Goal: Task Accomplishment & Management: Manage account settings

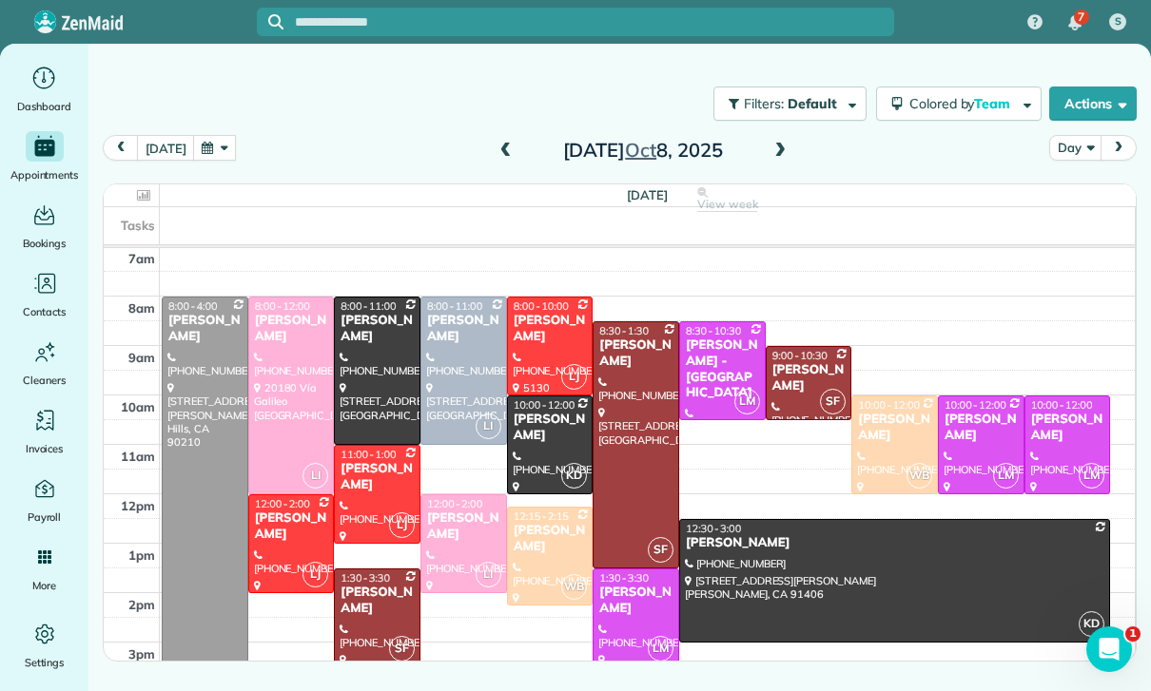
scroll to position [149, 0]
click at [204, 151] on button "button" at bounding box center [215, 148] width 44 height 26
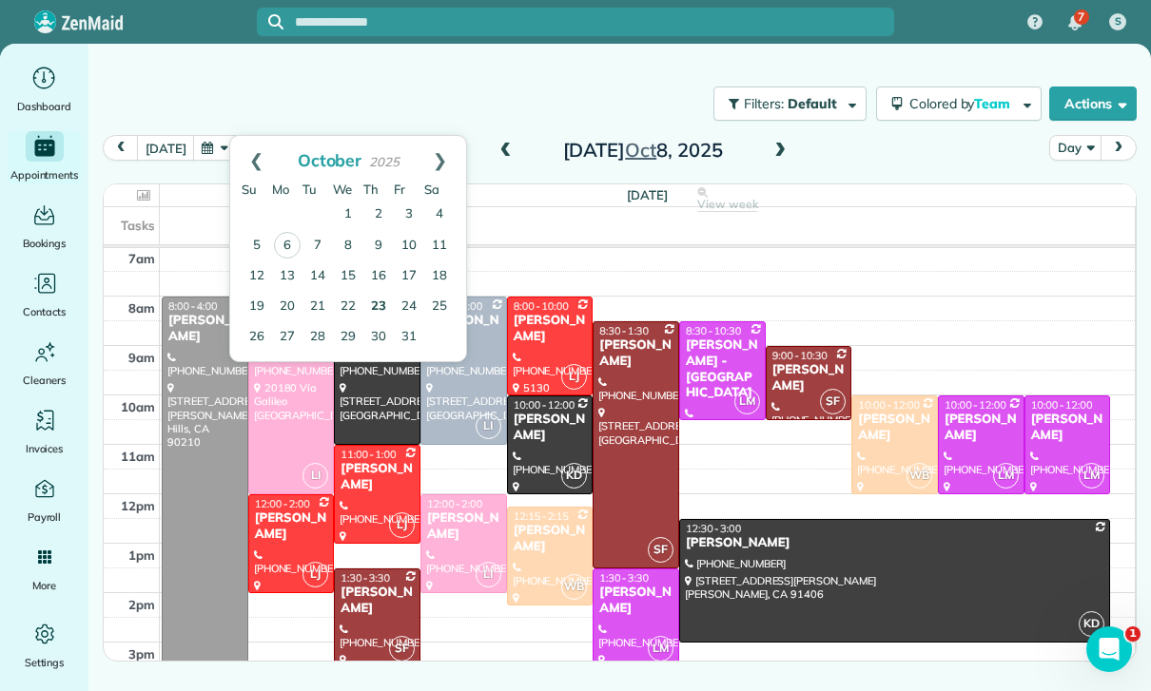
click at [385, 301] on link "23" at bounding box center [378, 307] width 30 height 30
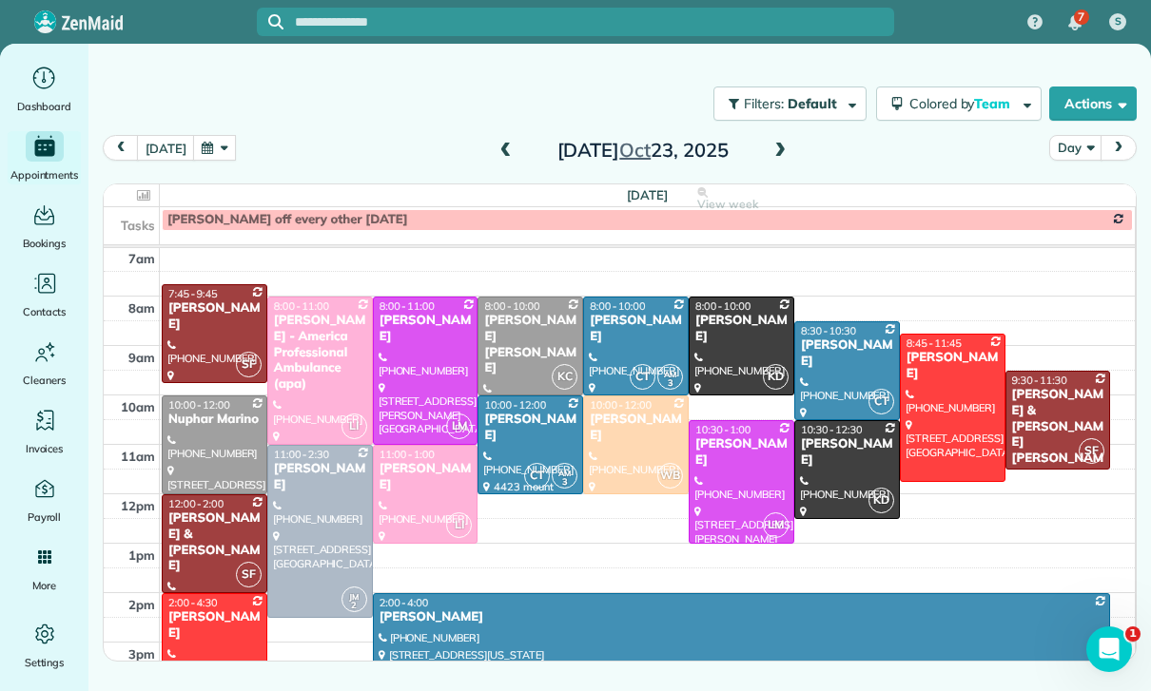
click at [212, 146] on button "button" at bounding box center [215, 148] width 44 height 26
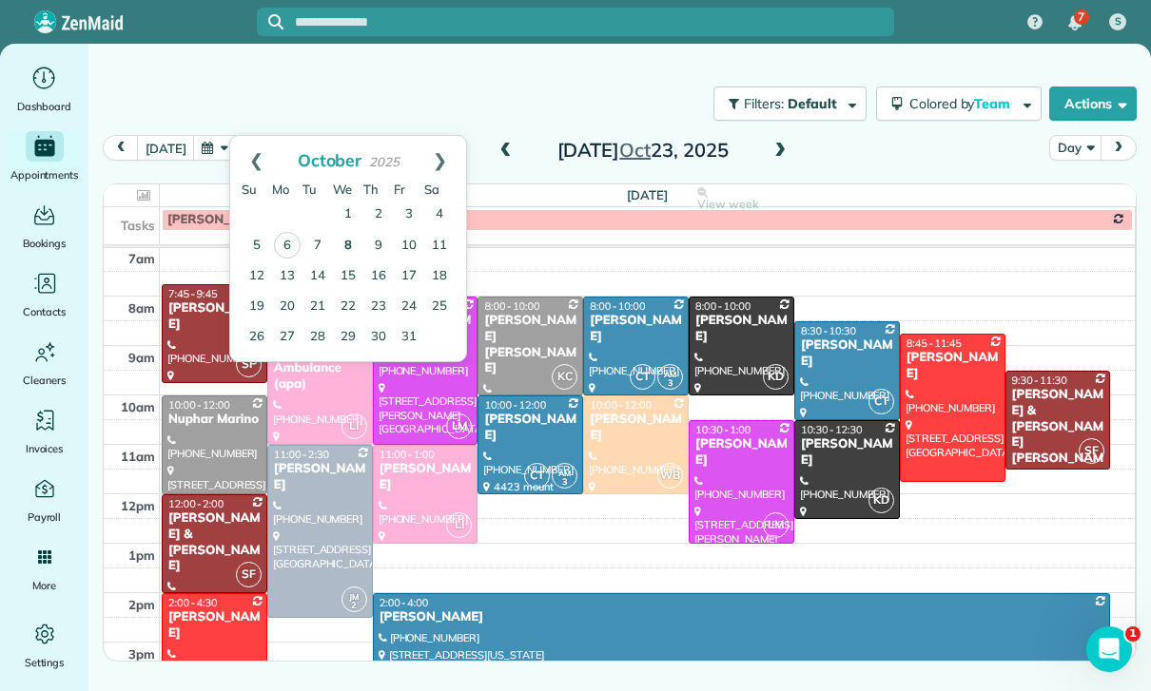
click at [348, 247] on link "8" at bounding box center [348, 246] width 30 height 30
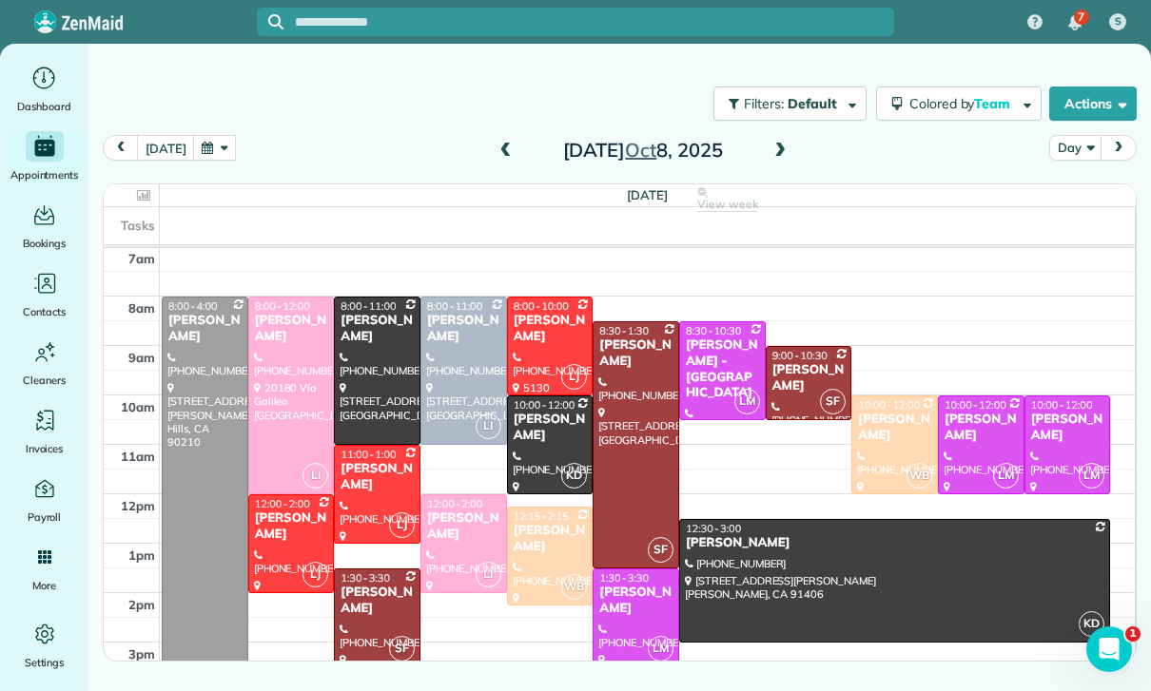
click at [214, 157] on button "button" at bounding box center [215, 148] width 44 height 26
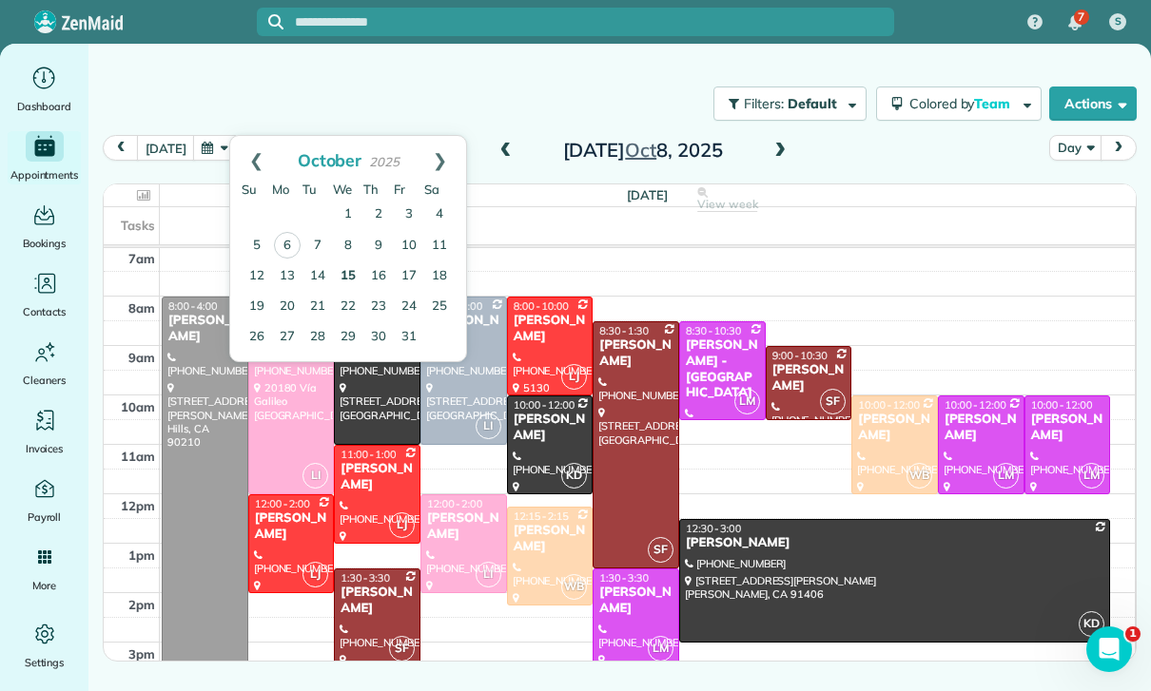
click at [349, 272] on link "15" at bounding box center [348, 277] width 30 height 30
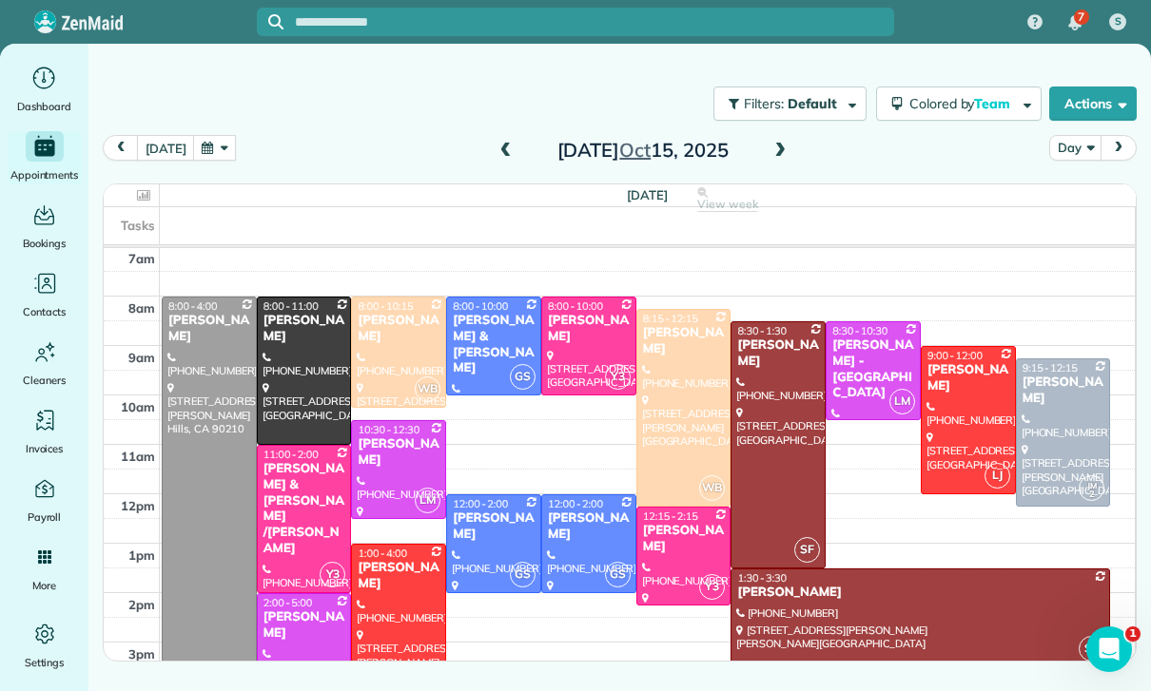
click at [215, 148] on button "button" at bounding box center [215, 148] width 44 height 26
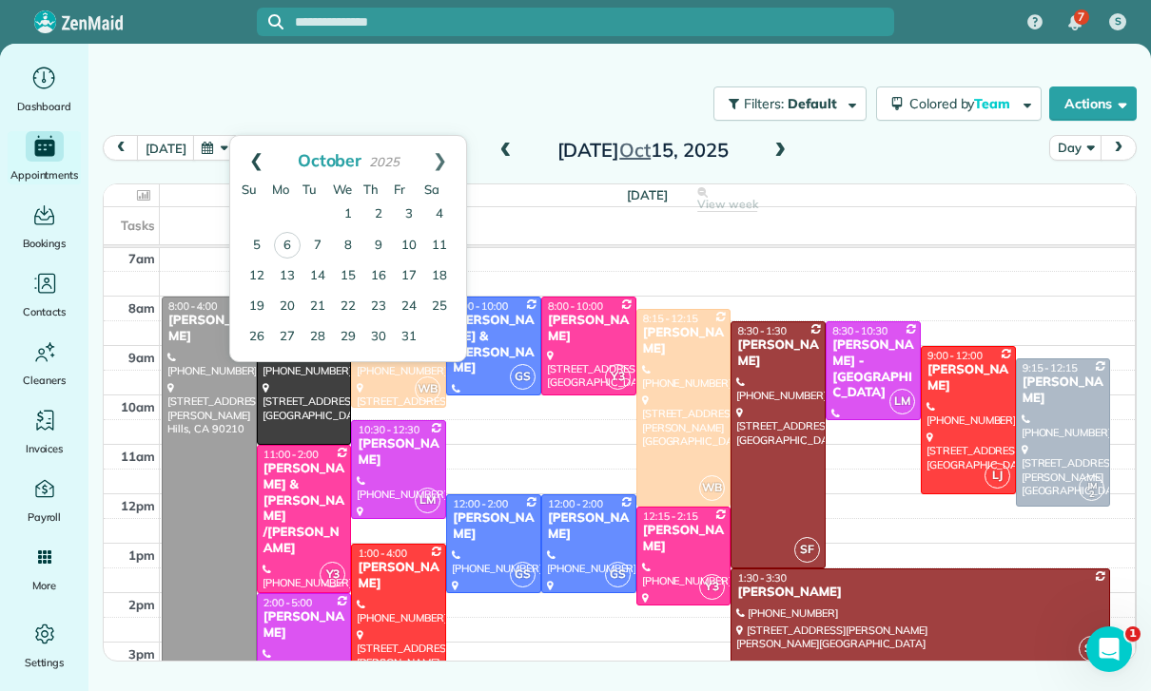
click at [253, 149] on link "Prev" at bounding box center [256, 160] width 52 height 48
click at [287, 336] on link "29" at bounding box center [287, 336] width 30 height 30
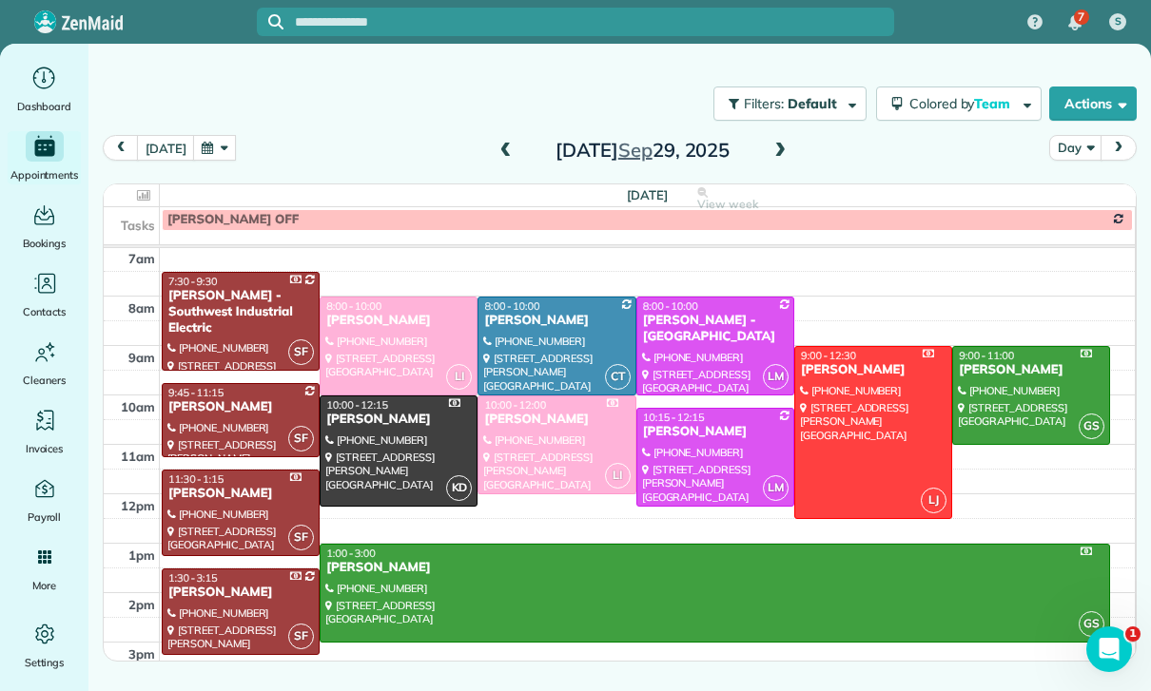
click at [775, 145] on span at bounding box center [779, 151] width 21 height 17
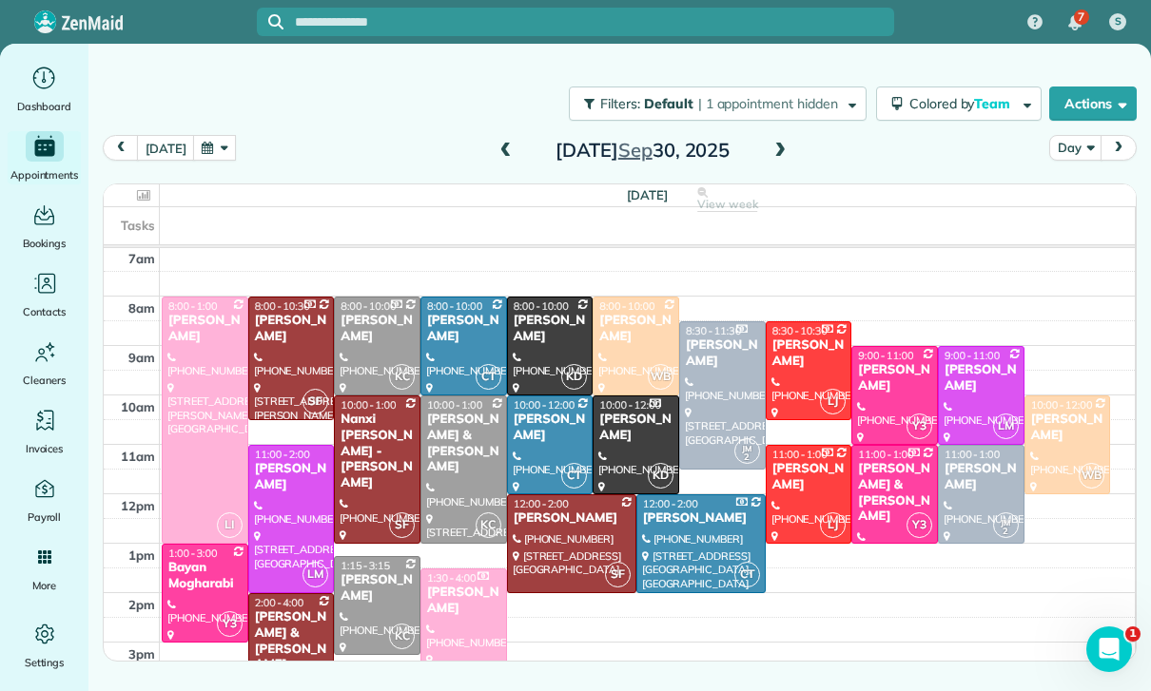
click at [212, 150] on button "button" at bounding box center [215, 148] width 44 height 26
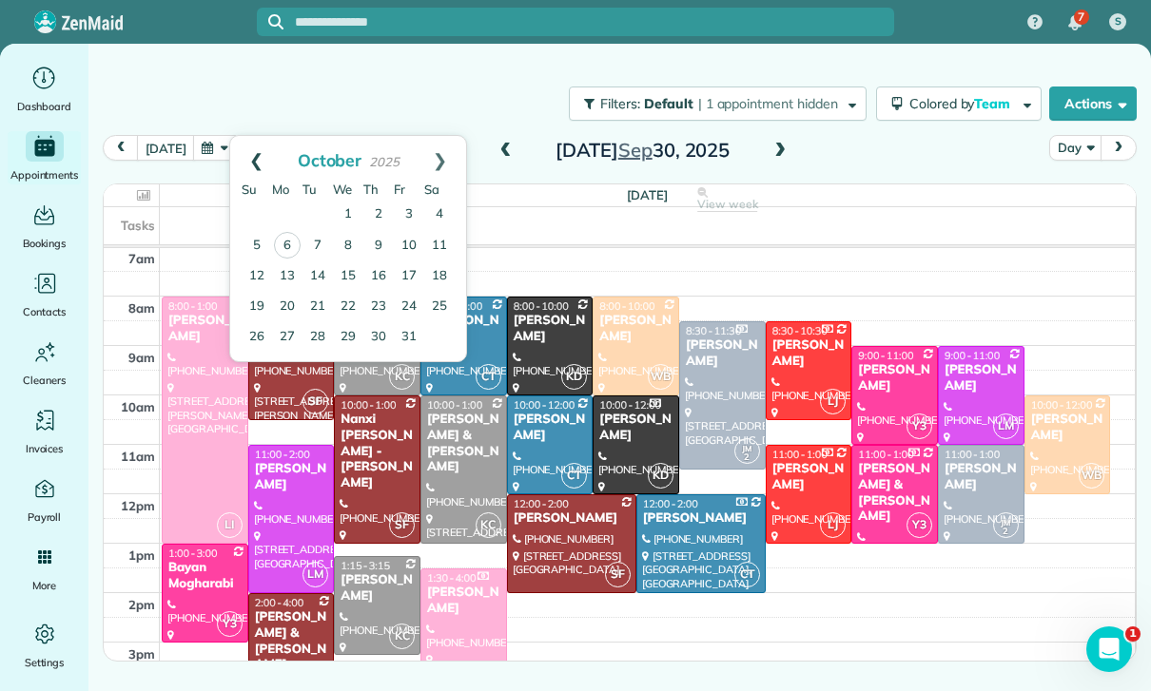
click at [256, 150] on link "Prev" at bounding box center [256, 160] width 52 height 48
click at [321, 301] on link "23" at bounding box center [317, 306] width 30 height 30
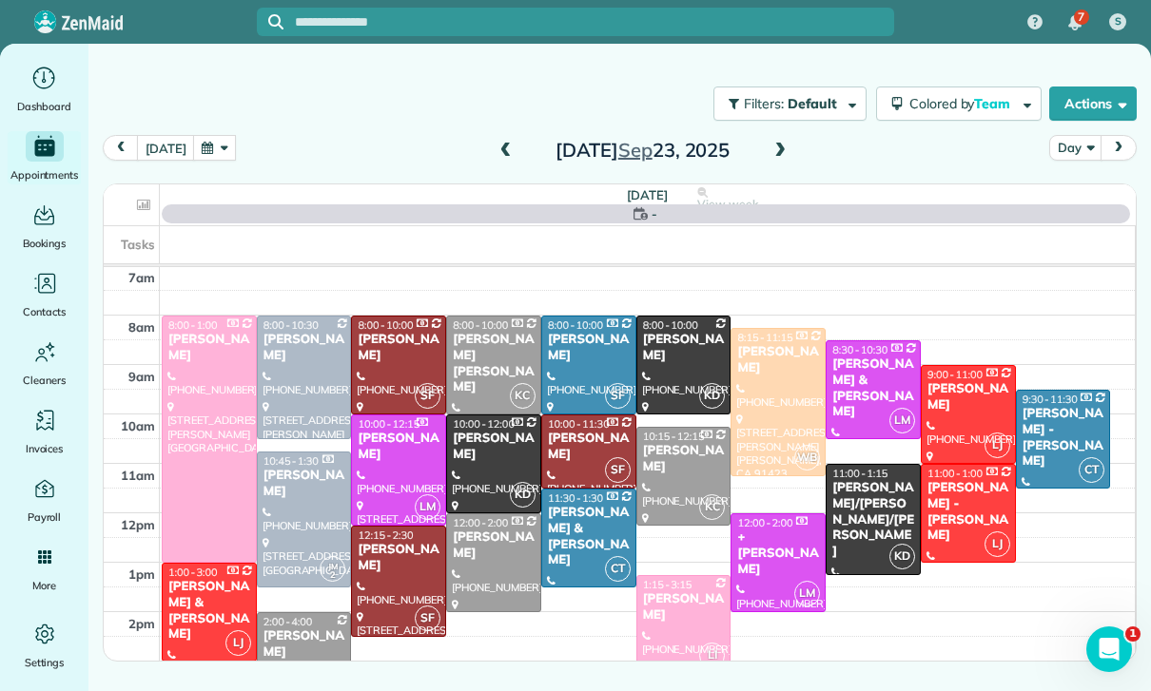
click at [200, 437] on div at bounding box center [209, 439] width 93 height 245
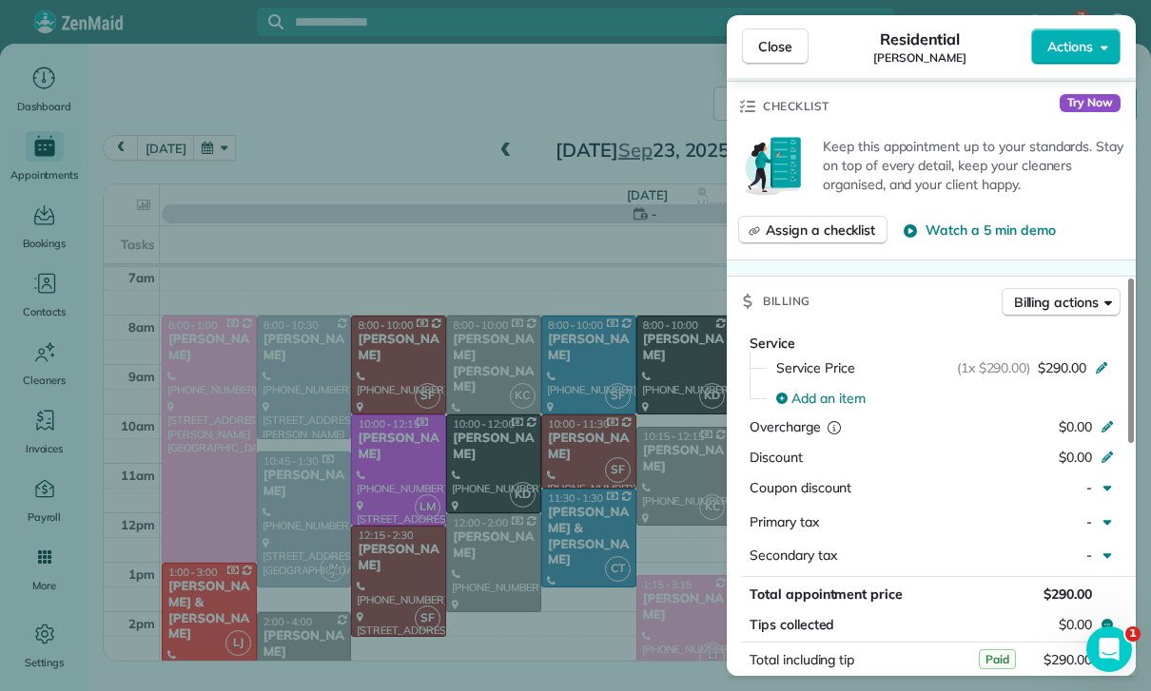
scroll to position [806, 0]
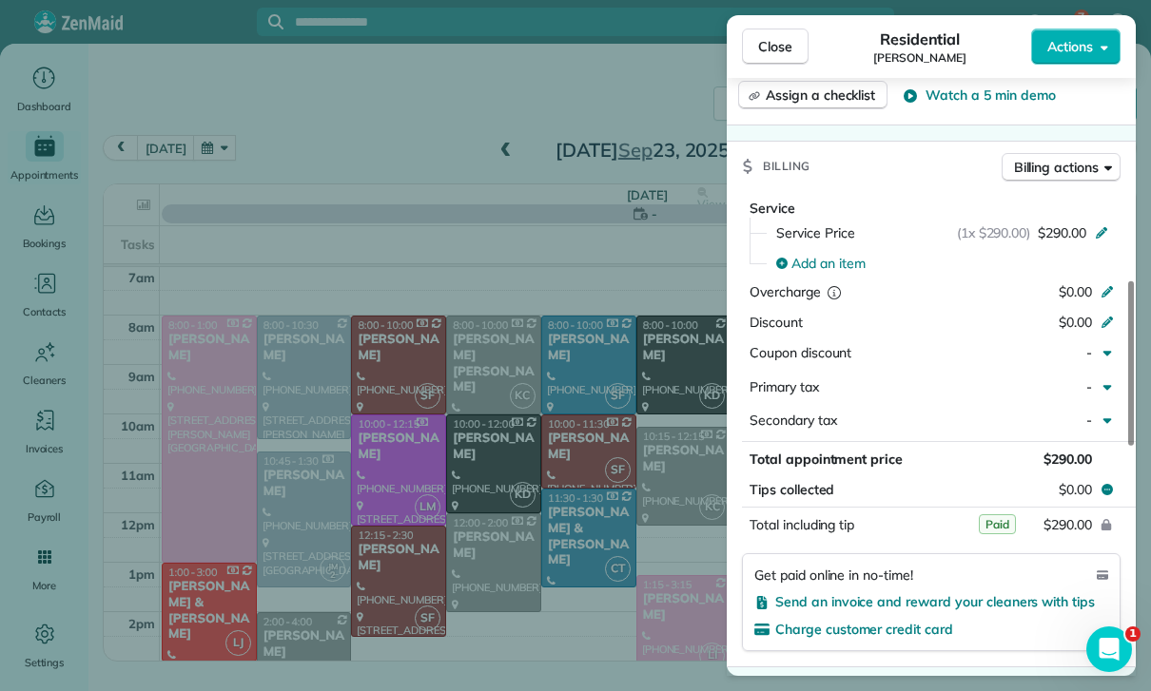
click at [601, 573] on div "Close Residential [PERSON_NAME] Actions Status Confirmed [PERSON_NAME] · Open p…" at bounding box center [575, 345] width 1151 height 691
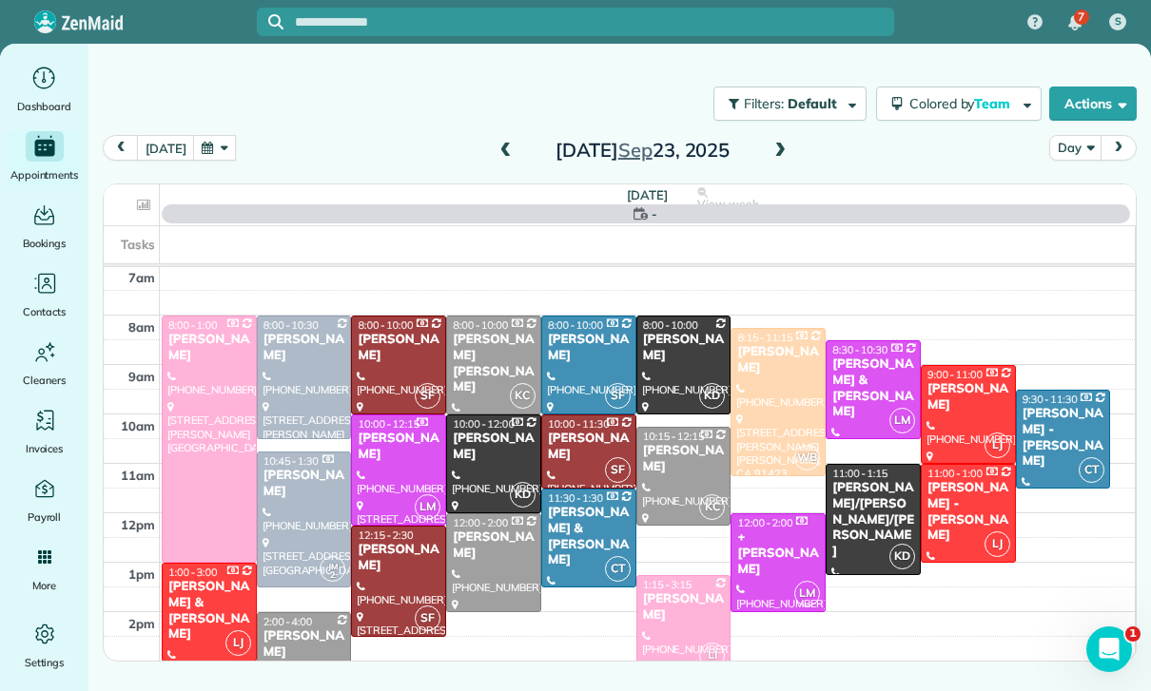
click at [212, 154] on button "button" at bounding box center [215, 148] width 44 height 26
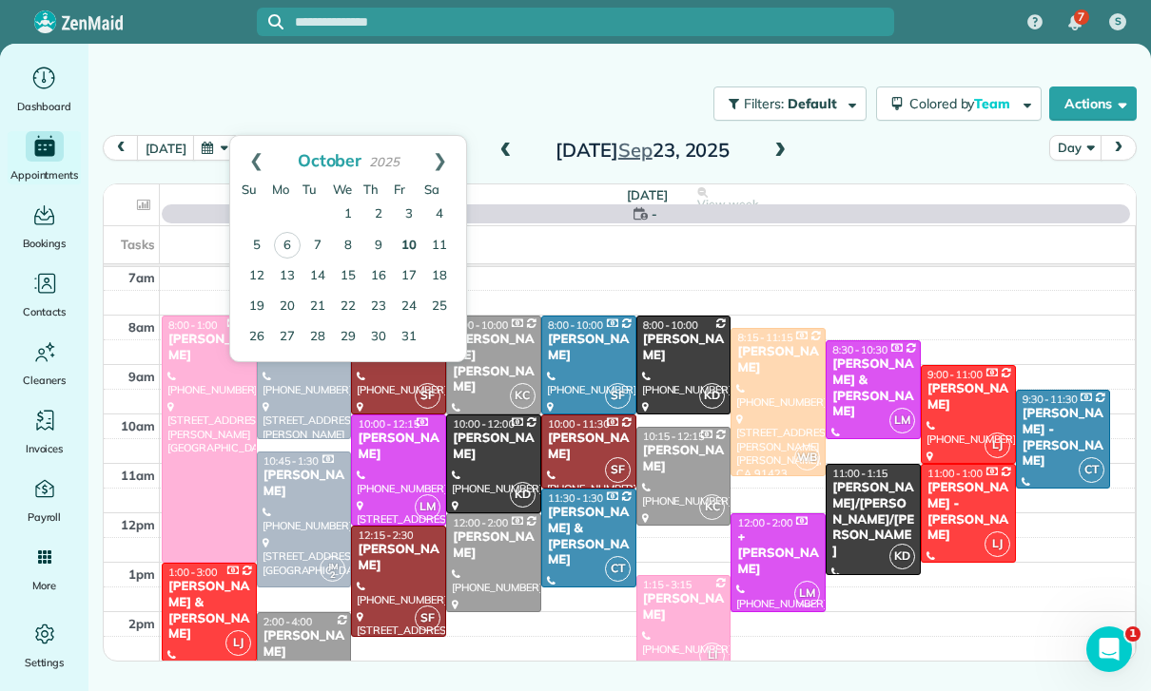
click at [412, 243] on link "10" at bounding box center [409, 246] width 30 height 30
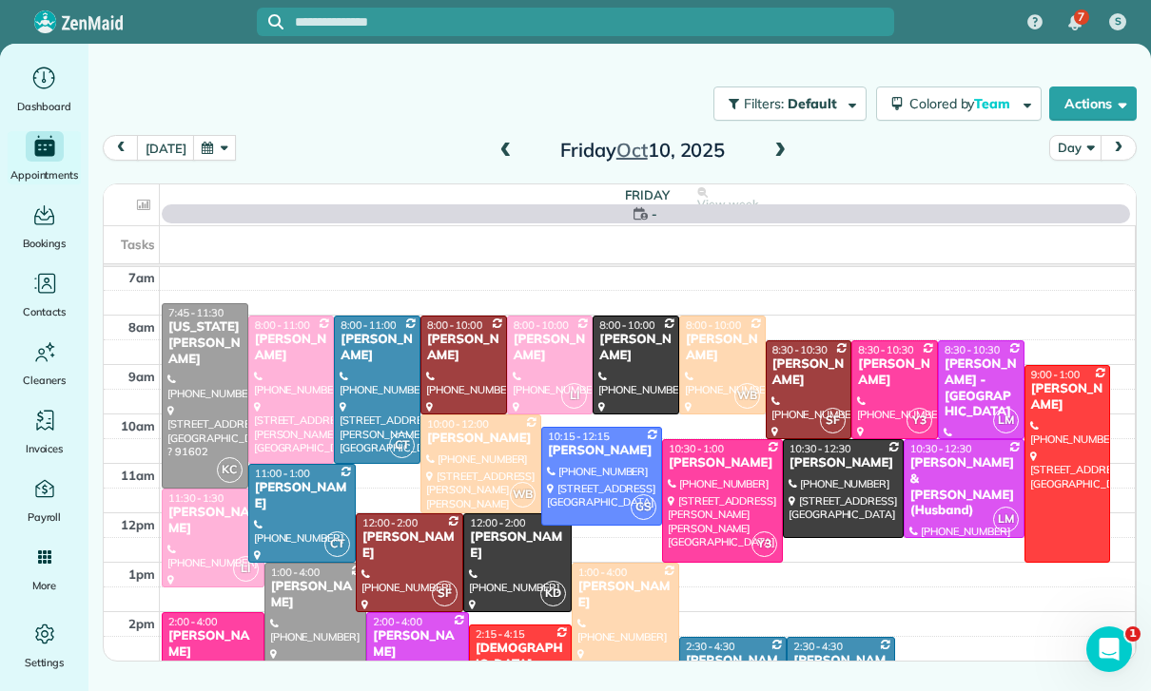
scroll to position [149, 0]
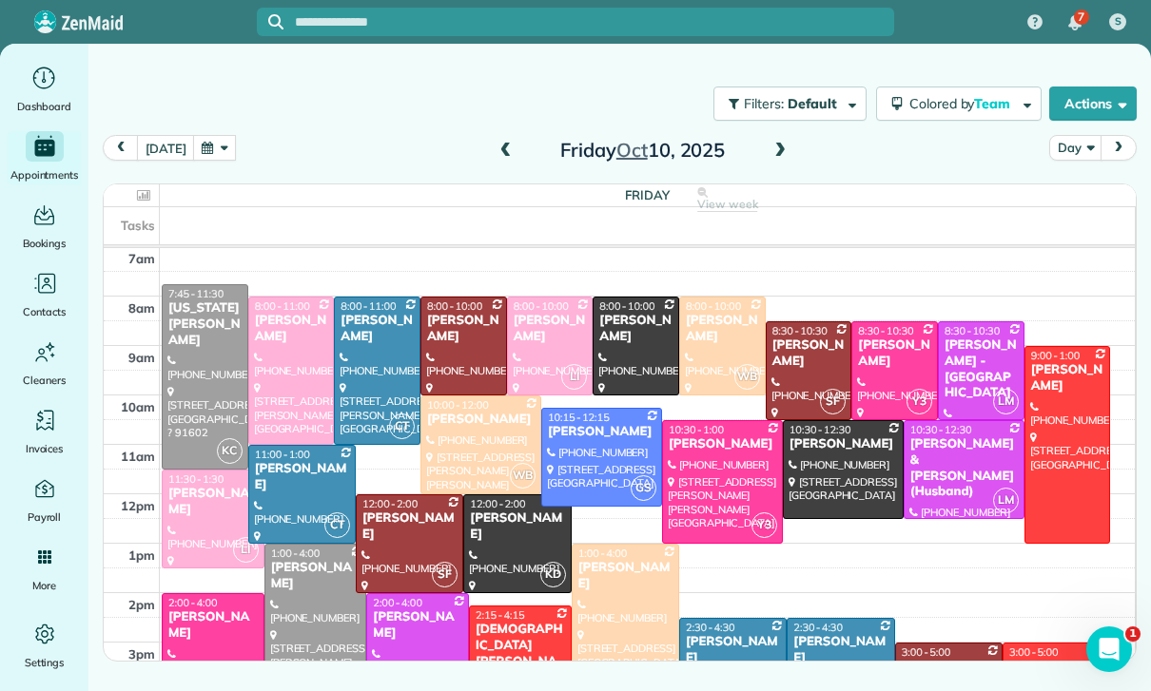
click at [212, 148] on button "button" at bounding box center [215, 148] width 44 height 26
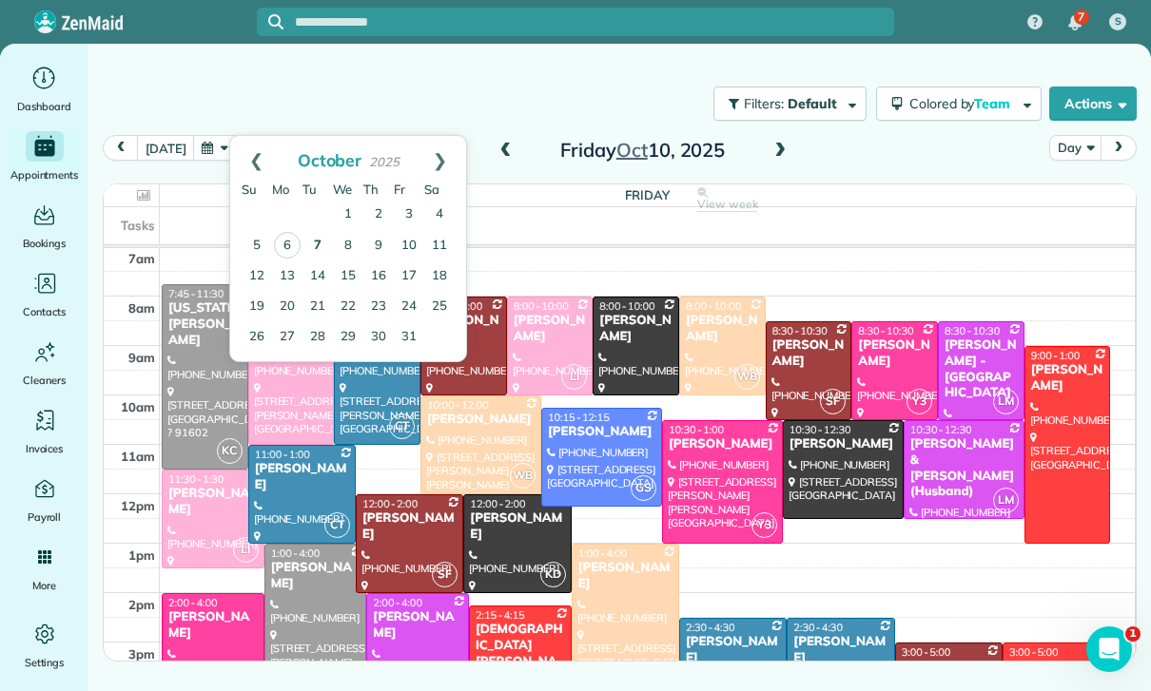
click at [305, 243] on link "7" at bounding box center [317, 246] width 30 height 30
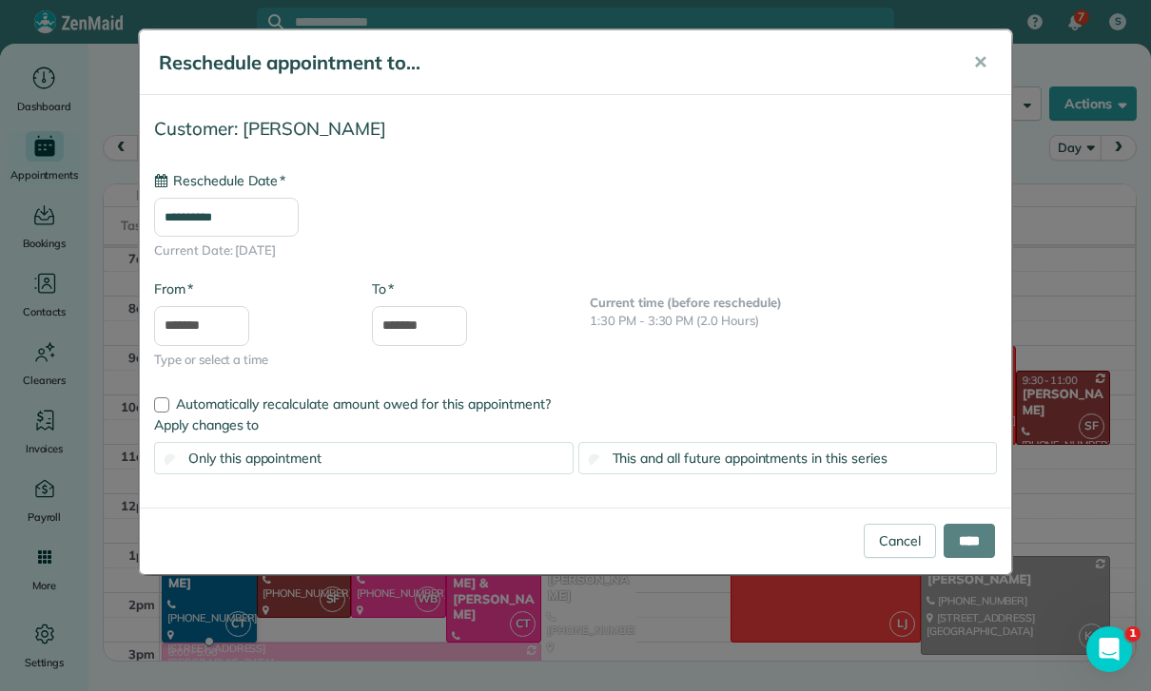
click at [261, 215] on input "**********" at bounding box center [226, 218] width 145 height 40
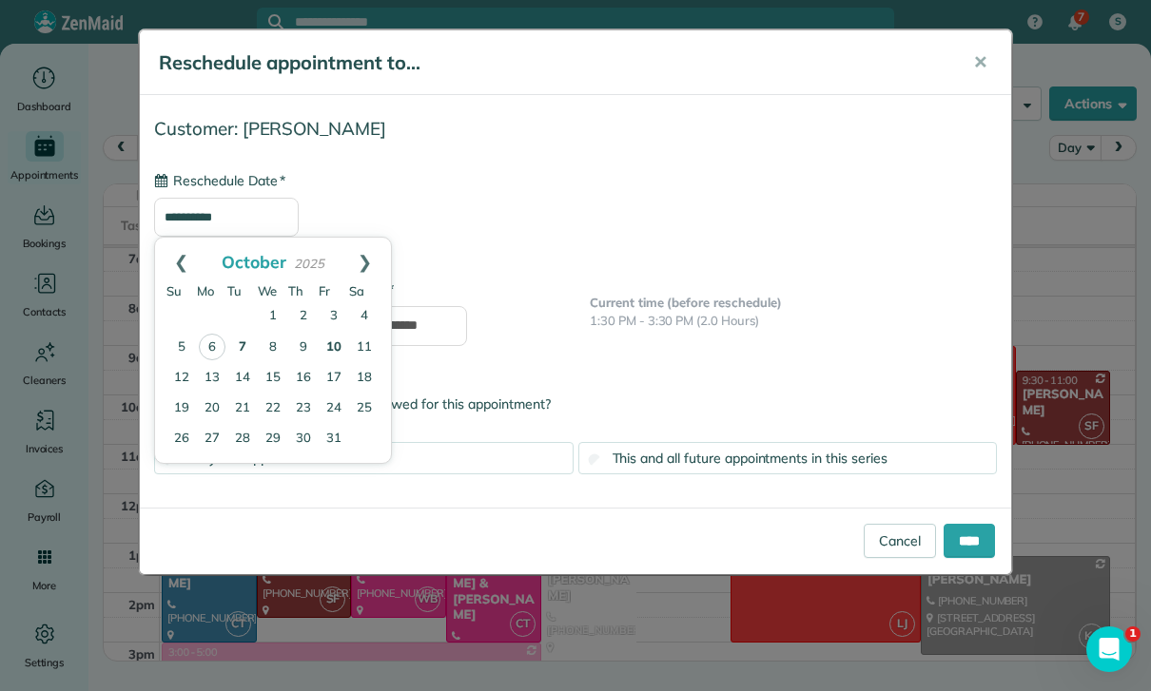
click at [336, 341] on link "10" at bounding box center [334, 348] width 30 height 30
type input "**********"
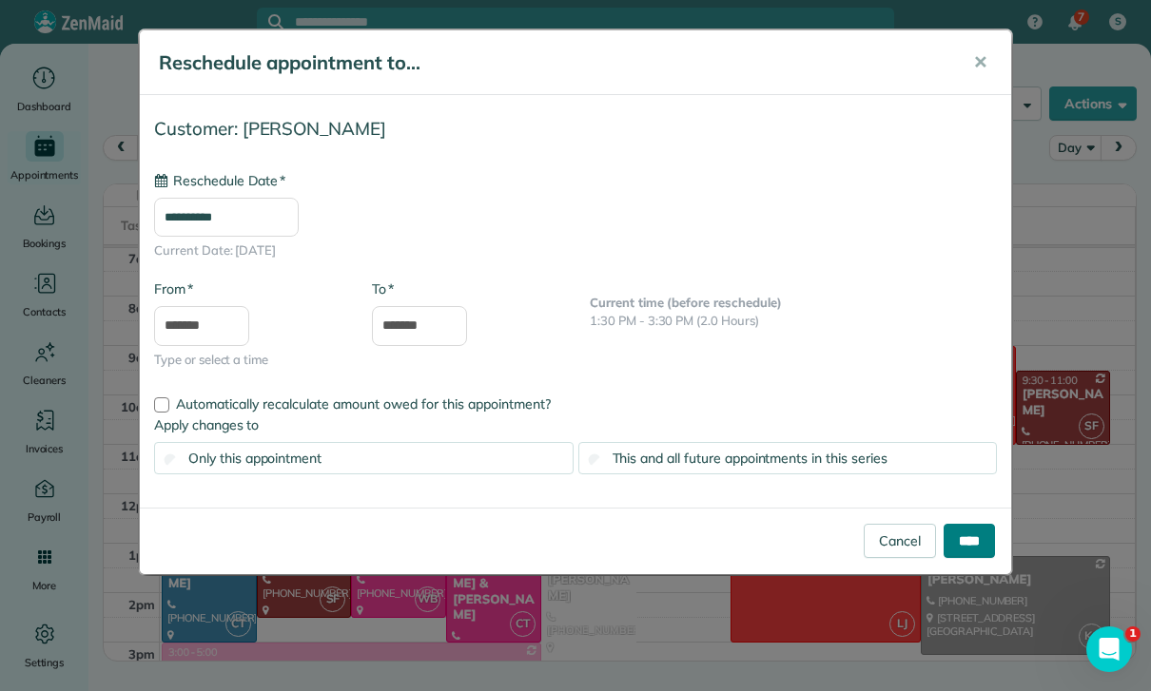
click at [966, 543] on input "****" at bounding box center [968, 541] width 51 height 34
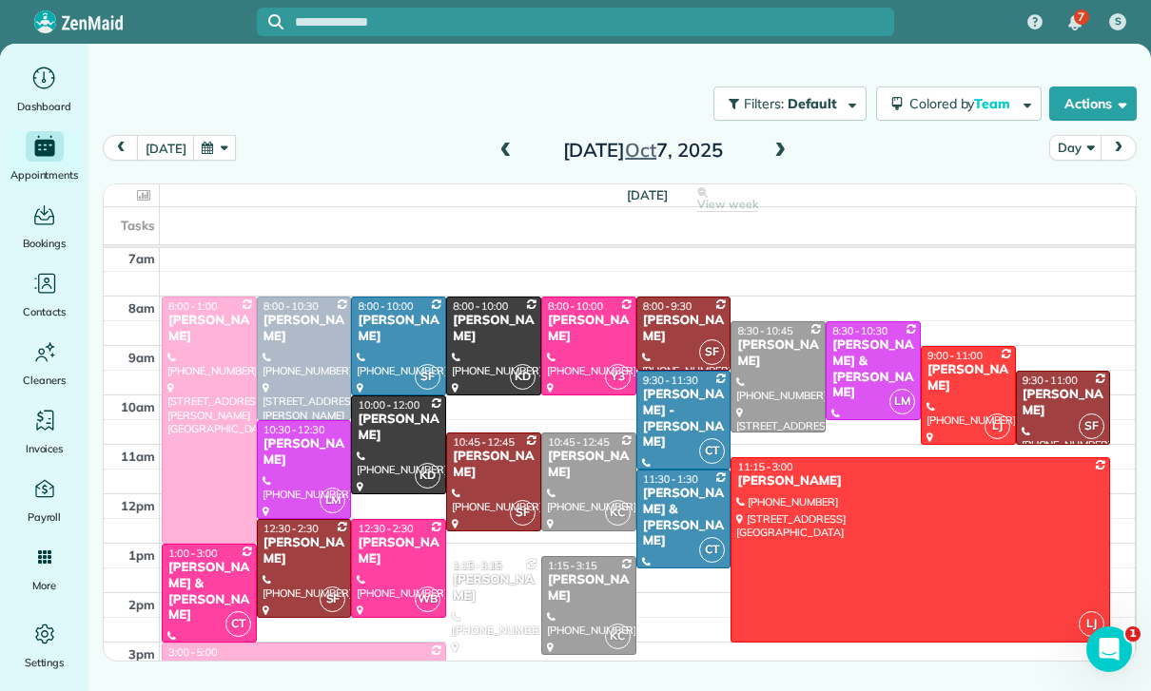
click at [214, 140] on button "button" at bounding box center [215, 148] width 44 height 26
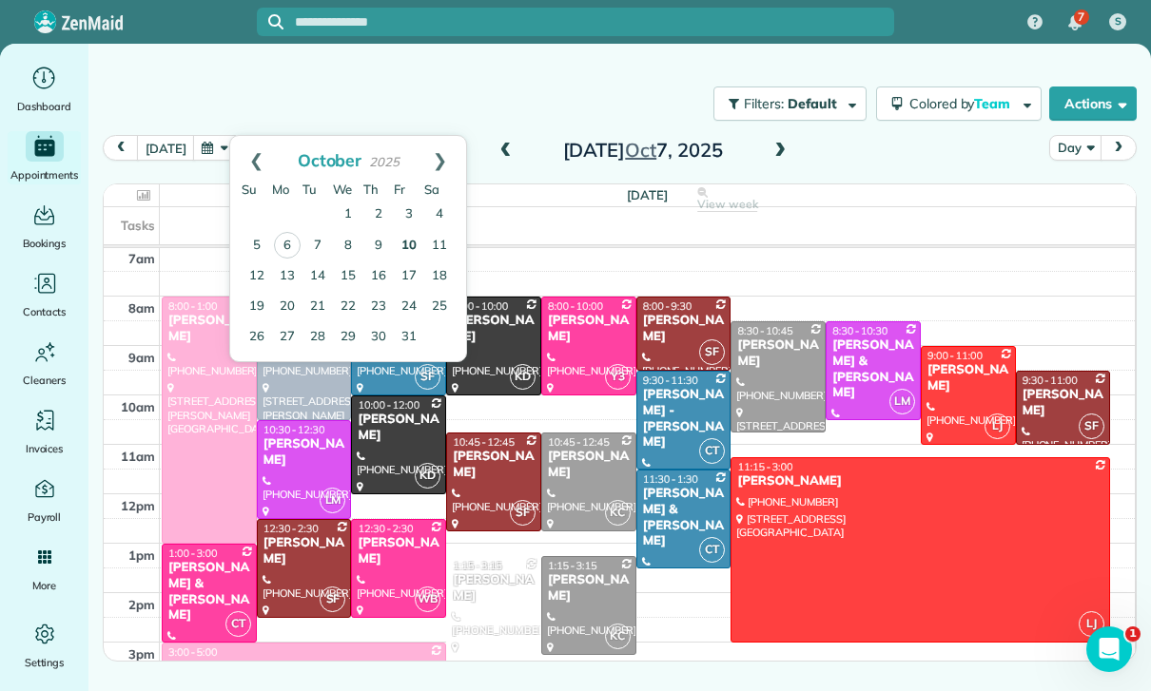
click at [400, 244] on link "10" at bounding box center [409, 246] width 30 height 30
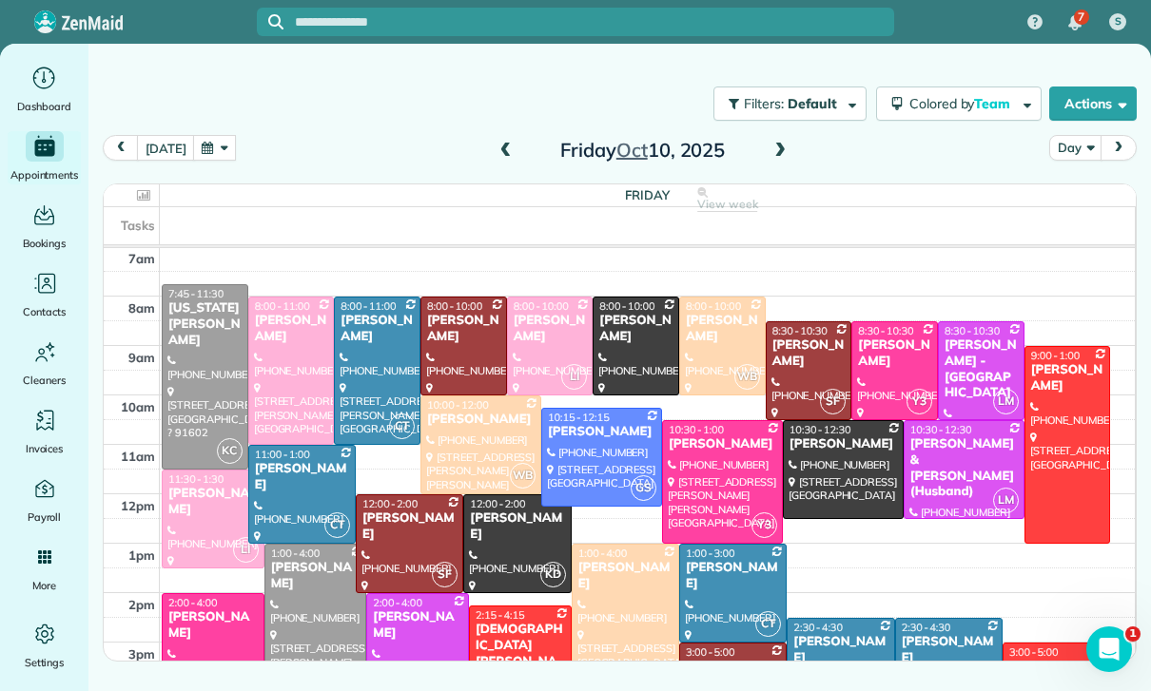
click at [212, 150] on button "button" at bounding box center [215, 148] width 44 height 26
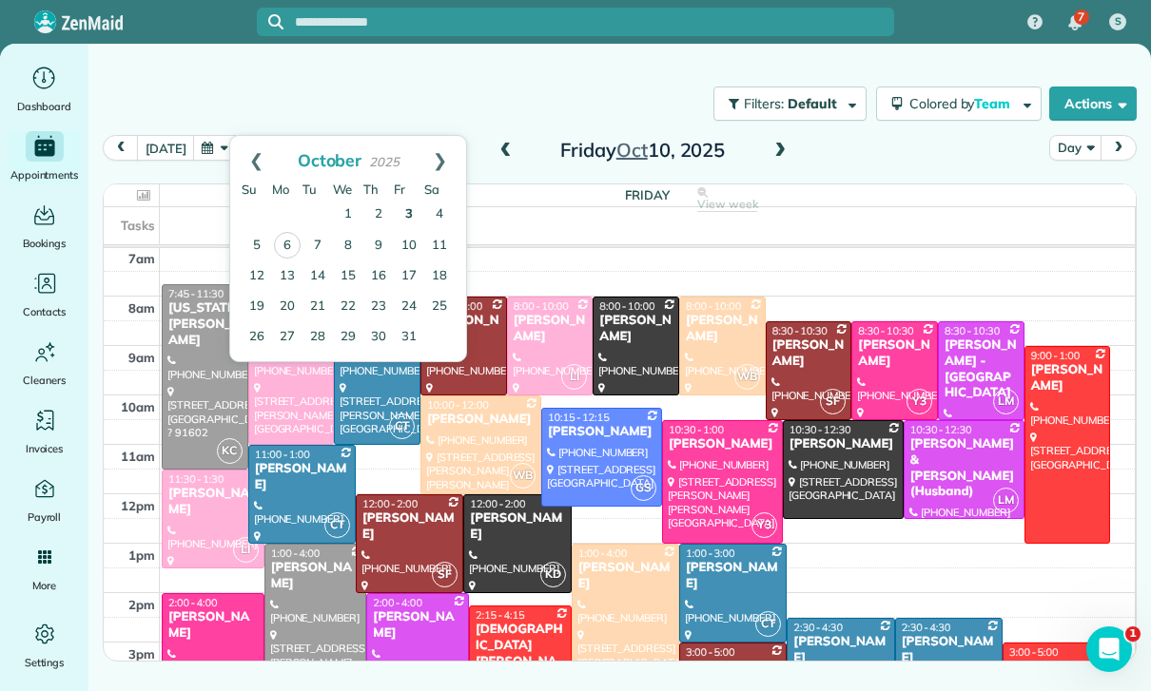
click at [400, 216] on link "3" at bounding box center [409, 215] width 30 height 30
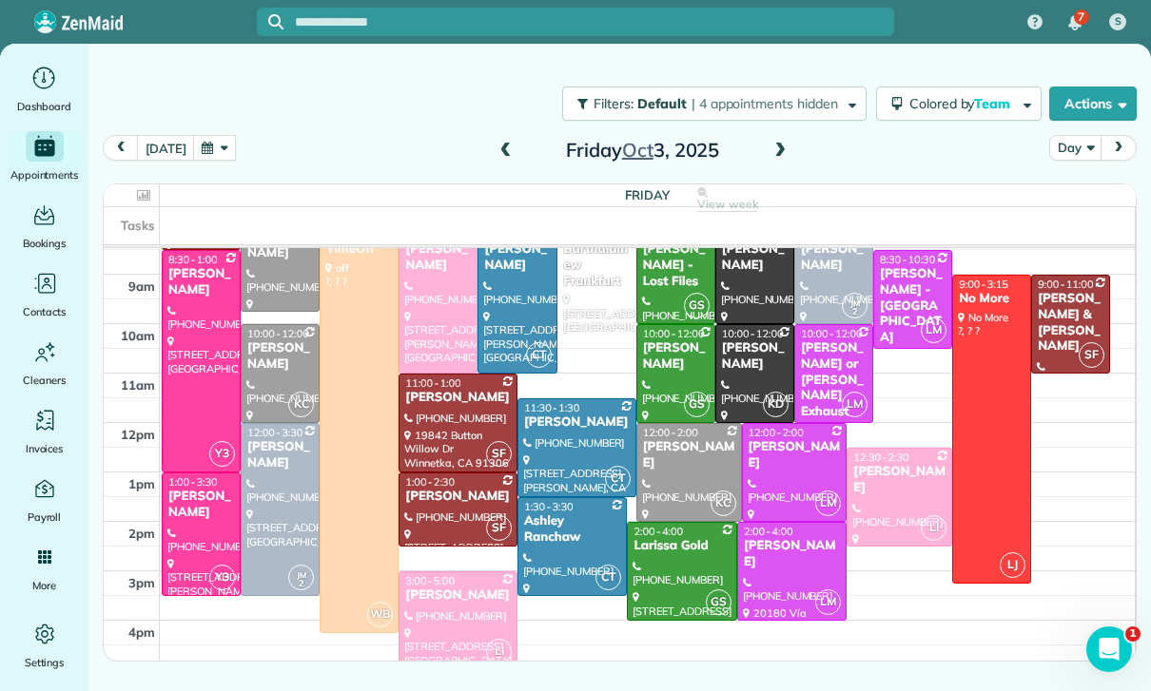
scroll to position [202, 0]
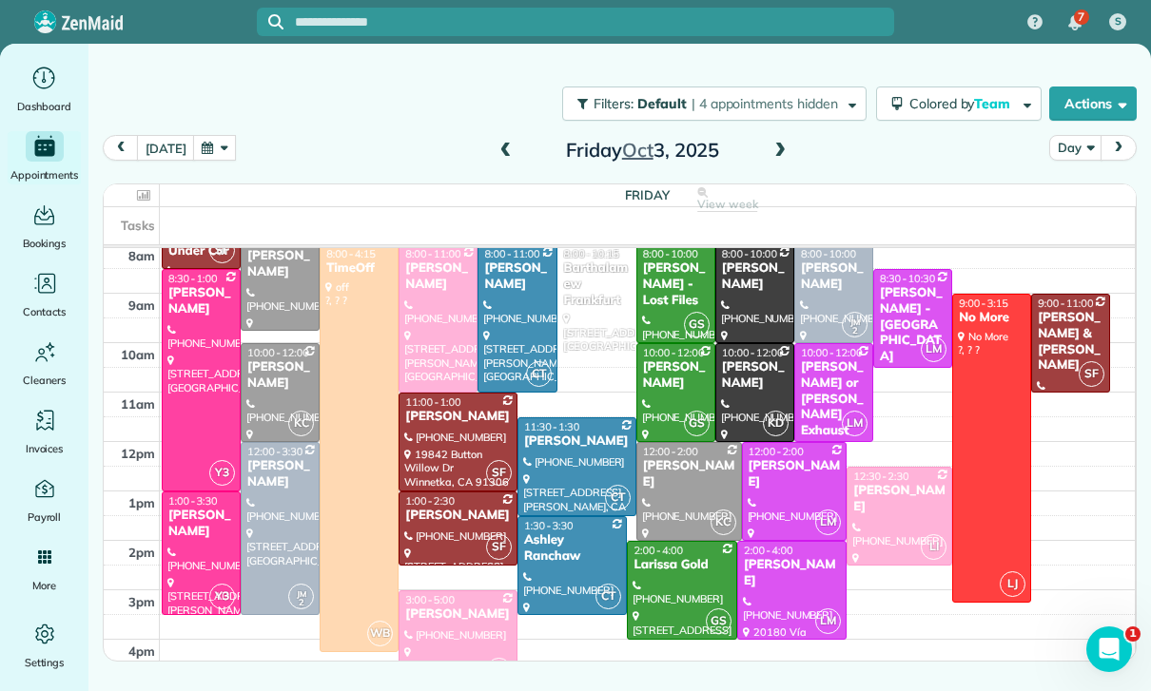
click at [210, 151] on button "button" at bounding box center [215, 148] width 44 height 26
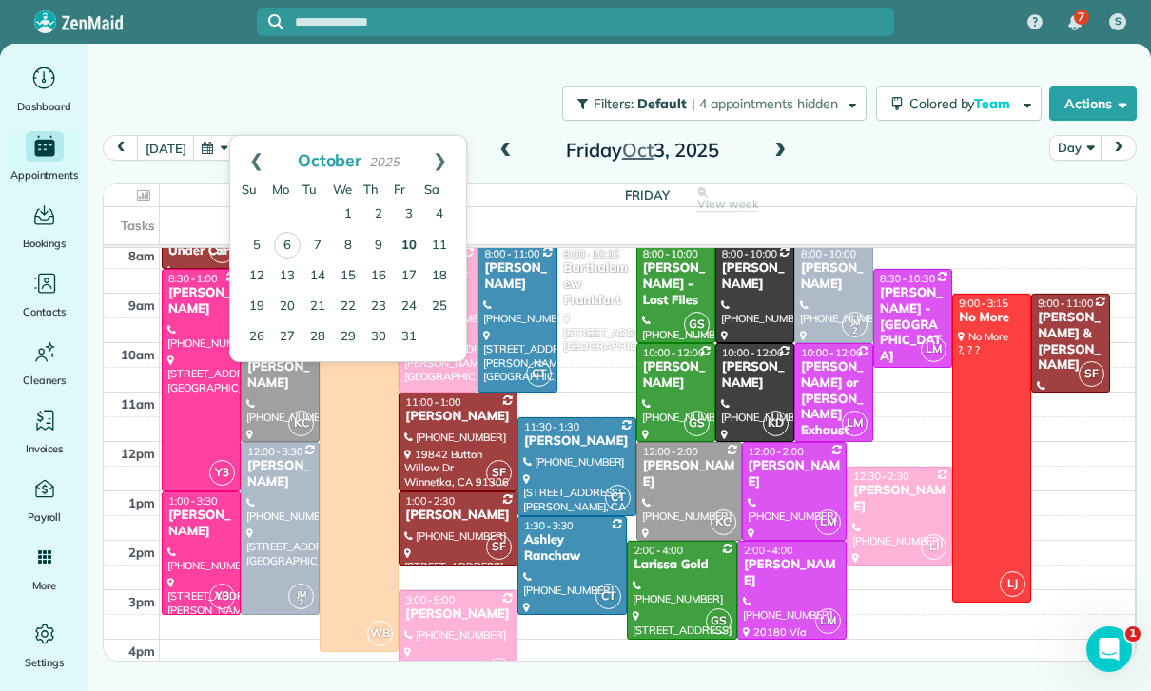
click at [409, 247] on link "10" at bounding box center [409, 246] width 30 height 30
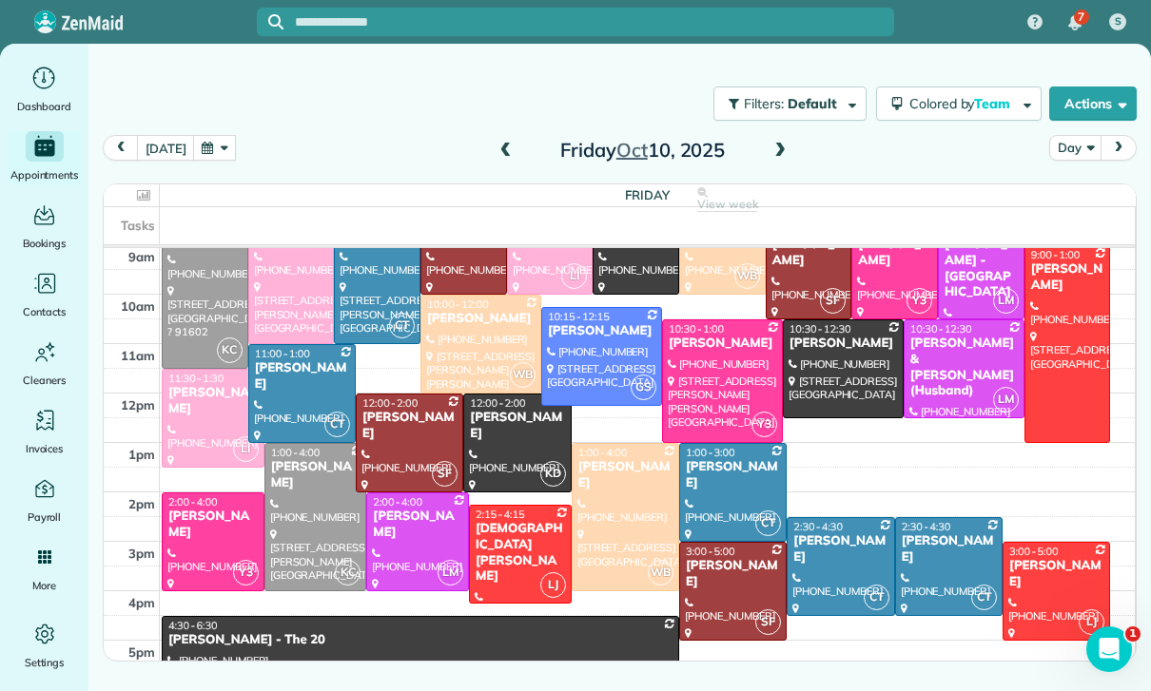
scroll to position [261, 0]
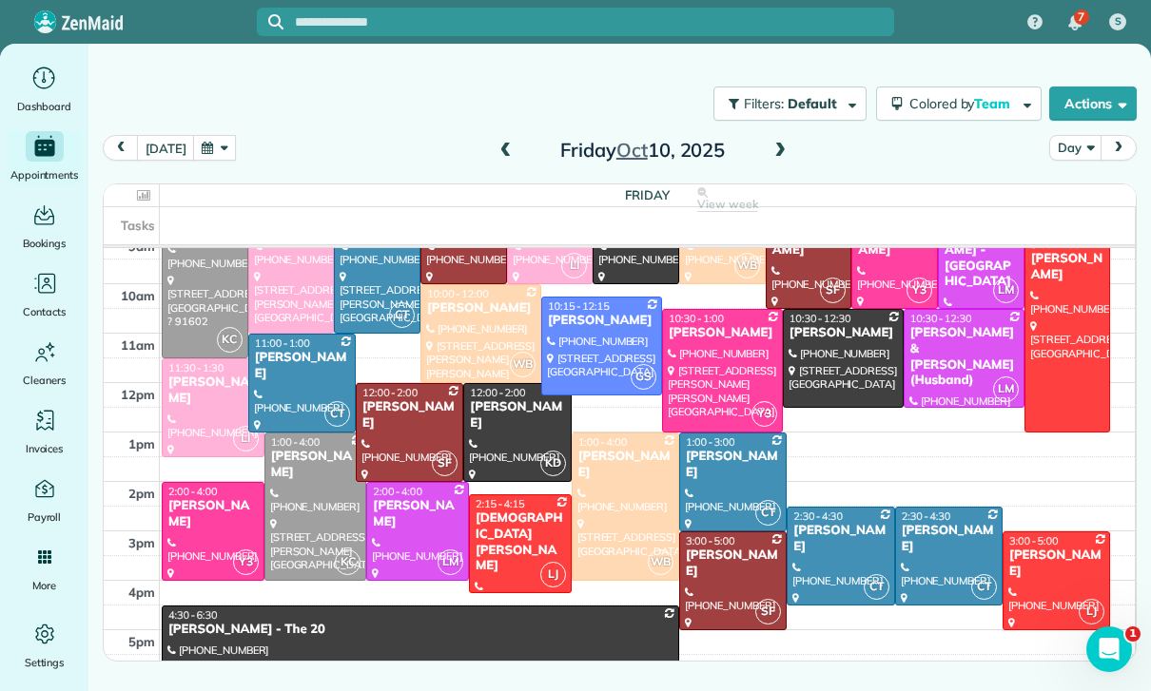
click at [834, 548] on div "[PERSON_NAME]" at bounding box center [840, 539] width 96 height 32
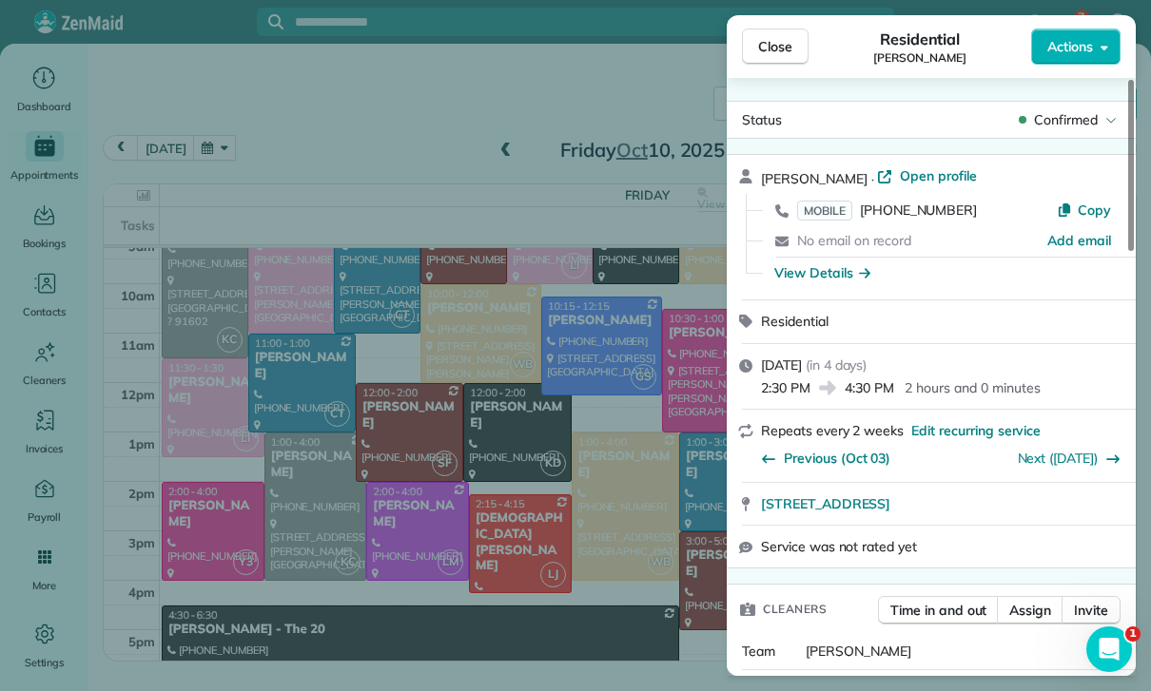
click at [627, 626] on div "Close Residential [PERSON_NAME] Actions Status Confirmed [PERSON_NAME] · Open p…" at bounding box center [575, 345] width 1151 height 691
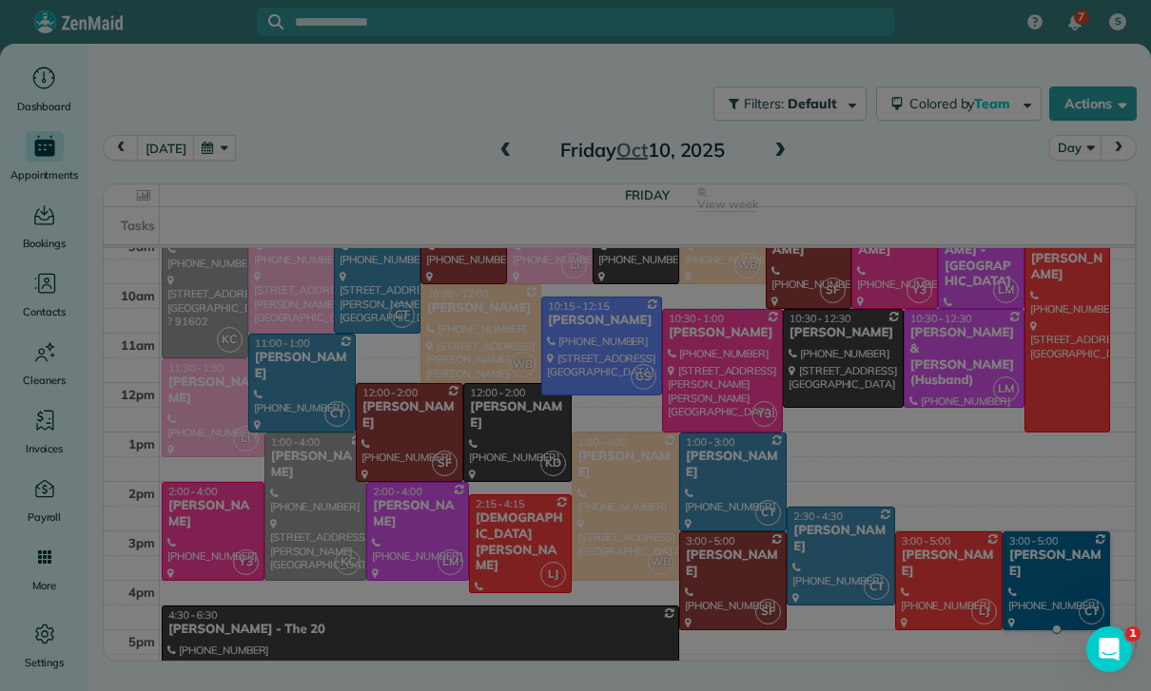
scroll to position [261, 0]
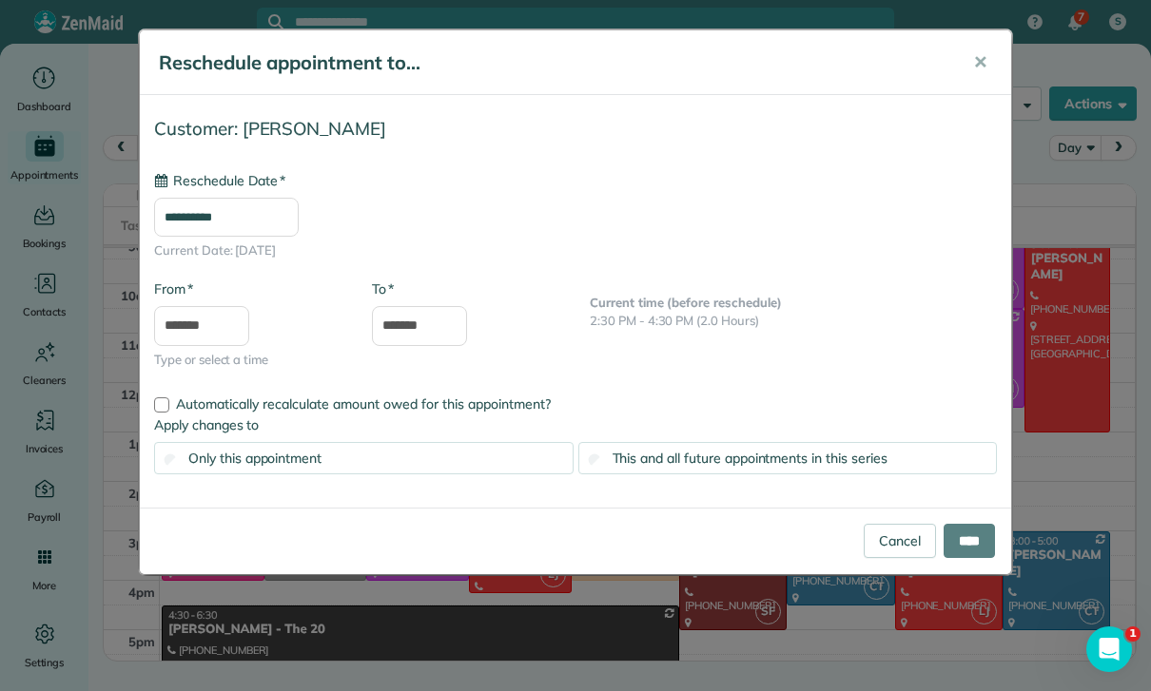
click at [246, 213] on input "**********" at bounding box center [226, 218] width 145 height 40
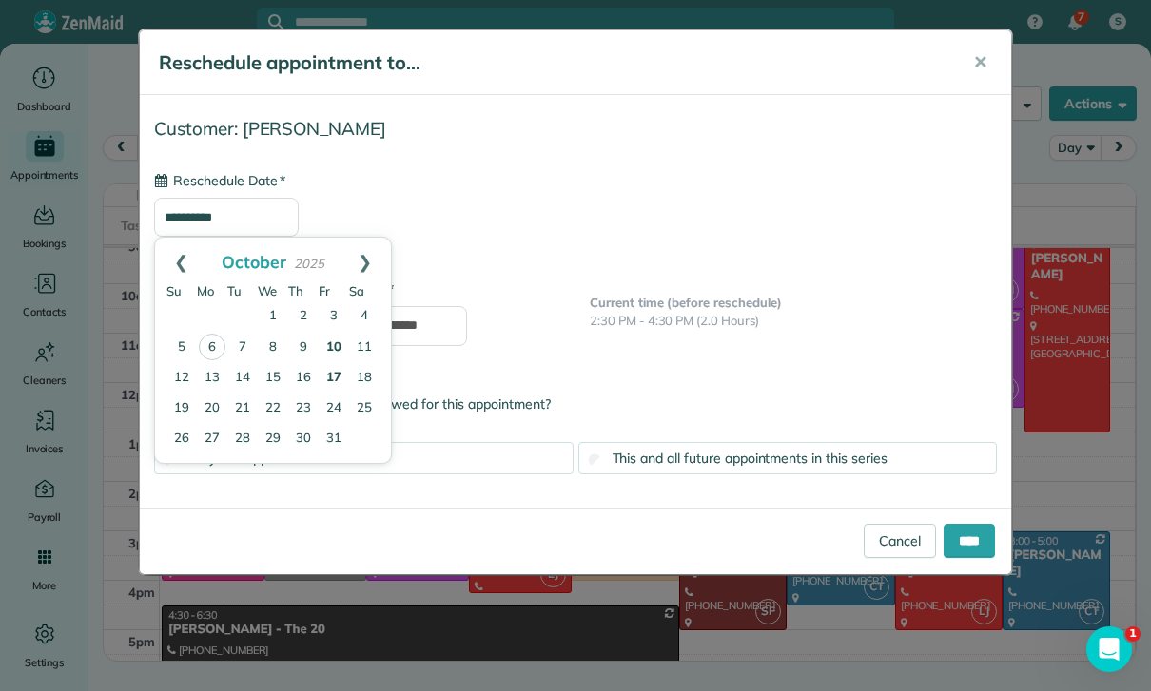
click at [332, 372] on link "17" at bounding box center [334, 378] width 30 height 30
type input "**********"
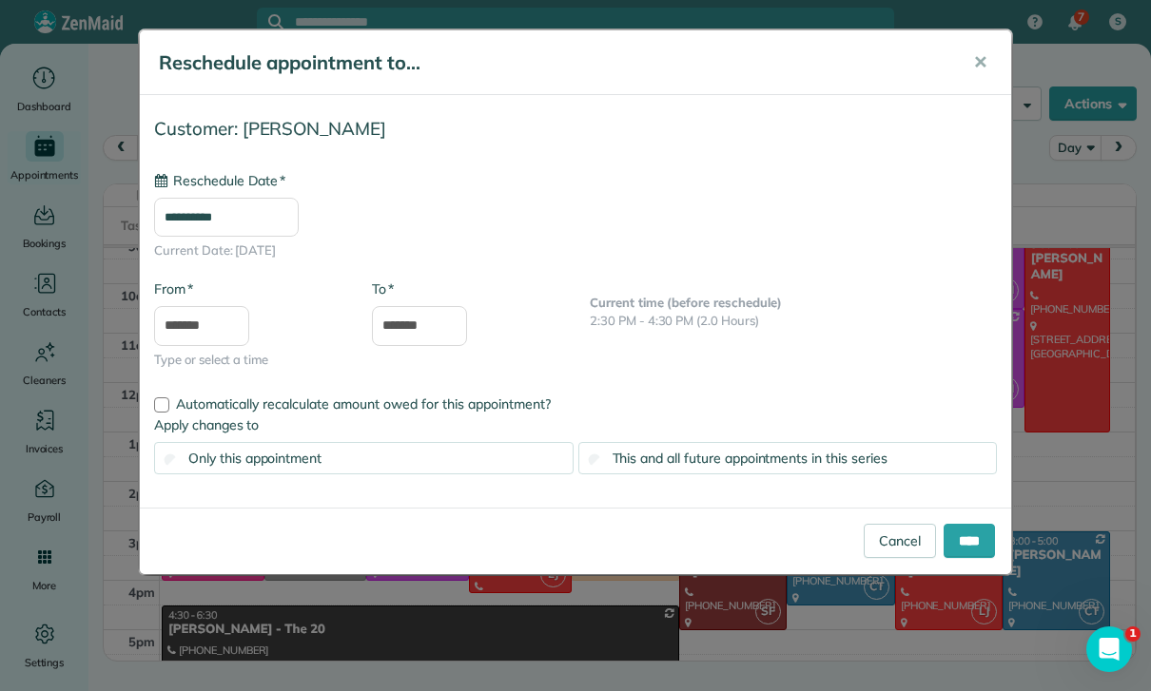
click at [761, 462] on span "This and all future appointments in this series" at bounding box center [749, 458] width 275 height 17
click at [980, 554] on input "****" at bounding box center [968, 541] width 51 height 34
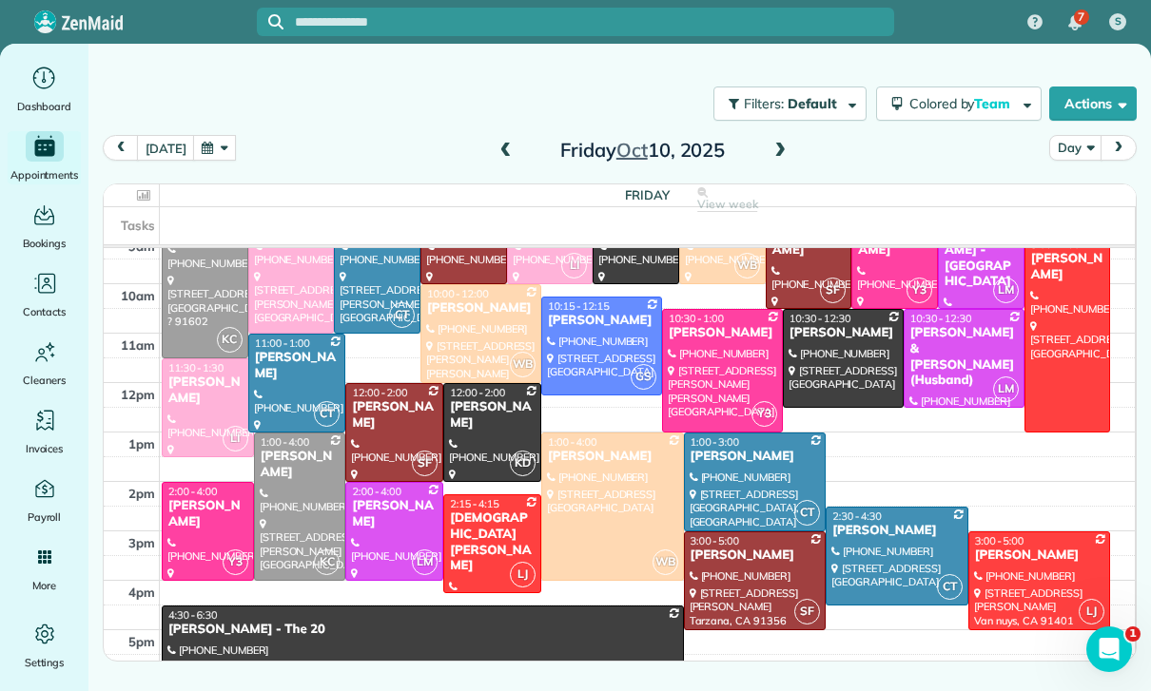
click at [230, 136] on button "button" at bounding box center [215, 148] width 44 height 26
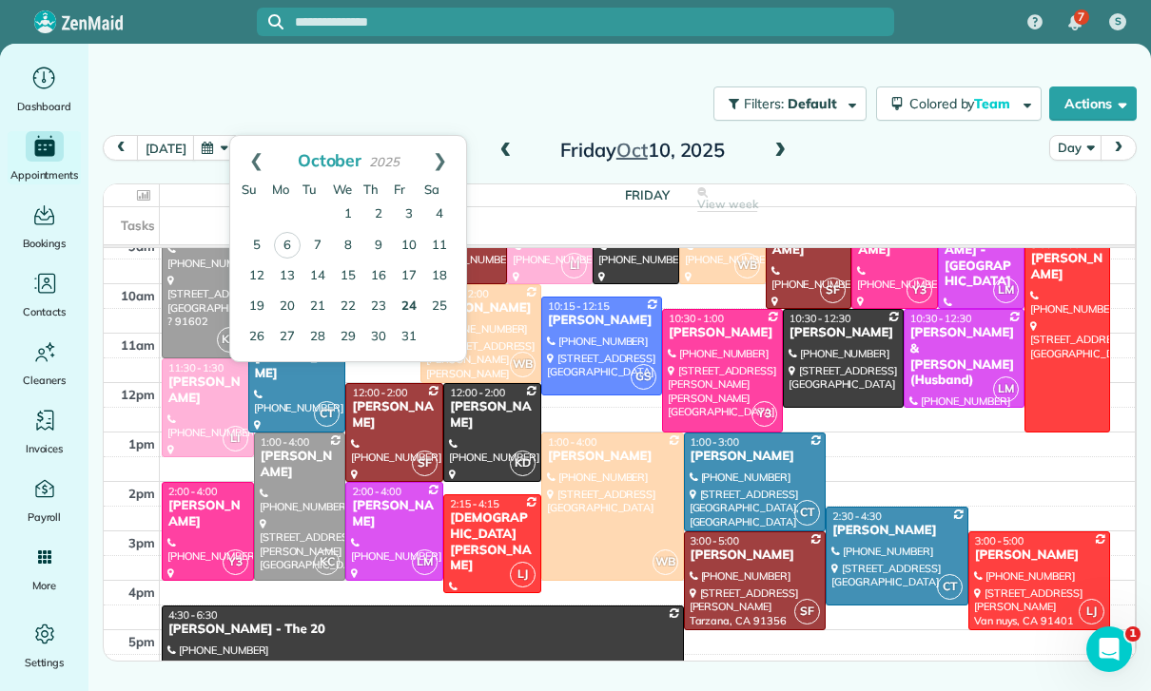
click at [406, 310] on link "24" at bounding box center [409, 307] width 30 height 30
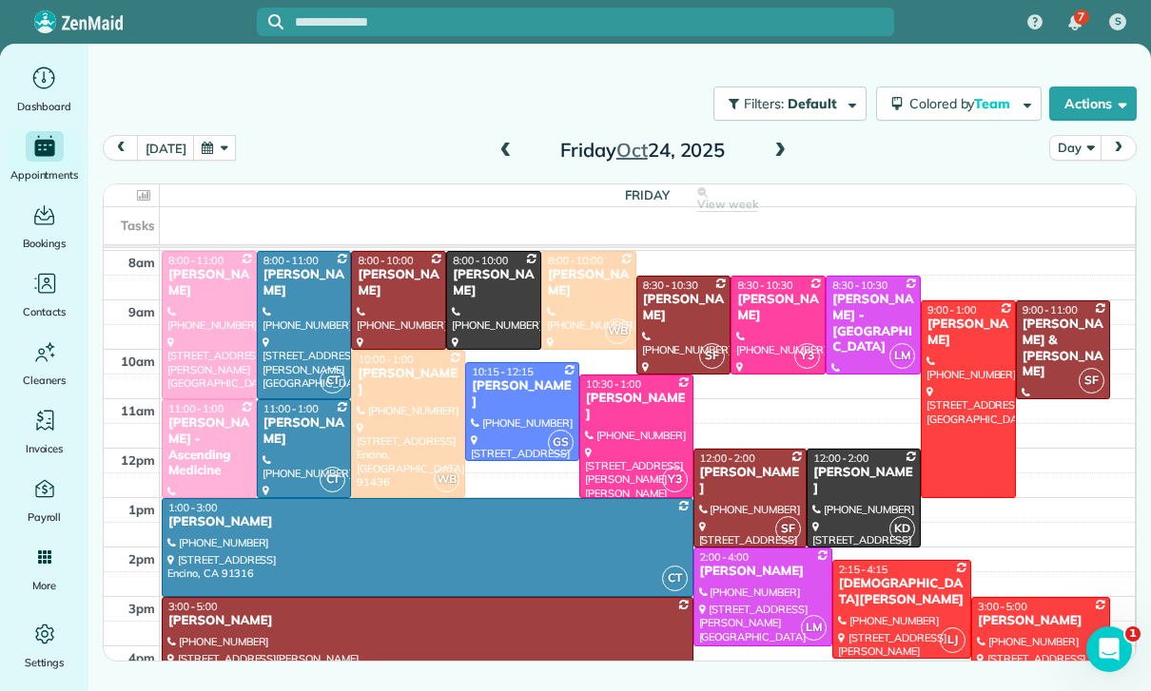
scroll to position [194, 0]
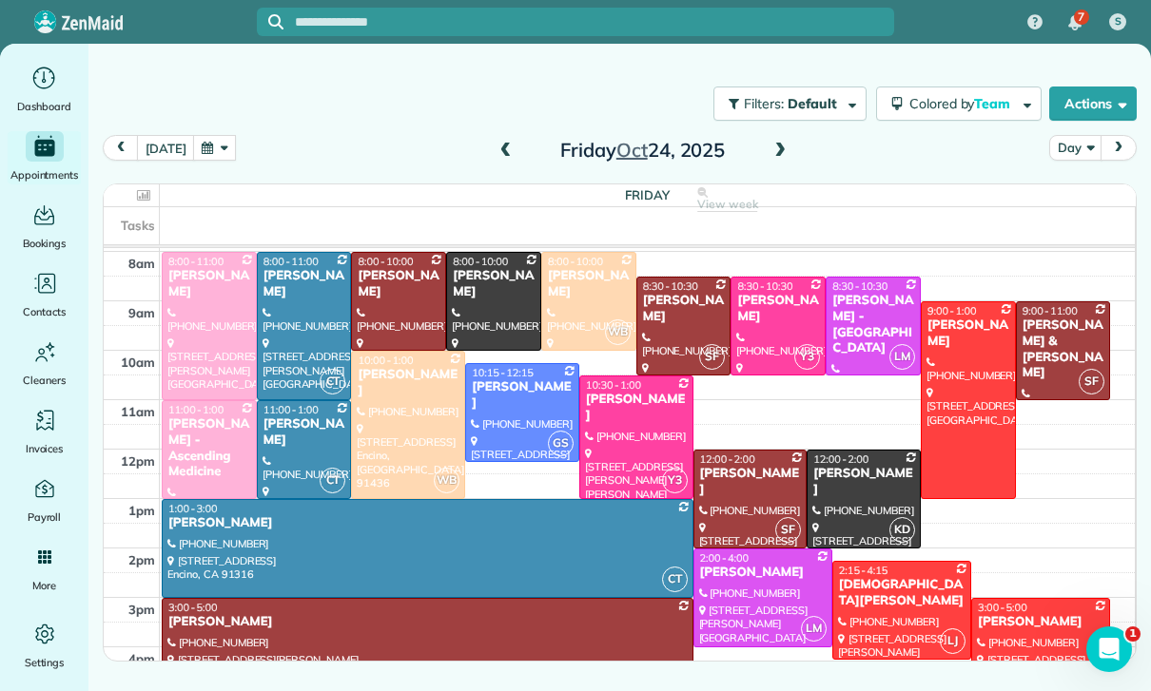
click at [217, 152] on button "button" at bounding box center [215, 148] width 44 height 26
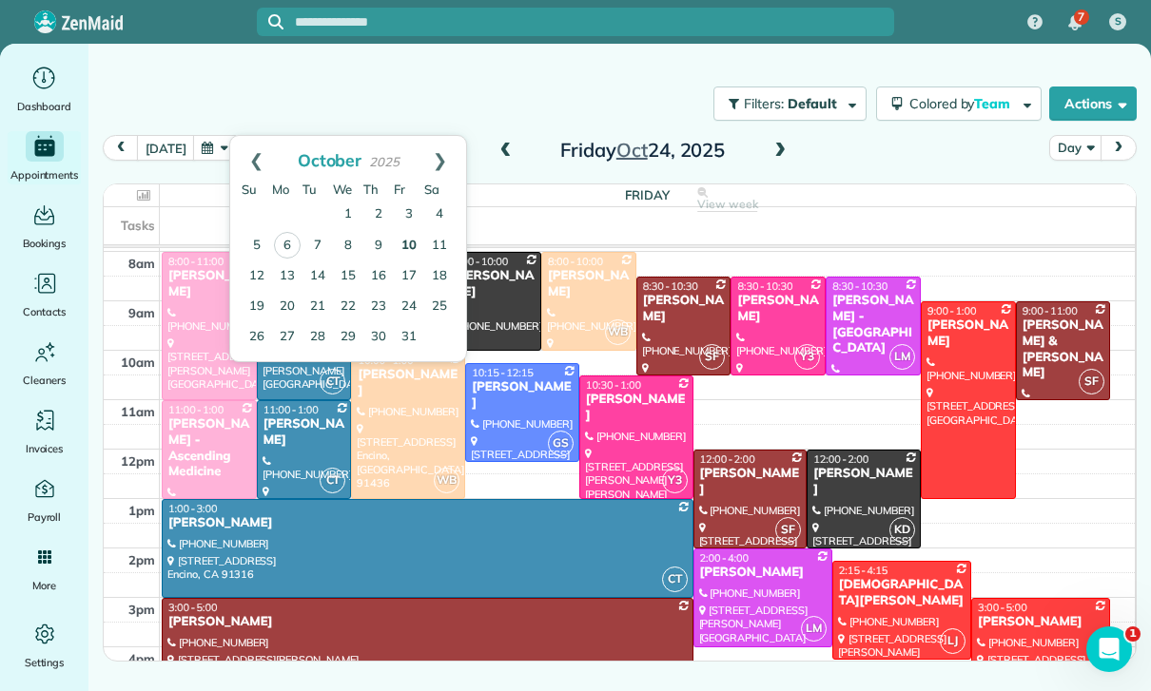
click at [410, 253] on link "10" at bounding box center [409, 246] width 30 height 30
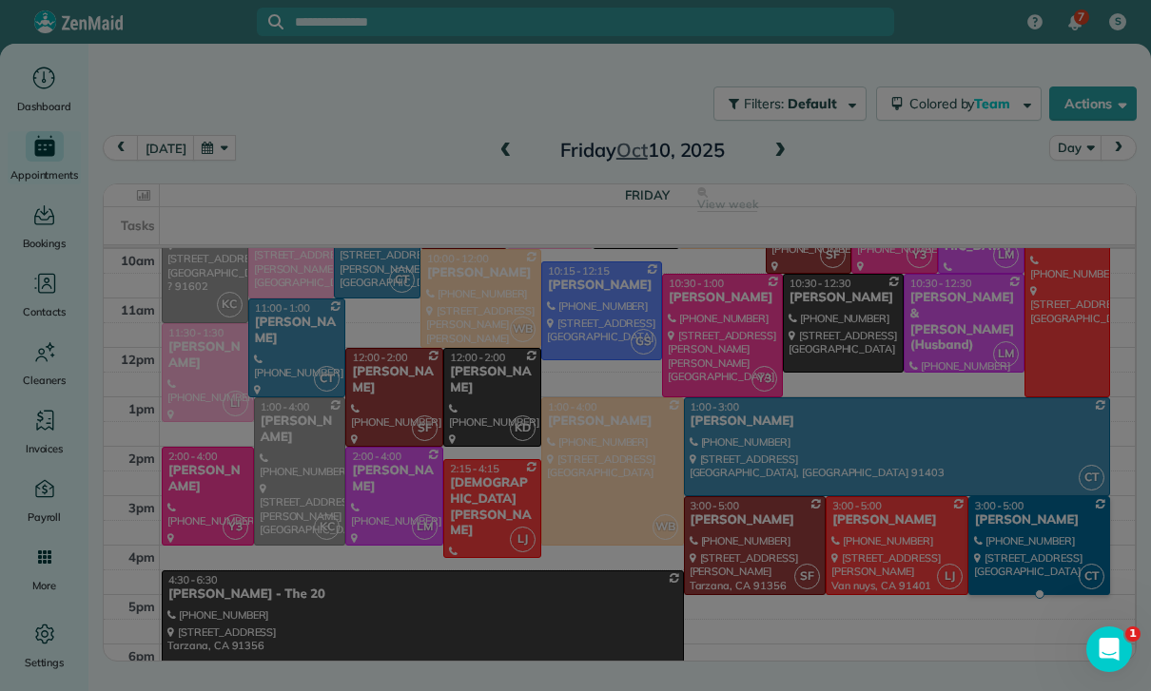
scroll to position [296, 0]
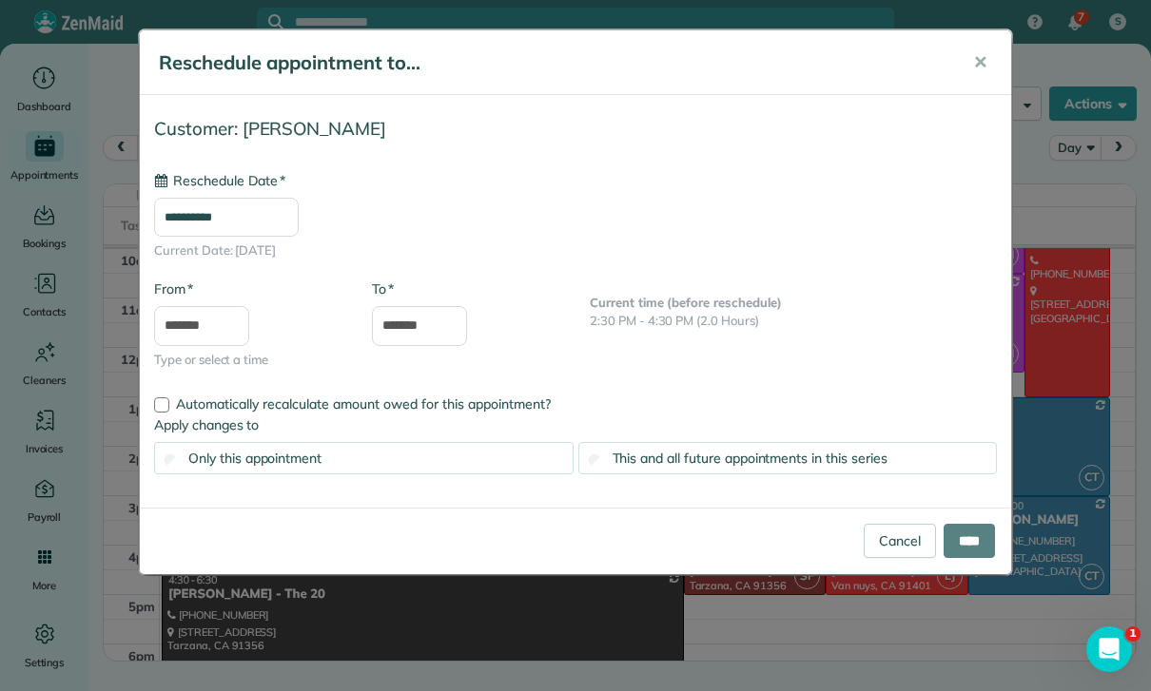
click at [248, 219] on input "**********" at bounding box center [226, 218] width 145 height 40
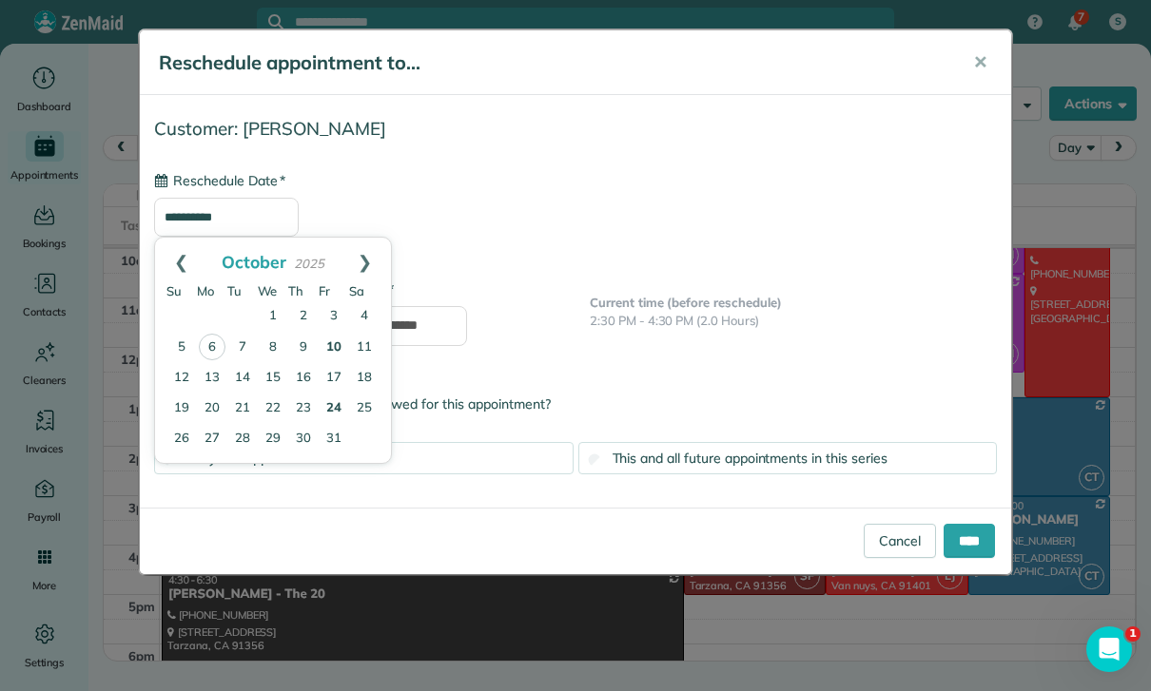
click at [337, 408] on link "24" at bounding box center [334, 409] width 30 height 30
type input "**********"
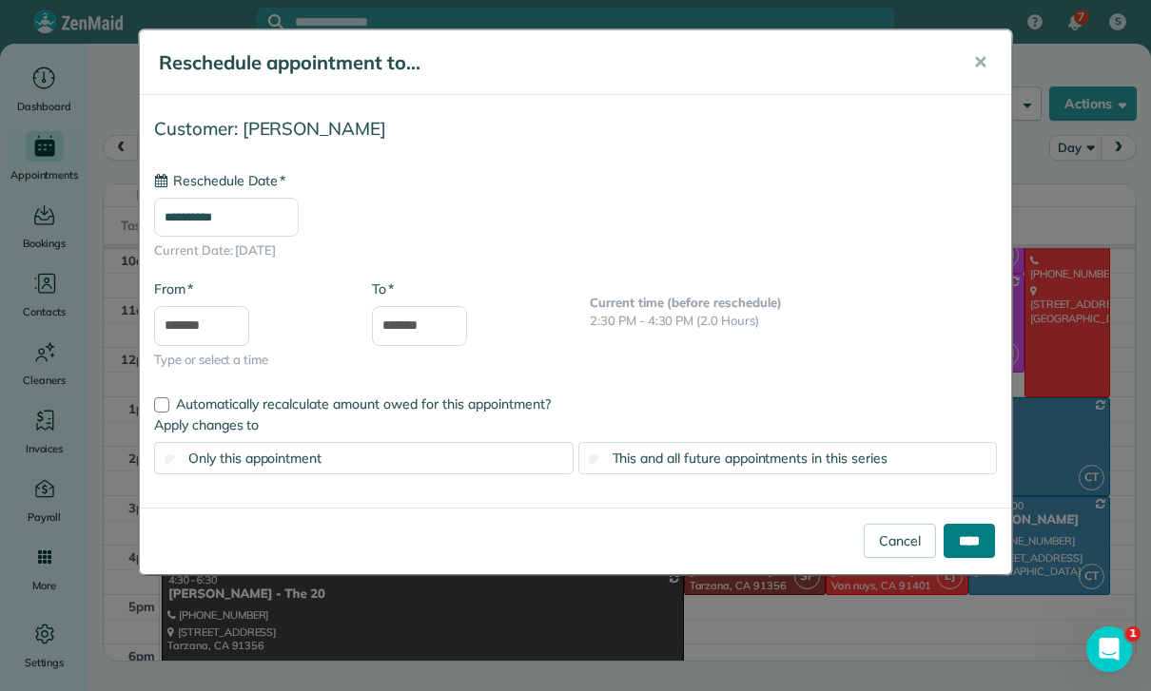
click at [979, 538] on input "****" at bounding box center [968, 541] width 51 height 34
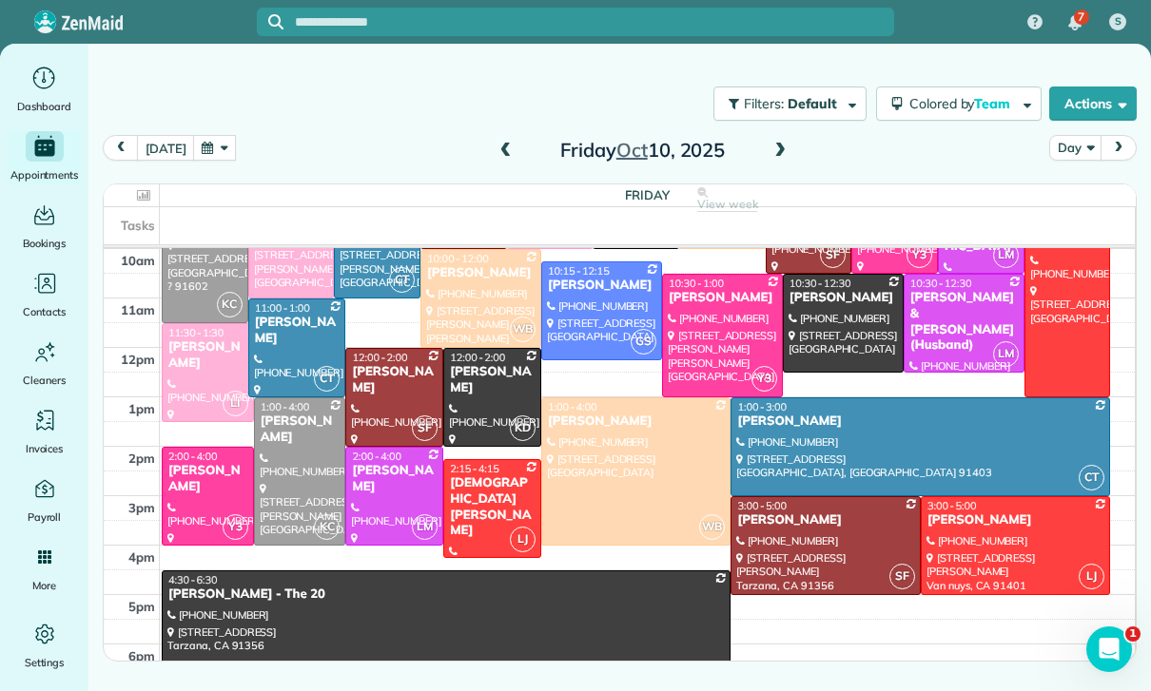
click at [212, 144] on button "button" at bounding box center [215, 148] width 44 height 26
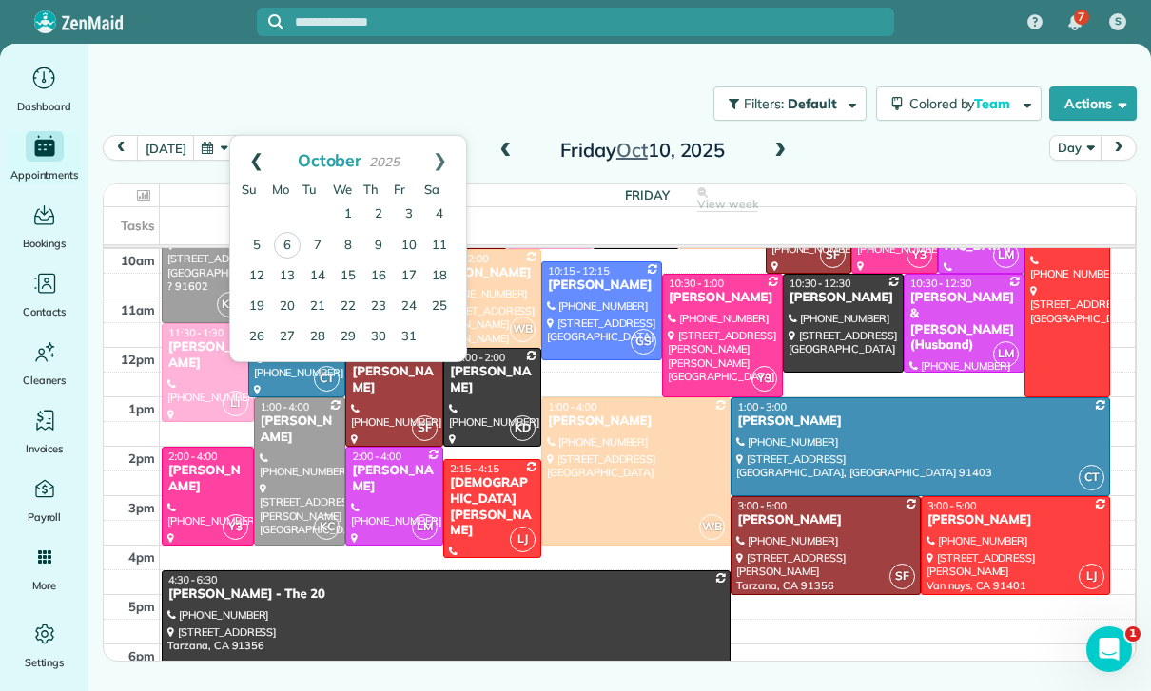
click at [243, 158] on link "Prev" at bounding box center [256, 160] width 52 height 48
click at [287, 345] on link "29" at bounding box center [287, 336] width 30 height 30
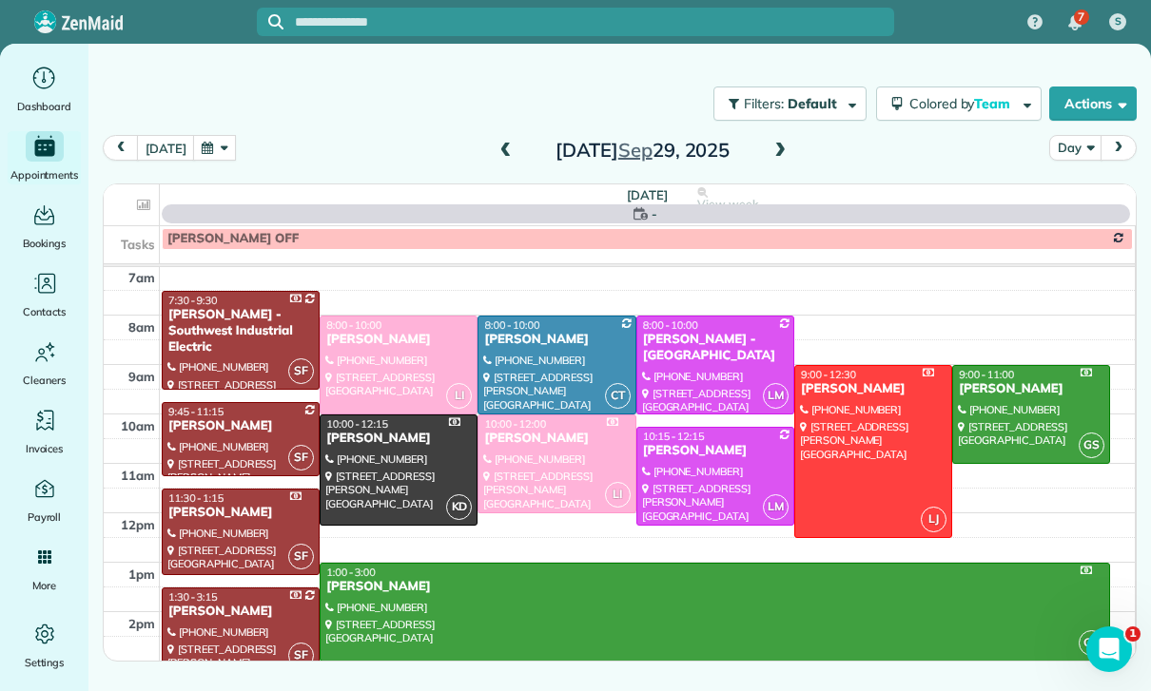
scroll to position [149, 0]
click at [718, 469] on div at bounding box center [715, 476] width 156 height 97
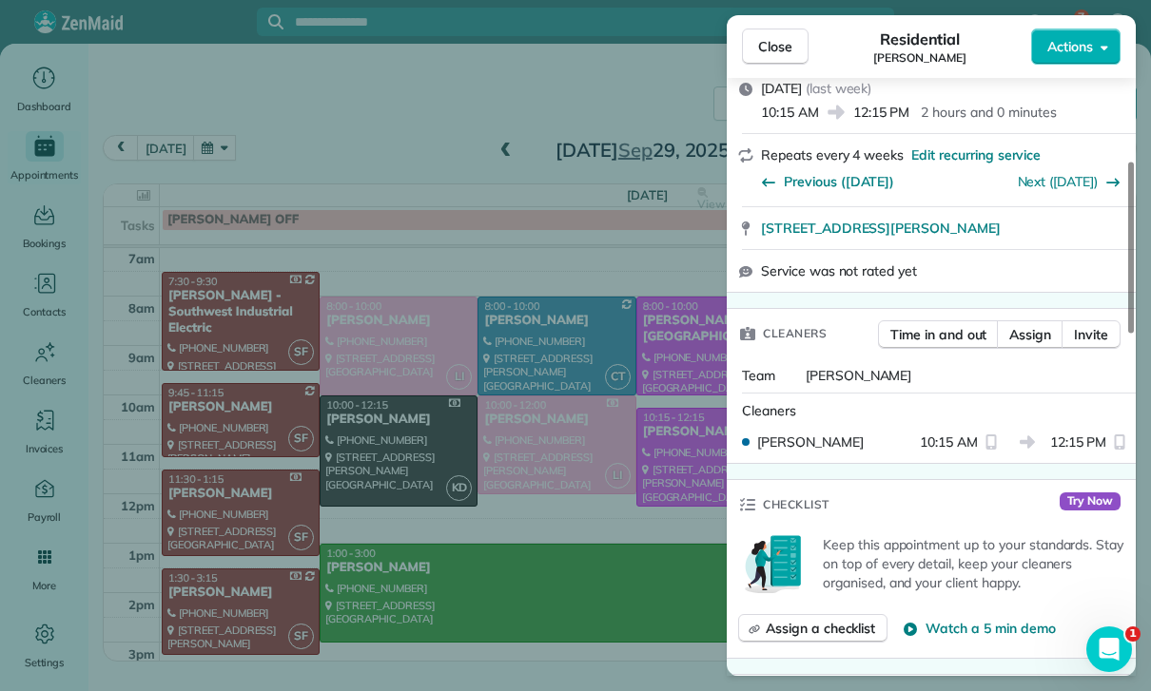
scroll to position [432, 0]
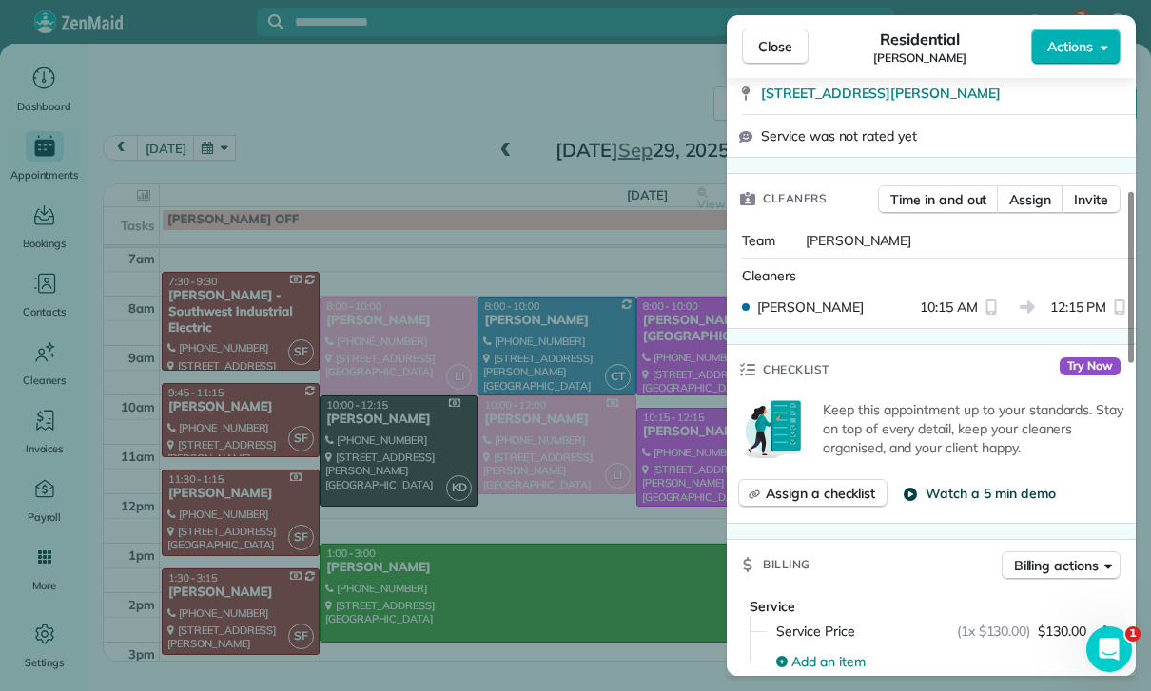
click at [904, 486] on icon "button" at bounding box center [910, 493] width 15 height 15
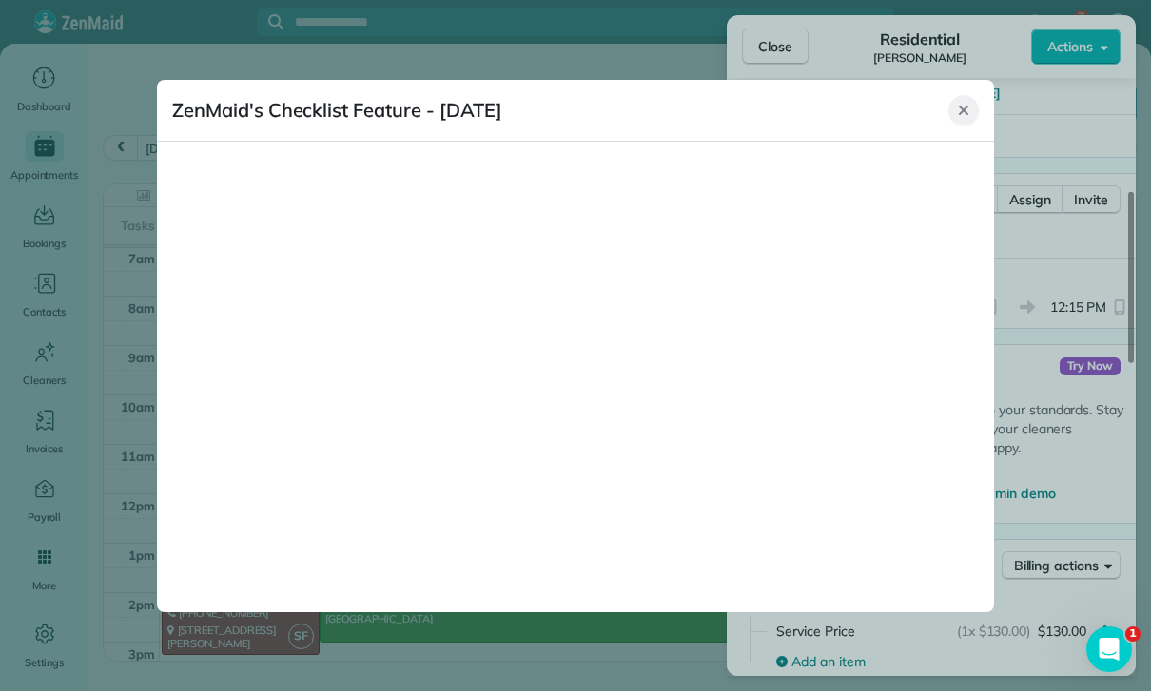
click at [951, 101] on button "Close" at bounding box center [963, 110] width 30 height 30
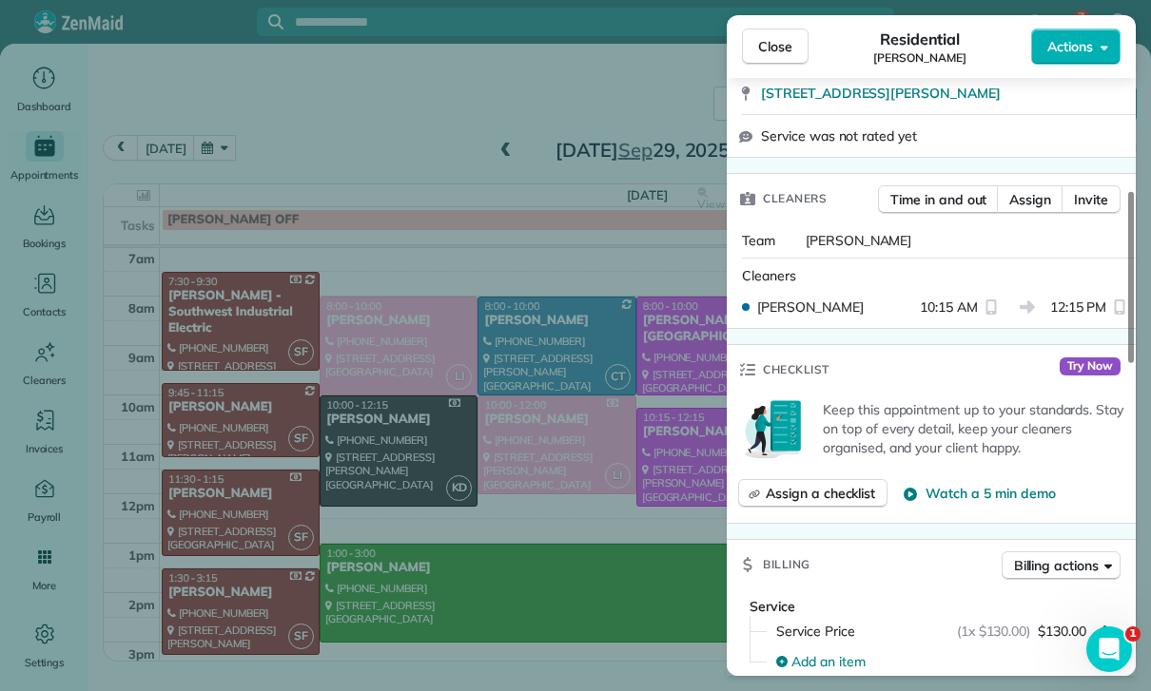
scroll to position [447, 0]
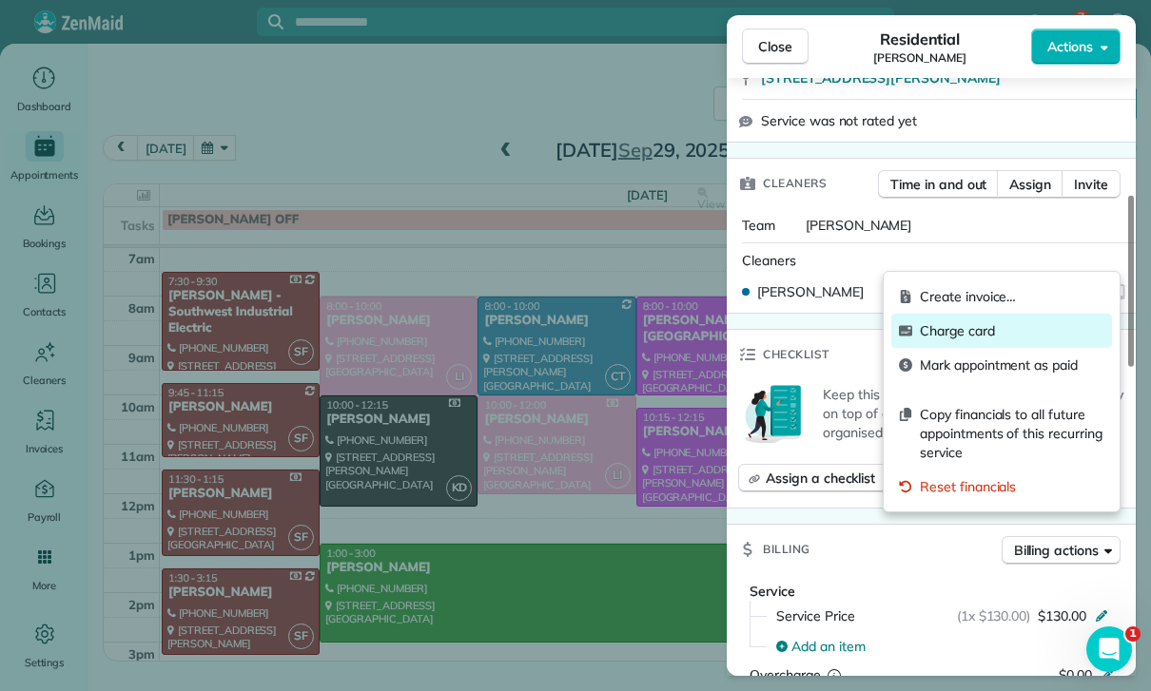
click at [966, 332] on span "Charge card" at bounding box center [1012, 330] width 185 height 19
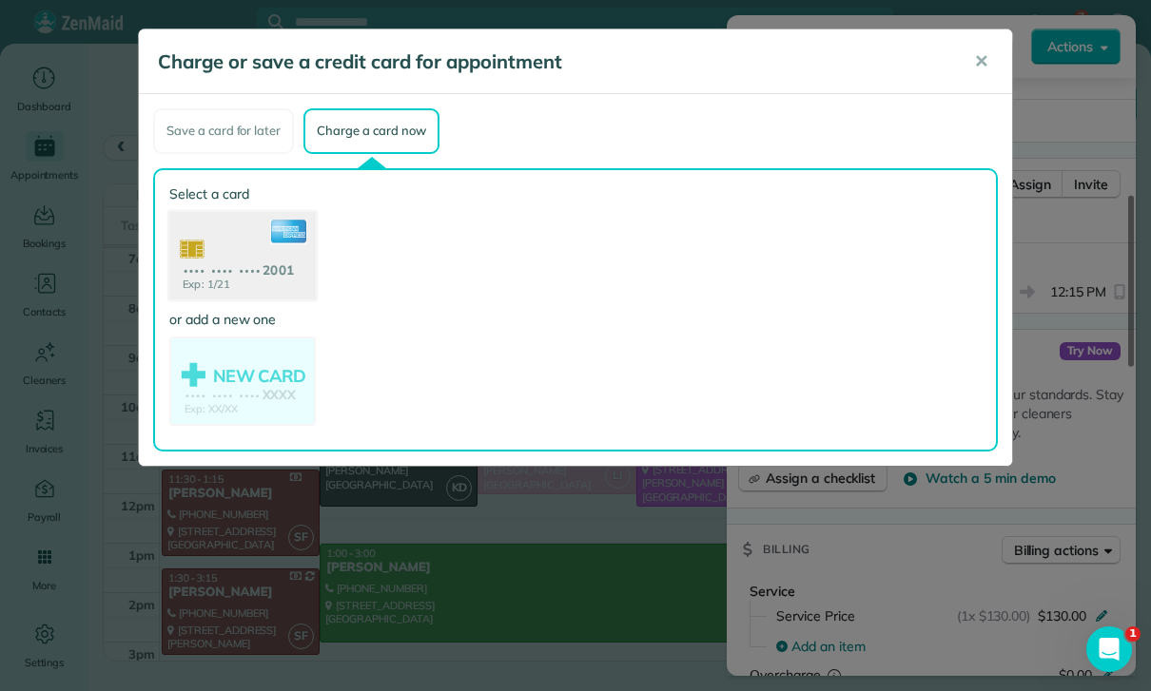
click at [237, 257] on use at bounding box center [242, 257] width 146 height 92
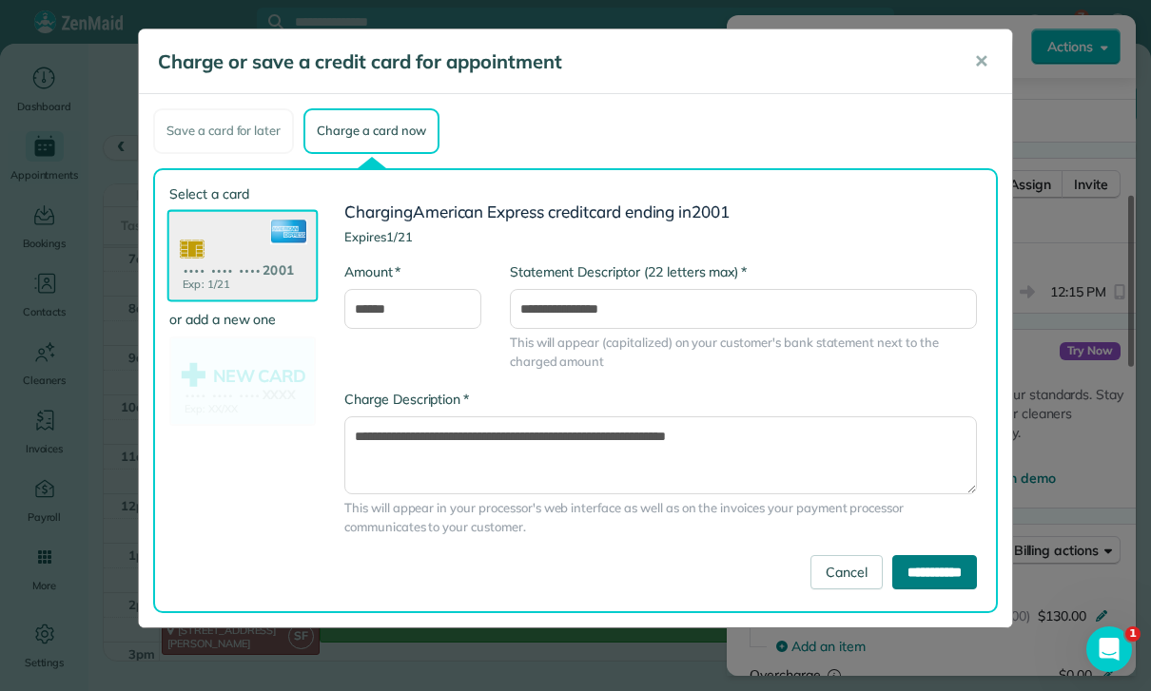
click at [936, 574] on input "**********" at bounding box center [934, 572] width 85 height 34
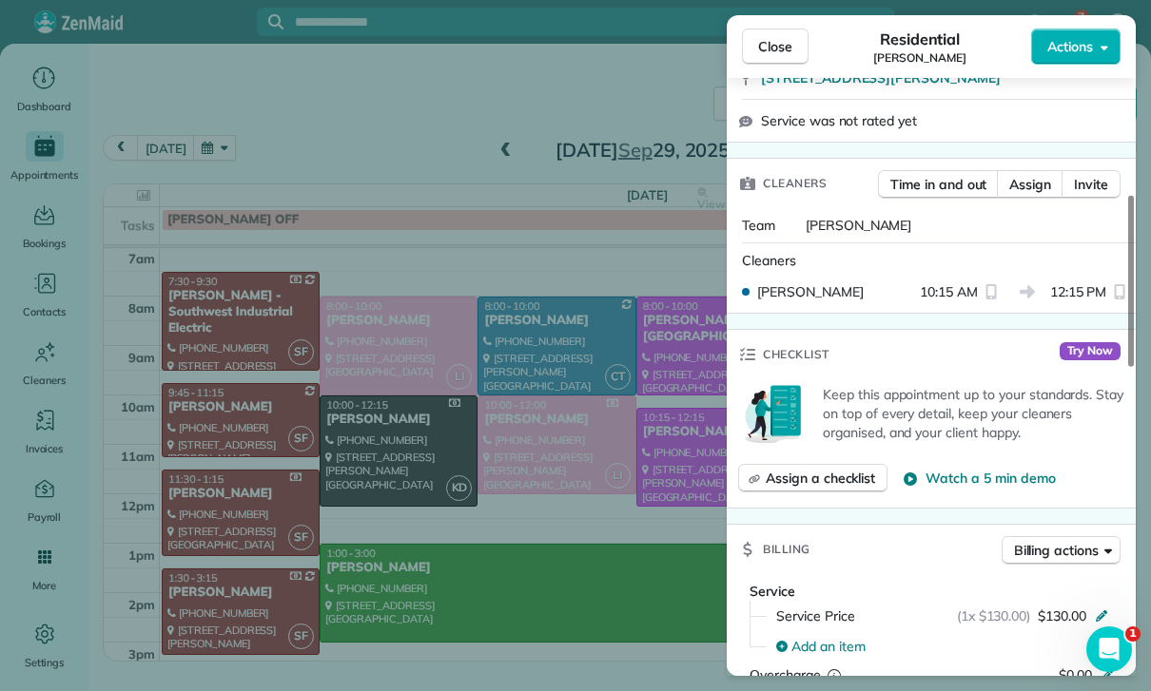
scroll to position [149, 0]
click at [512, 487] on div "Close Residential [PERSON_NAME] Actions Status Confirmed [PERSON_NAME] · Open p…" at bounding box center [575, 345] width 1151 height 691
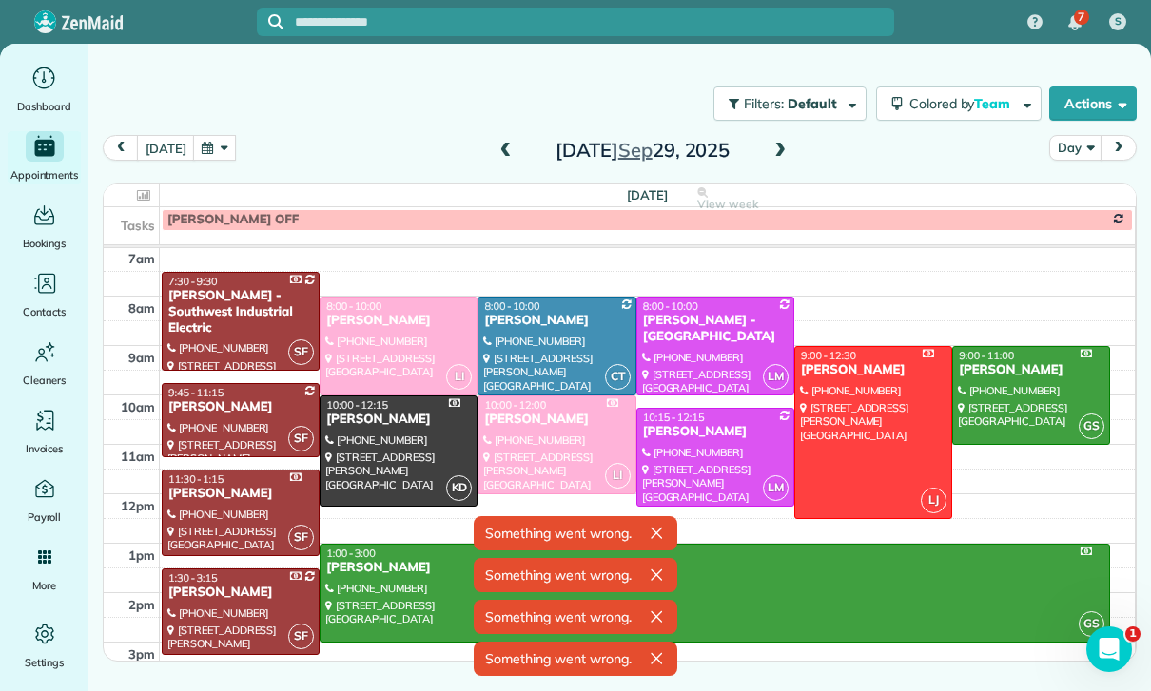
click at [213, 156] on button "button" at bounding box center [215, 148] width 44 height 26
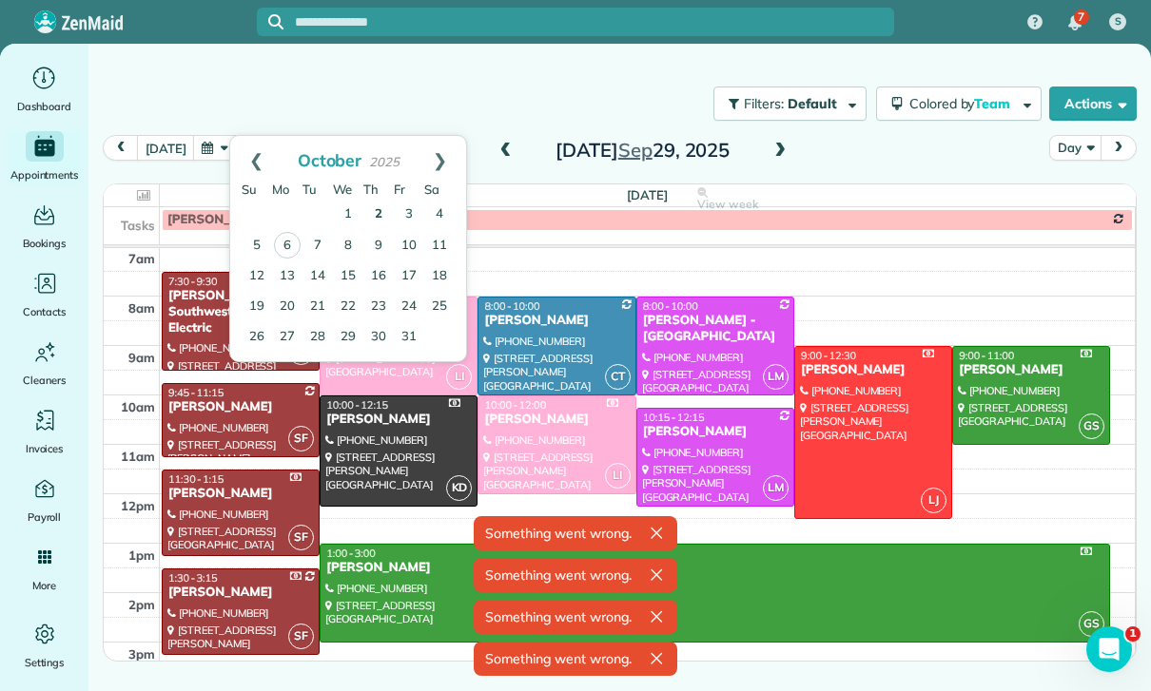
click at [381, 204] on link "2" at bounding box center [378, 215] width 30 height 30
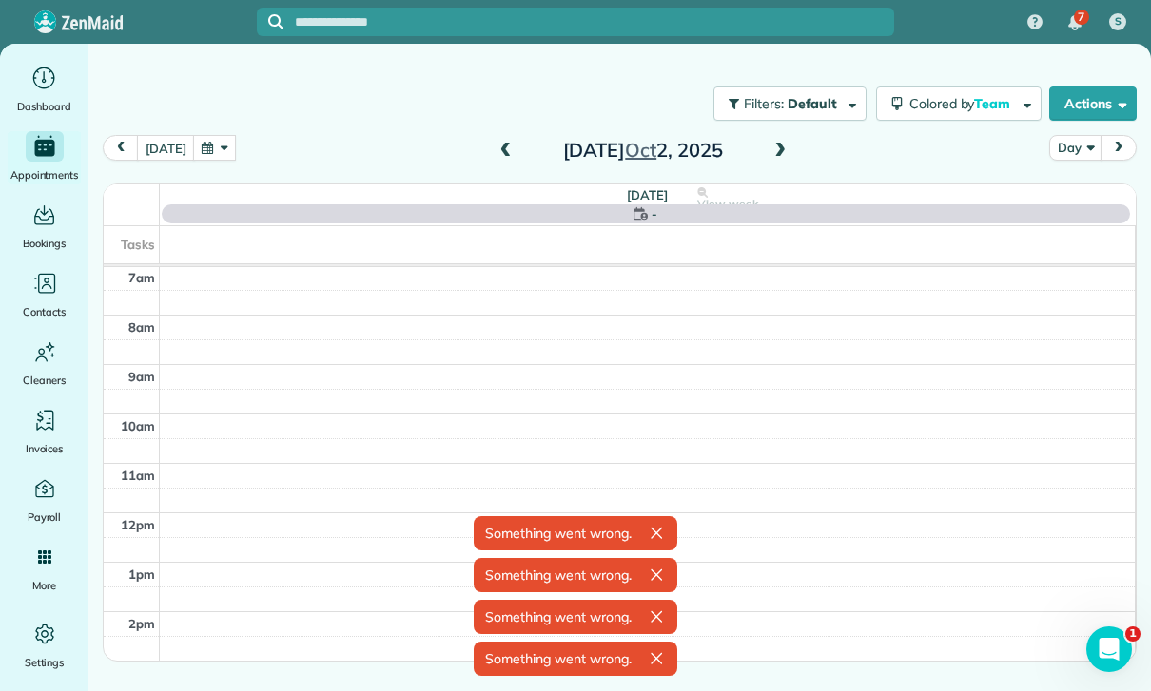
scroll to position [149, 0]
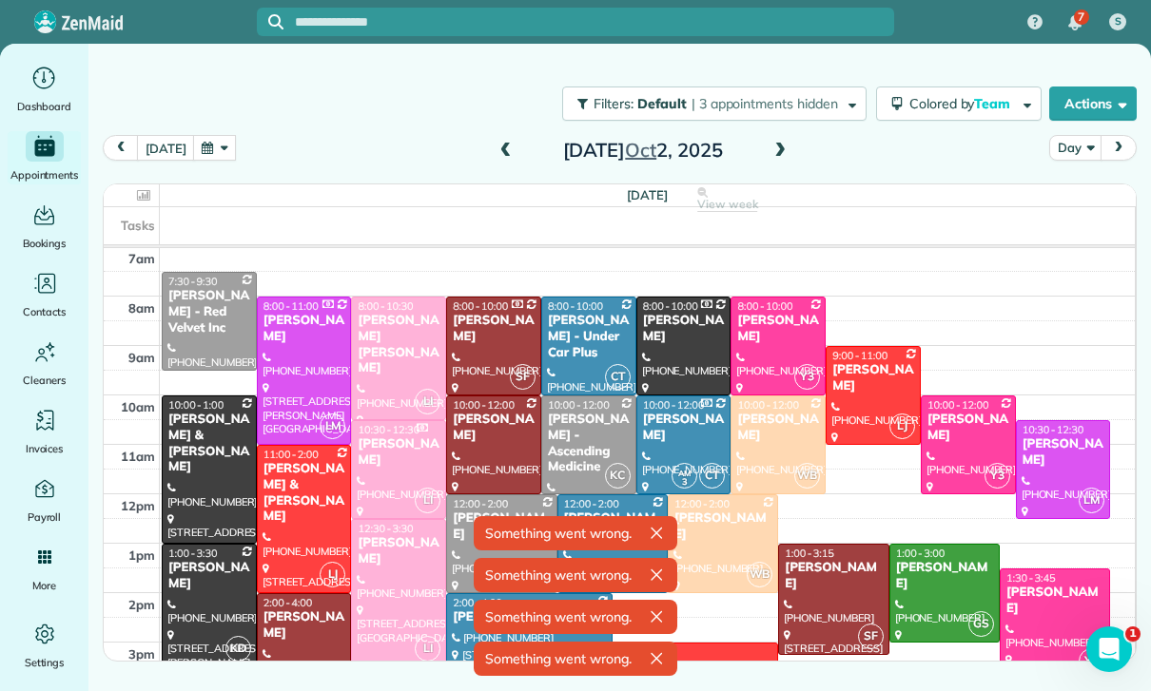
click at [201, 457] on div "[PERSON_NAME] & [PERSON_NAME]" at bounding box center [209, 444] width 84 height 65
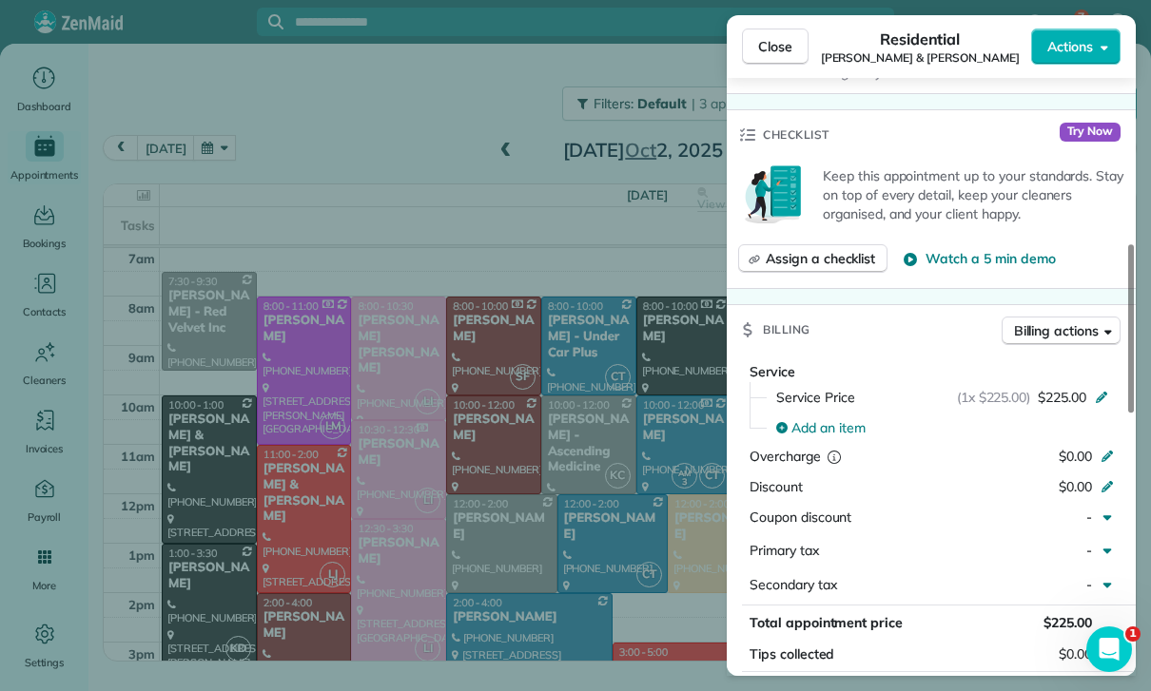
scroll to position [903, 0]
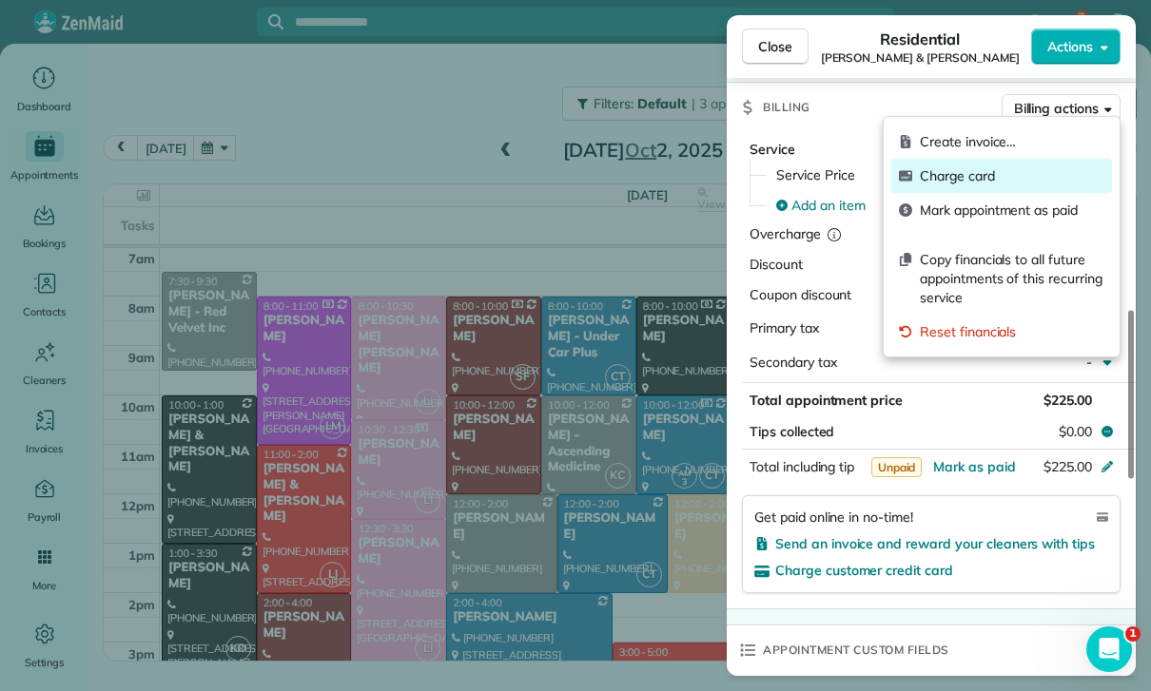
click at [964, 176] on span "Charge card" at bounding box center [1012, 175] width 185 height 19
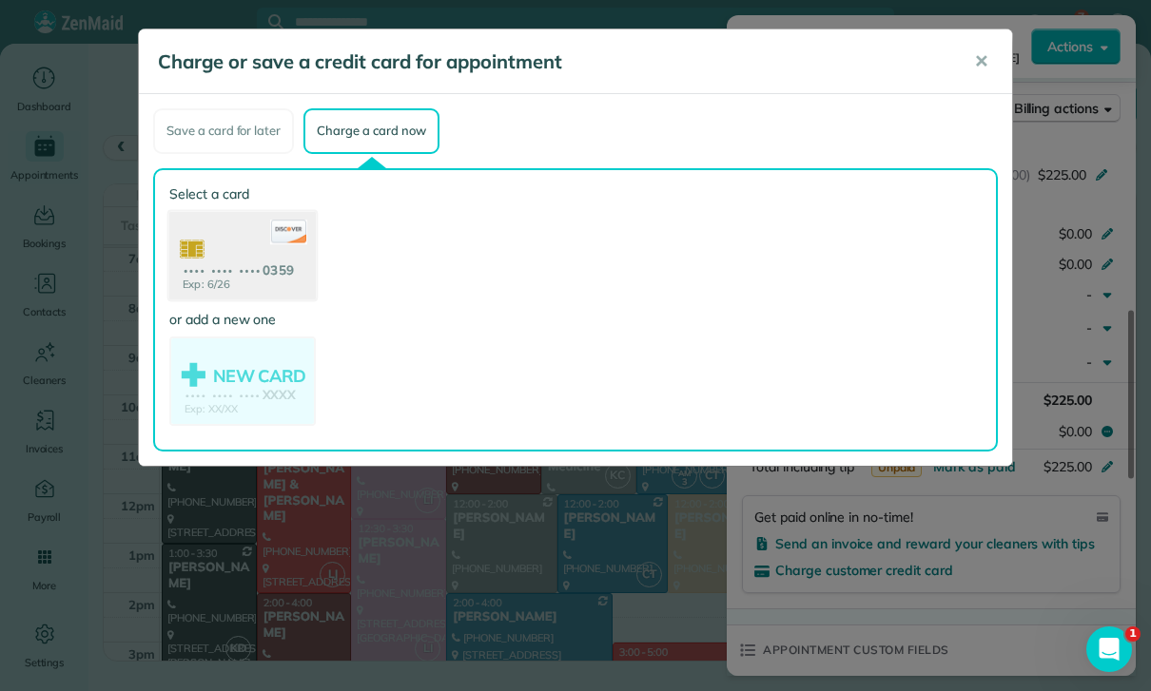
click at [236, 266] on use at bounding box center [242, 257] width 146 height 92
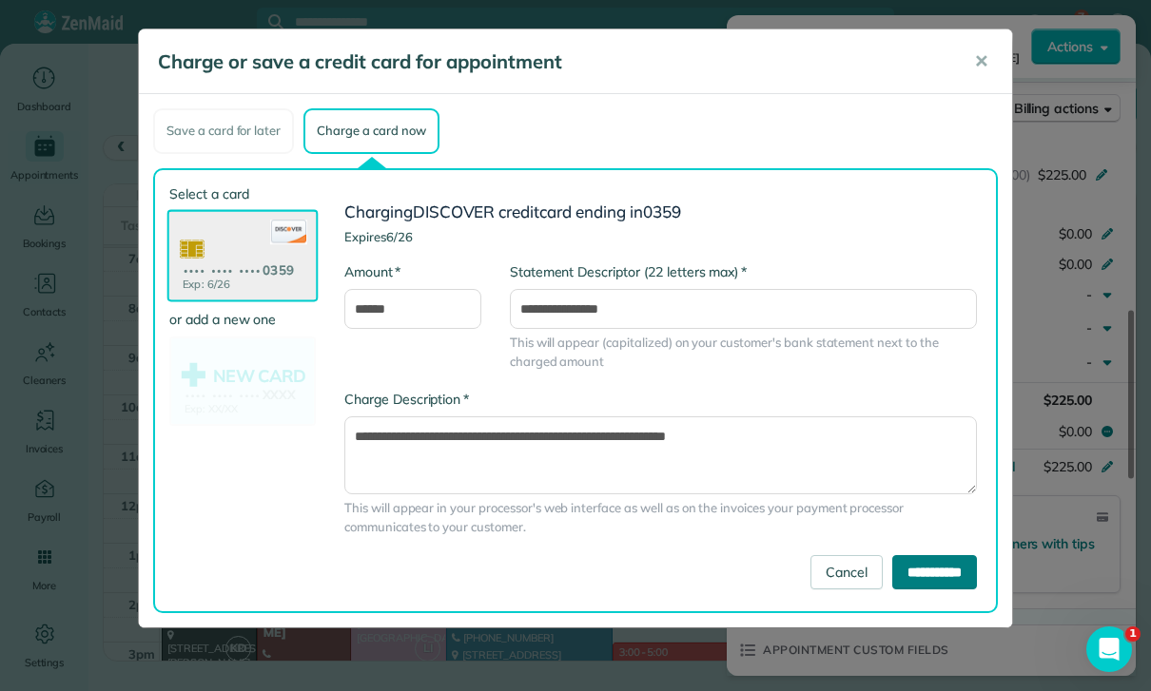
click at [924, 574] on input "**********" at bounding box center [934, 572] width 85 height 34
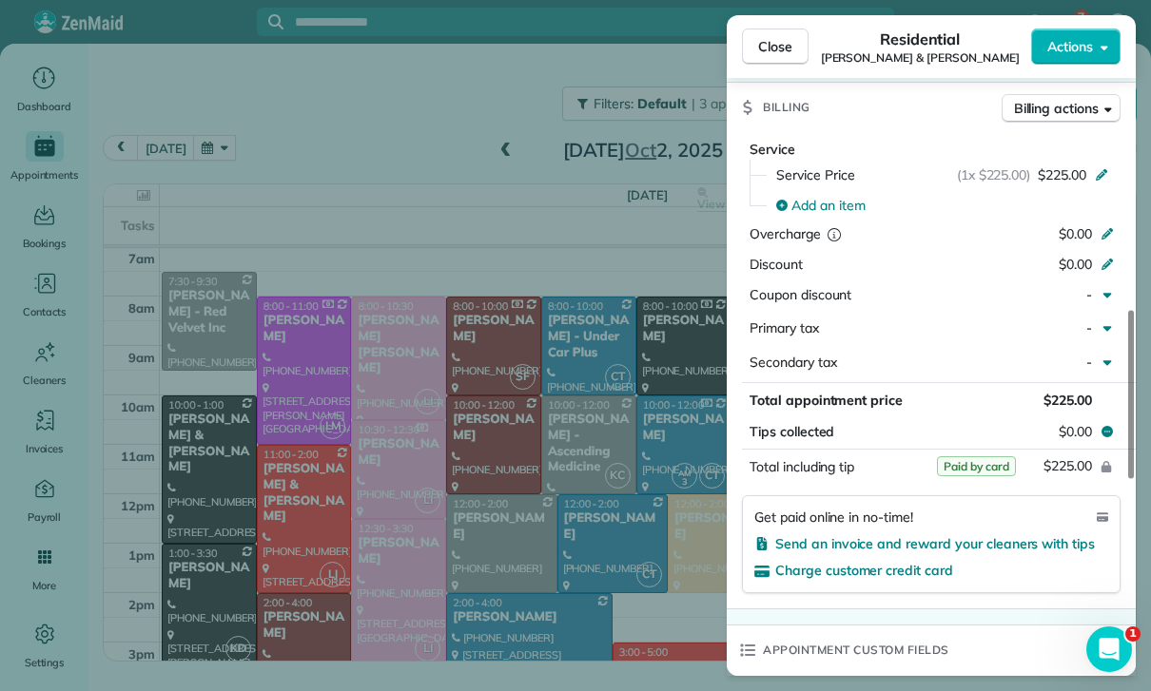
scroll to position [149, 0]
click at [630, 560] on div "Close Residential [PERSON_NAME] & [PERSON_NAME] Actions Status Confirmed [PERSO…" at bounding box center [575, 345] width 1151 height 691
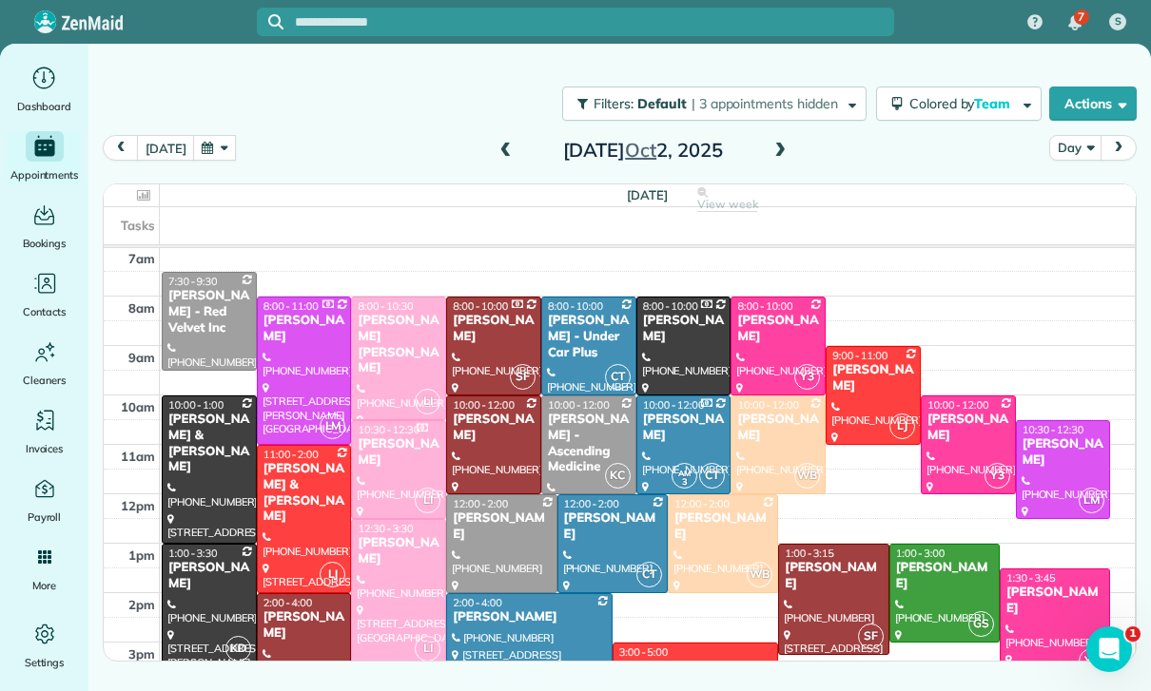
click at [300, 516] on div at bounding box center [304, 519] width 93 height 146
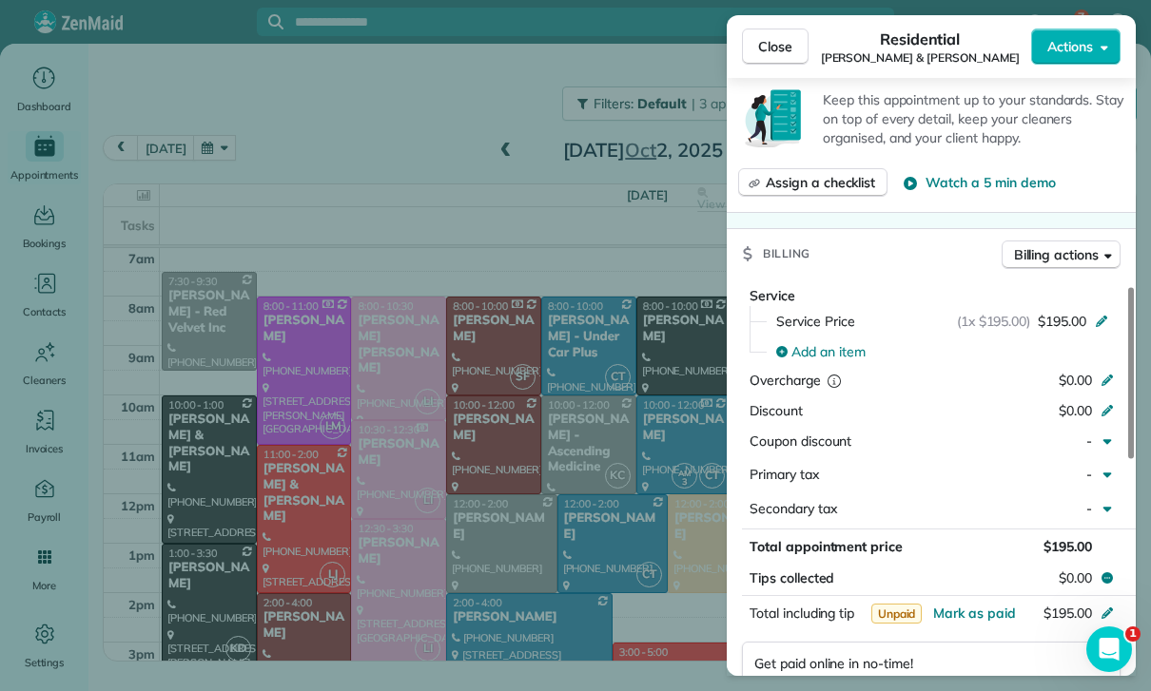
scroll to position [802, 0]
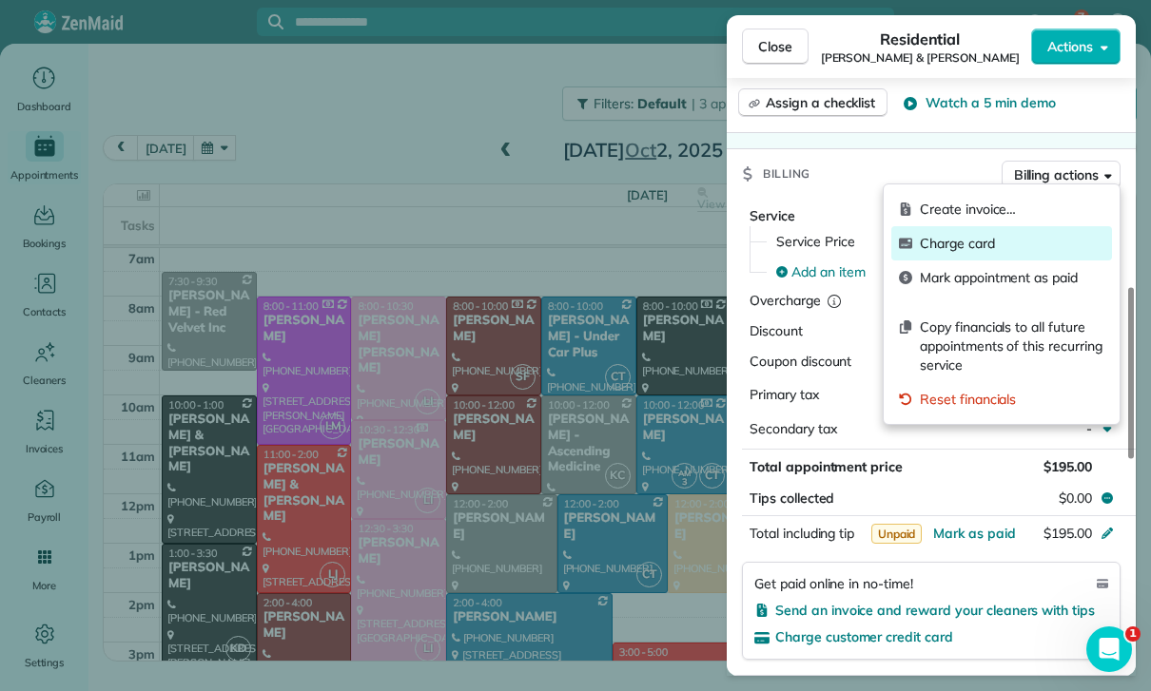
click at [970, 255] on div "Charge card" at bounding box center [1001, 243] width 221 height 34
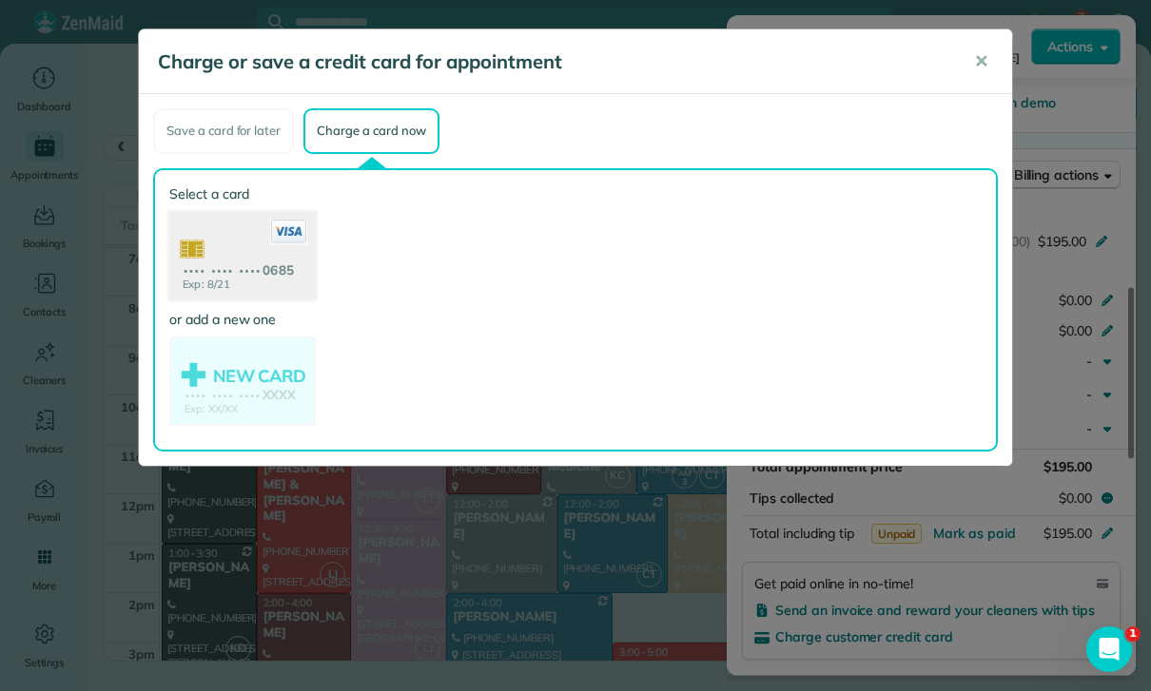
click at [227, 264] on use at bounding box center [242, 257] width 146 height 92
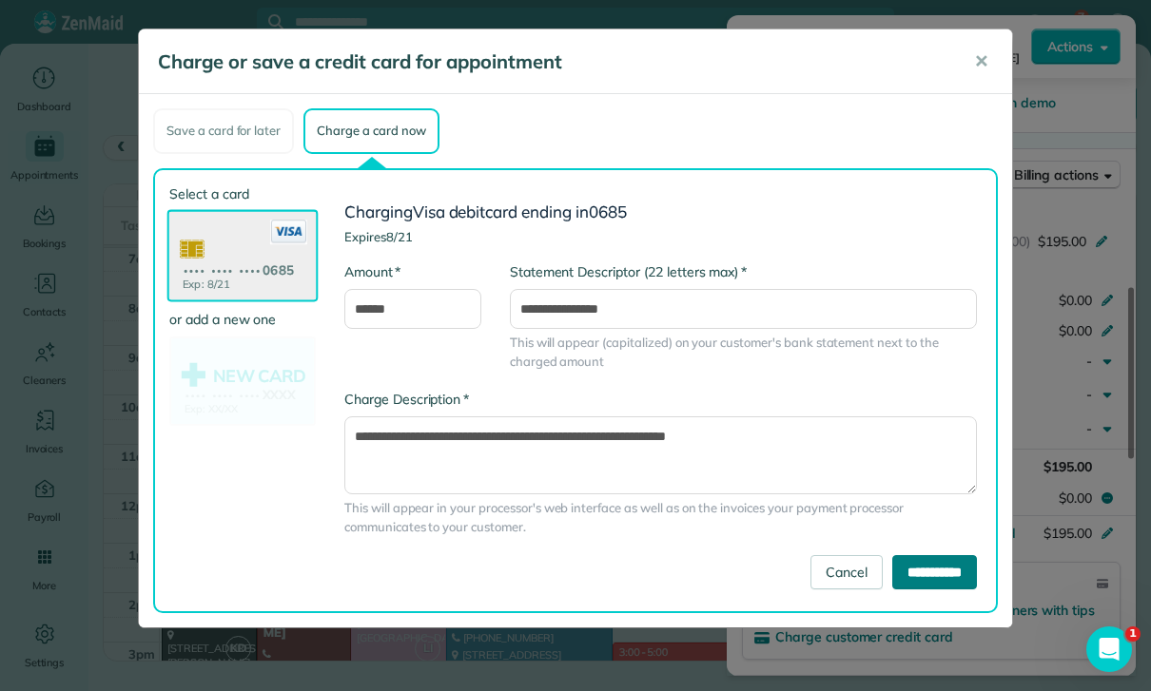
click at [947, 581] on input "**********" at bounding box center [934, 572] width 85 height 34
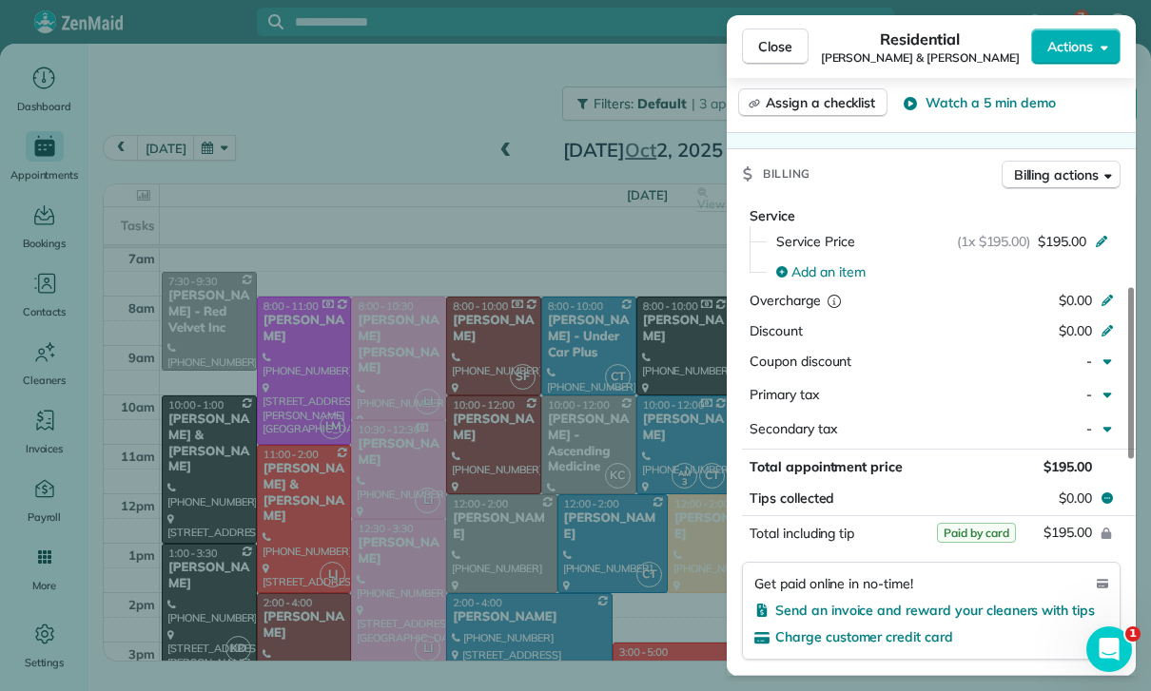
scroll to position [149, 0]
click at [424, 205] on div "Close Residential [PERSON_NAME] & [PERSON_NAME] Actions Status Yet to Confirm […" at bounding box center [575, 345] width 1151 height 691
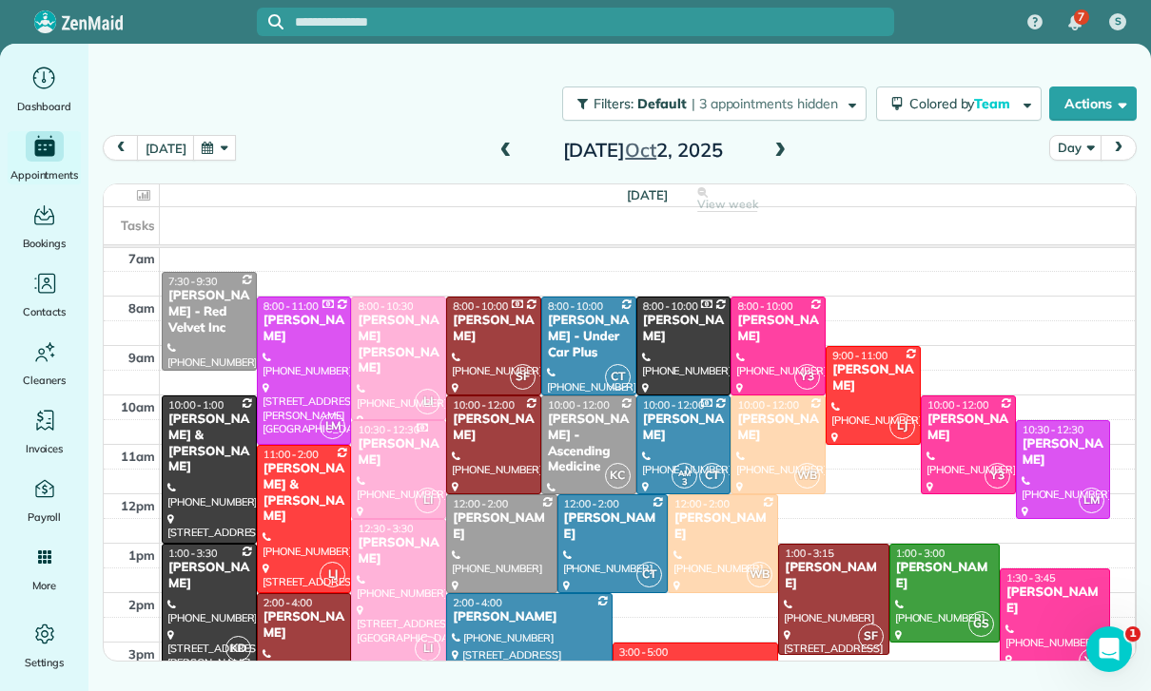
click at [199, 146] on button "button" at bounding box center [215, 148] width 44 height 26
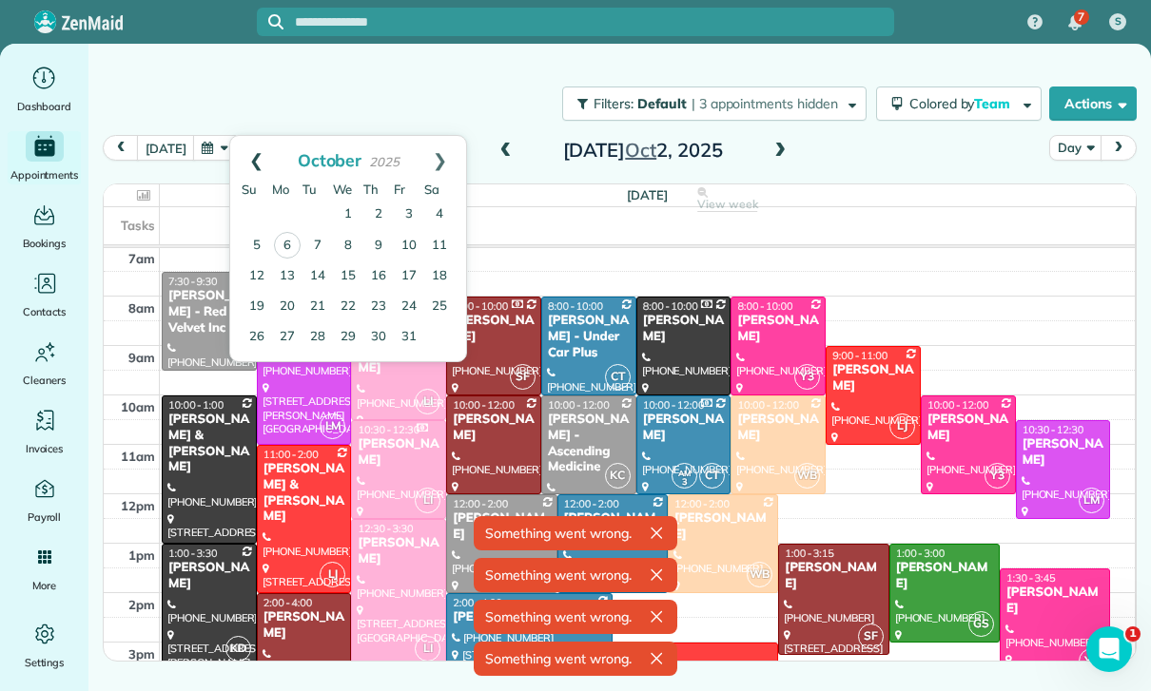
click at [240, 148] on link "Prev" at bounding box center [256, 160] width 52 height 48
click at [351, 301] on link "24" at bounding box center [348, 306] width 30 height 30
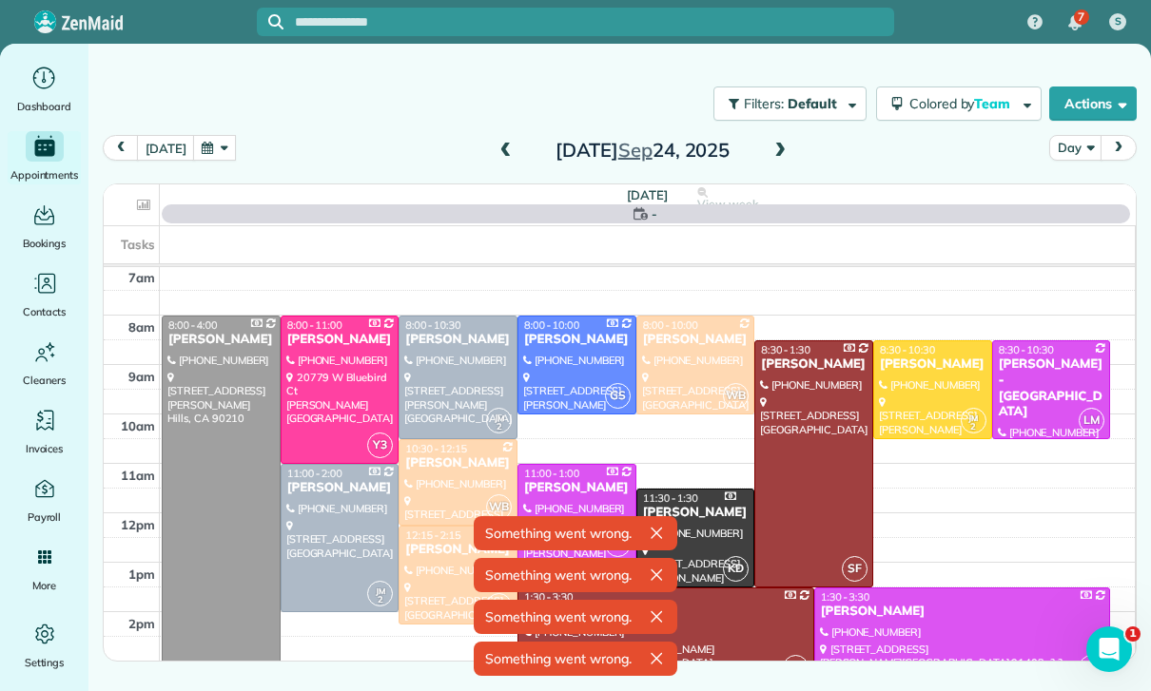
scroll to position [149, 0]
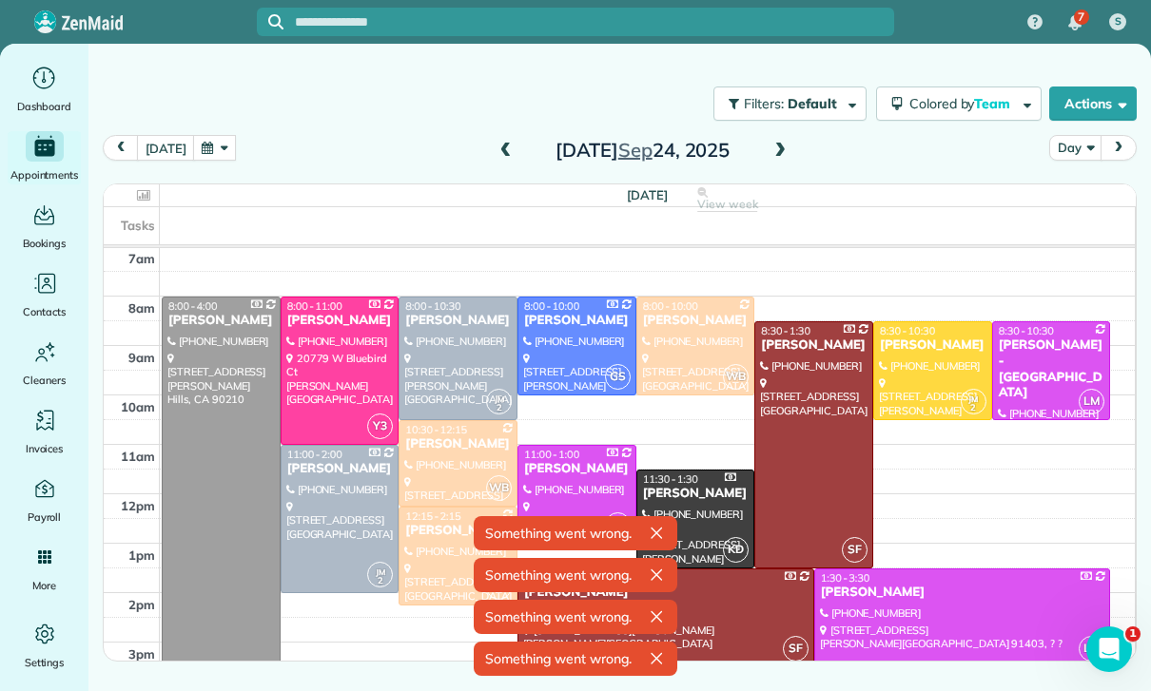
click at [234, 490] on div at bounding box center [221, 495] width 117 height 394
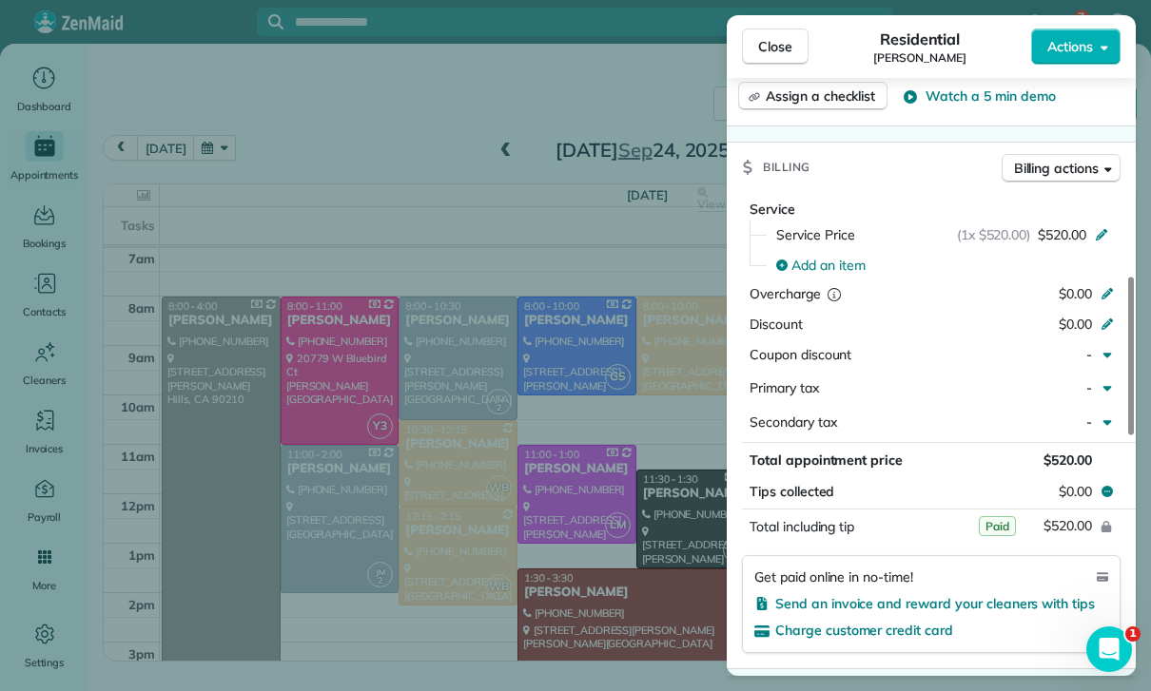
scroll to position [149, 0]
click at [612, 529] on div "Close Residential [PERSON_NAME] Actions Status Yet to Confirm [PERSON_NAME] · O…" at bounding box center [575, 345] width 1151 height 691
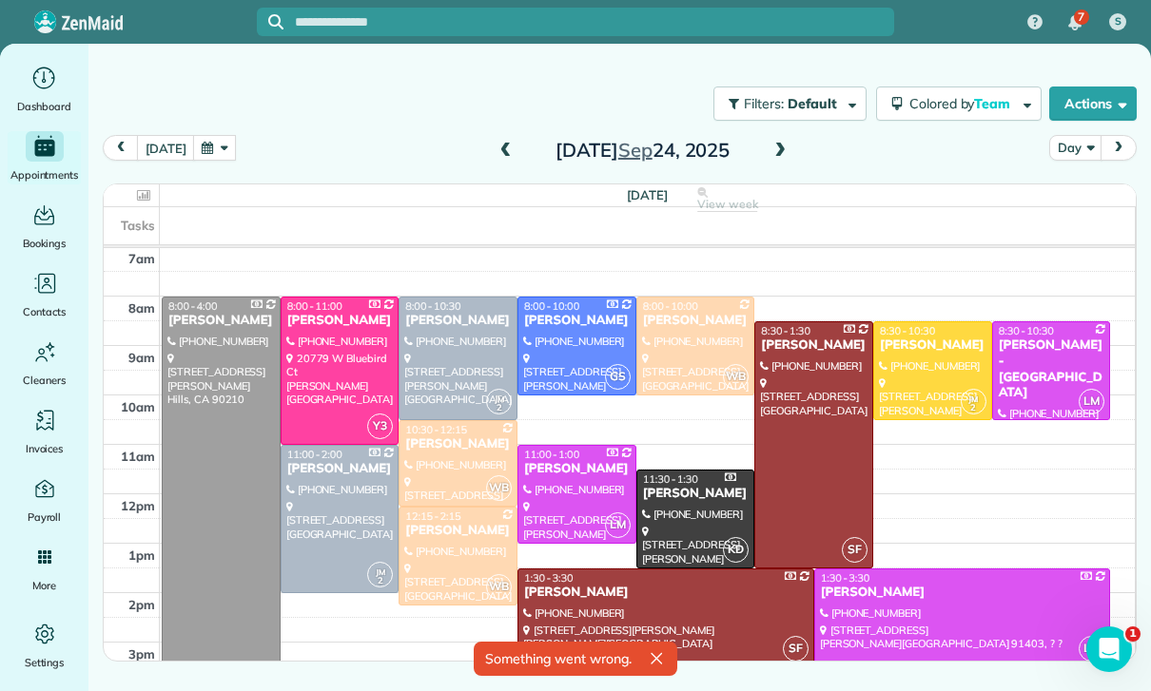
click at [773, 158] on span at bounding box center [779, 151] width 21 height 17
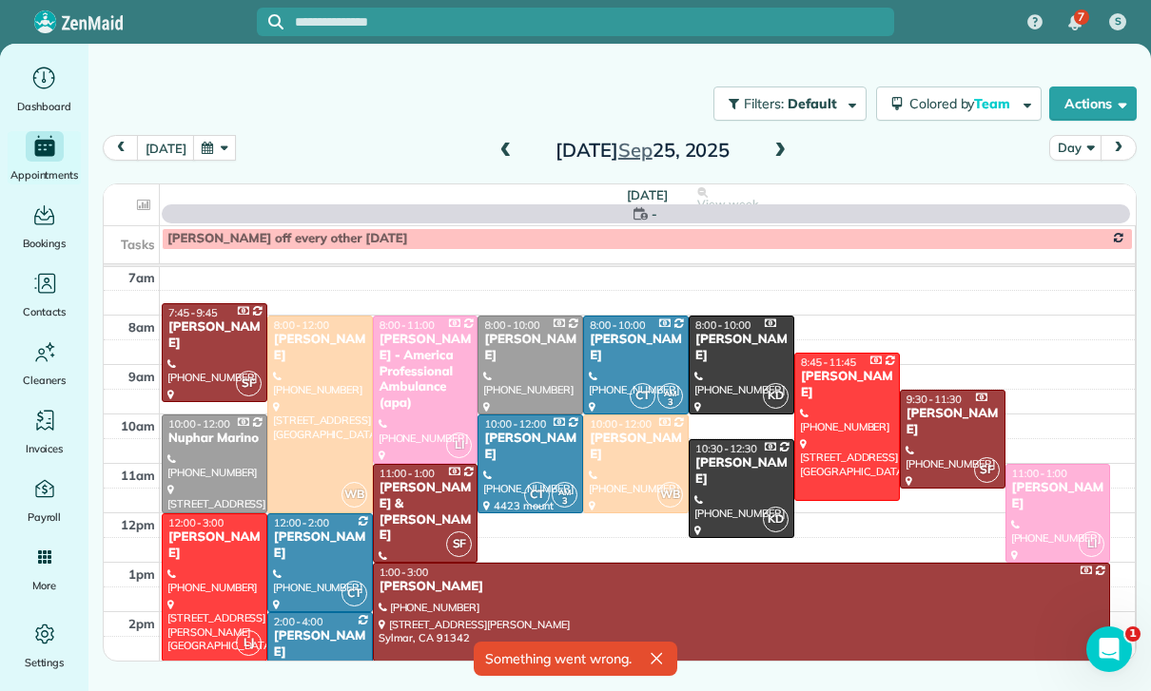
scroll to position [149, 0]
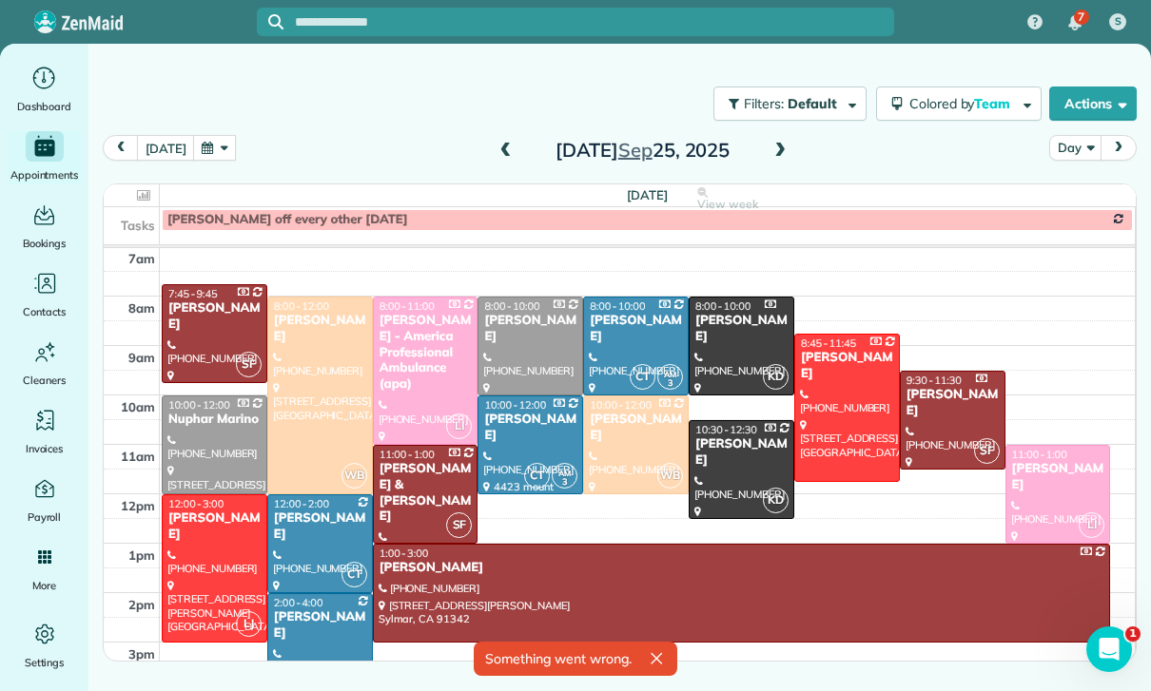
click at [212, 140] on button "button" at bounding box center [215, 148] width 44 height 26
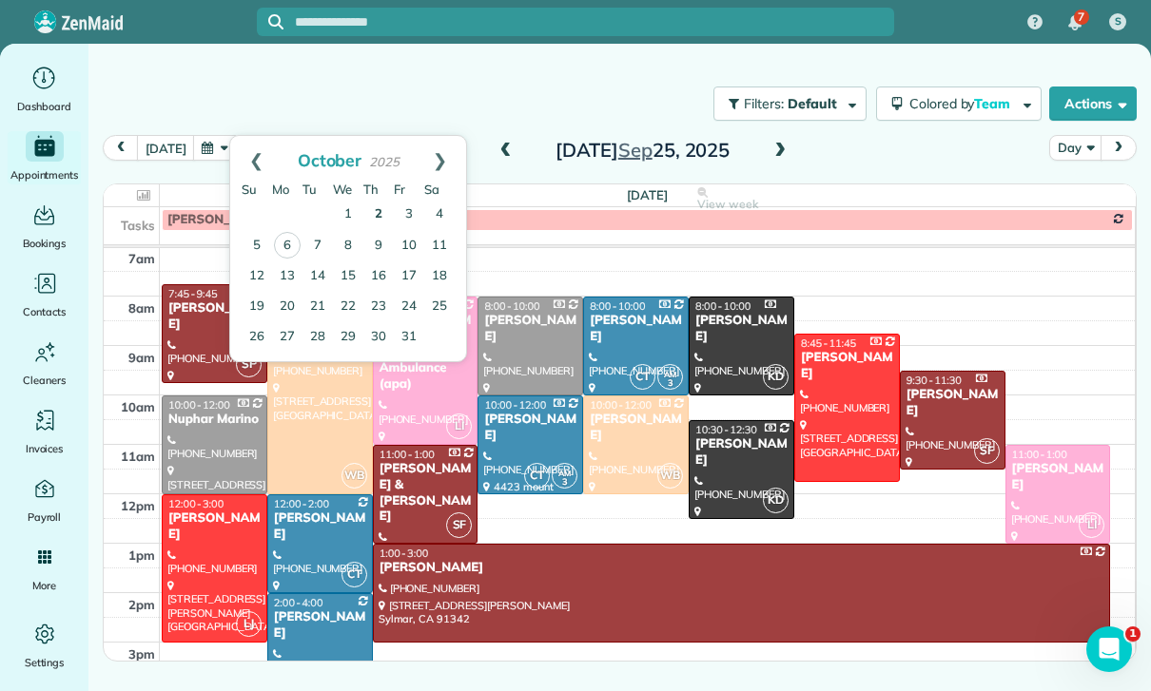
click at [376, 211] on link "2" at bounding box center [378, 215] width 30 height 30
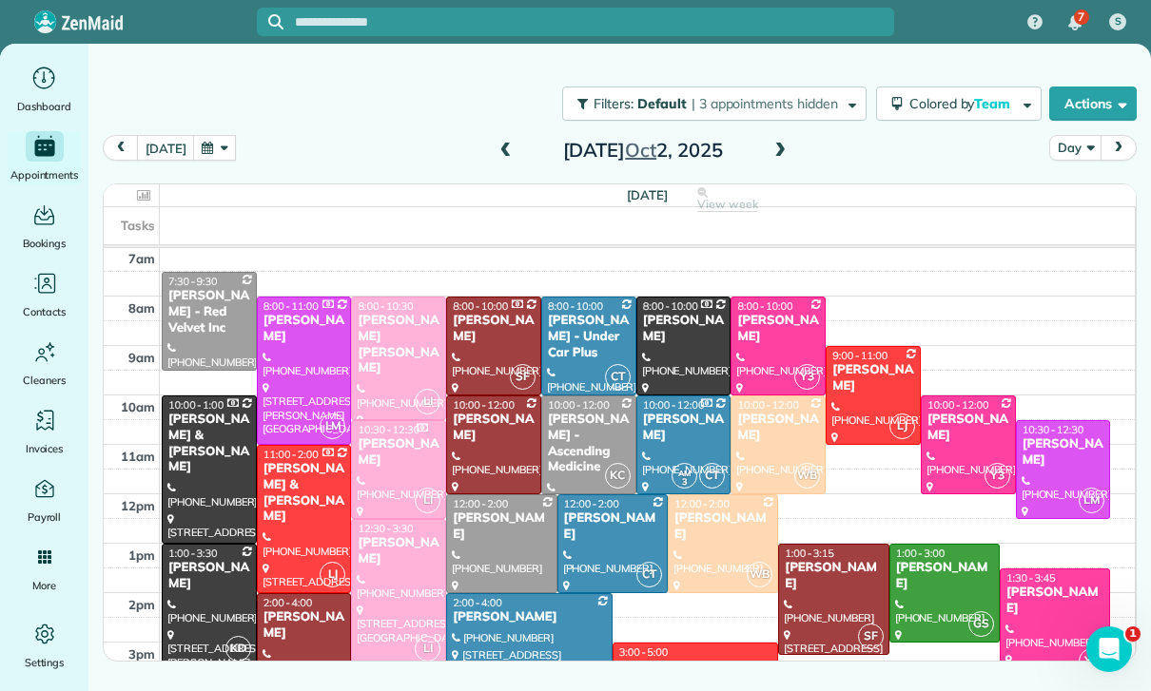
click at [201, 327] on div "[PERSON_NAME] - Red Velvet Inc" at bounding box center [209, 312] width 84 height 49
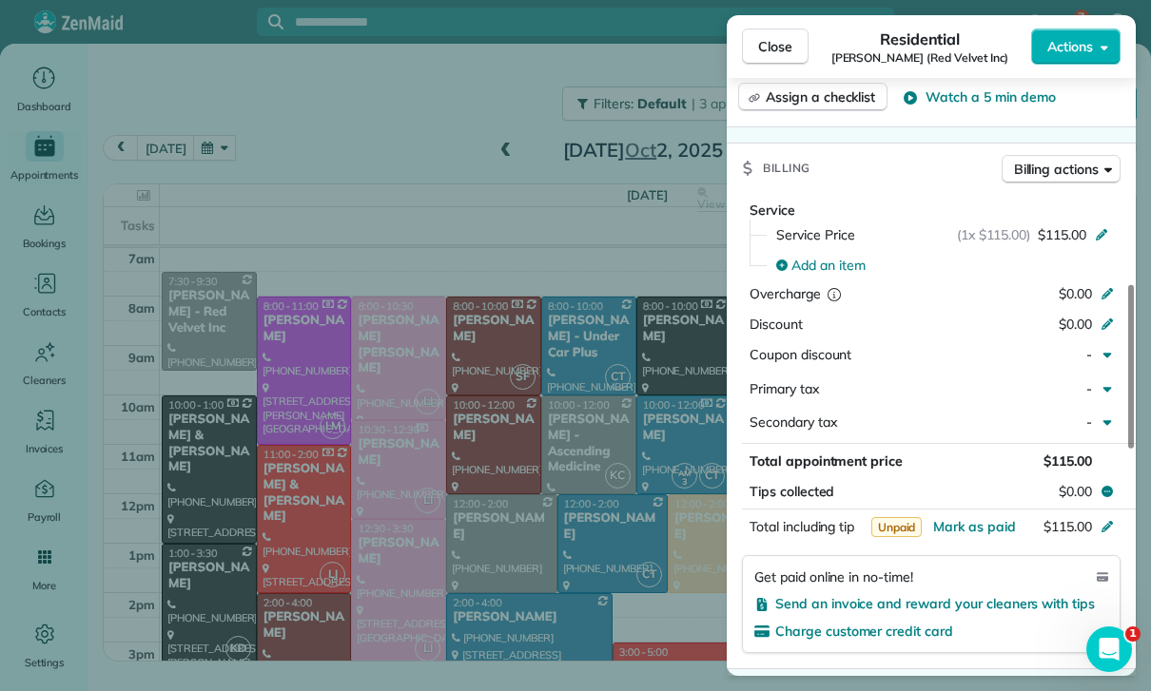
scroll to position [806, 0]
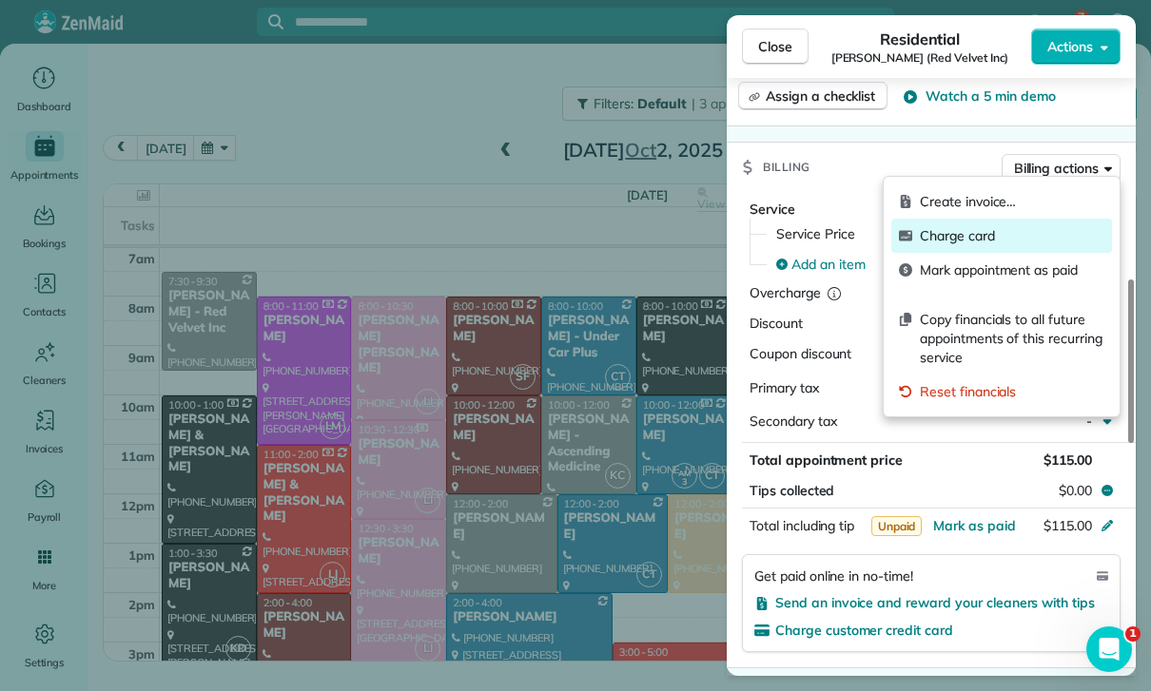
click at [961, 238] on span "Charge card" at bounding box center [1012, 235] width 185 height 19
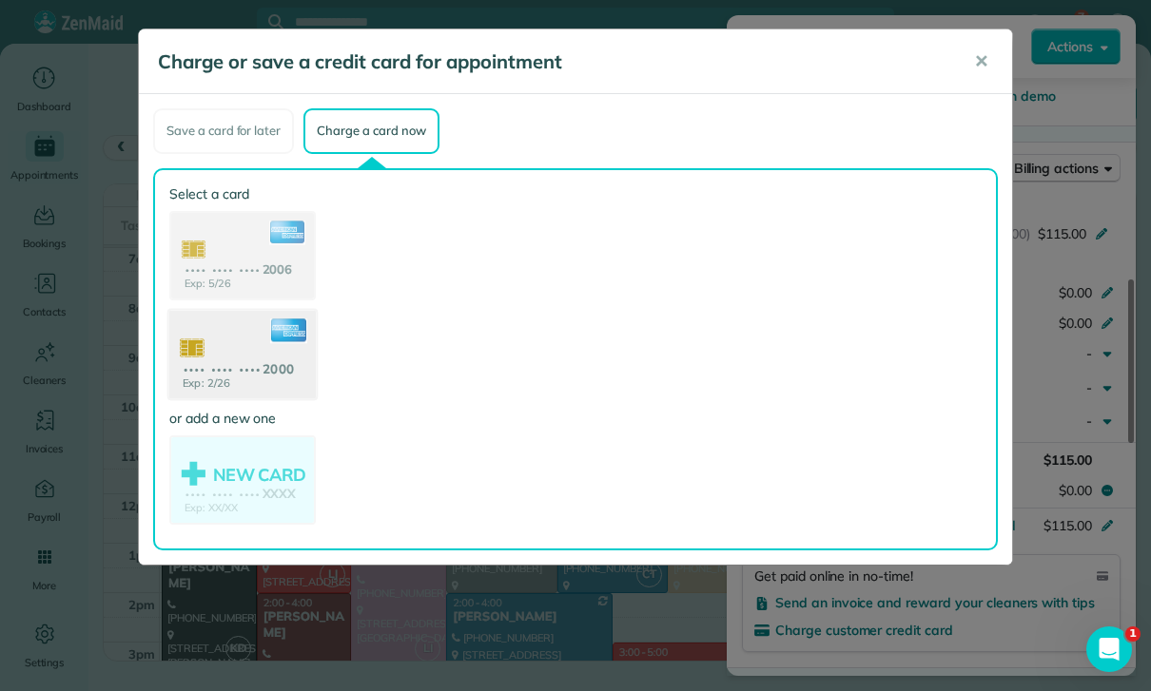
click at [249, 359] on use at bounding box center [242, 356] width 146 height 92
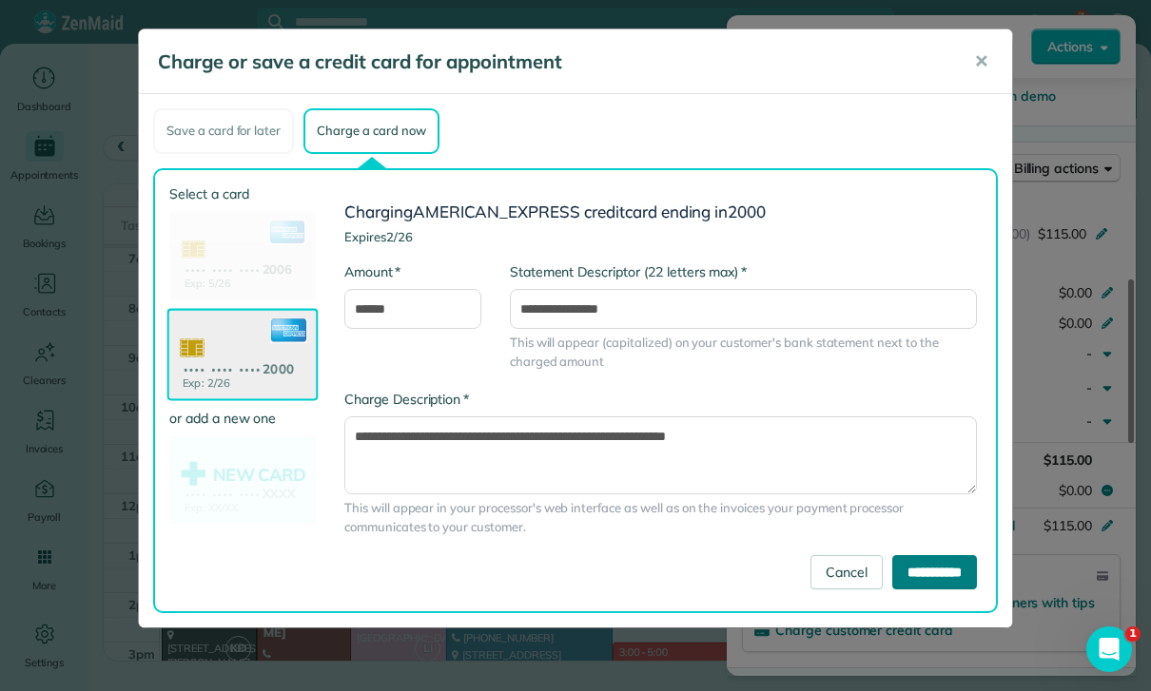
click at [937, 570] on input "**********" at bounding box center [934, 572] width 85 height 34
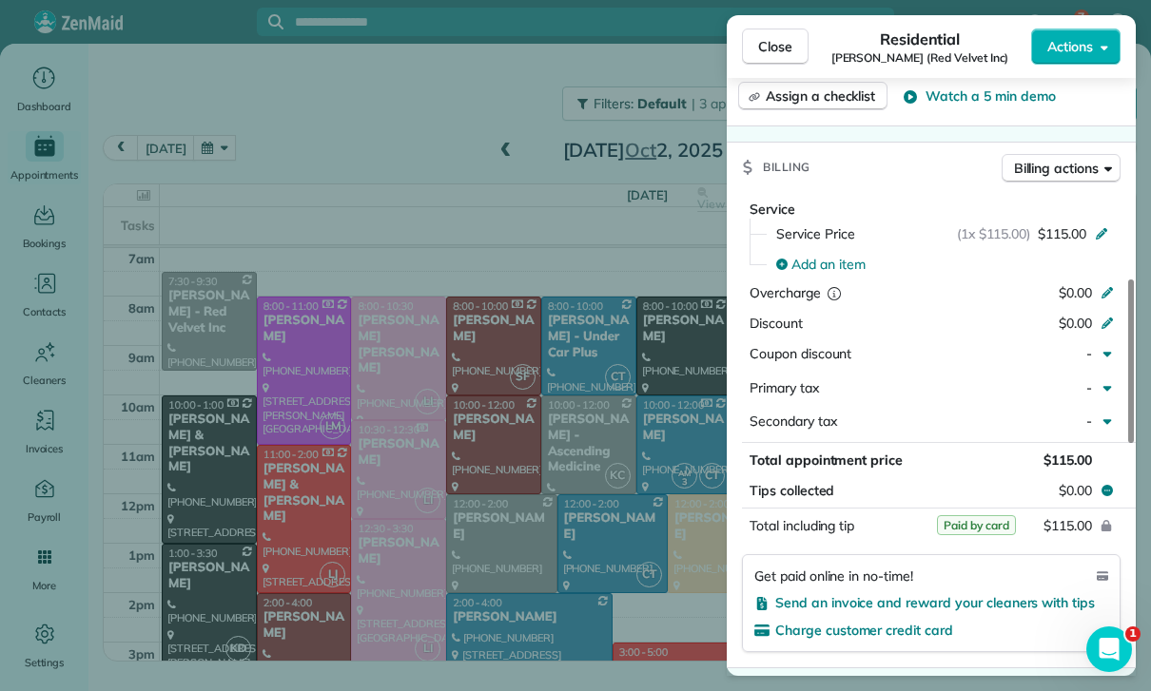
scroll to position [149, 0]
click at [499, 452] on div "Close Residential [PERSON_NAME] (Red Velvet Inc) Actions Status Yet to Confirm …" at bounding box center [575, 345] width 1151 height 691
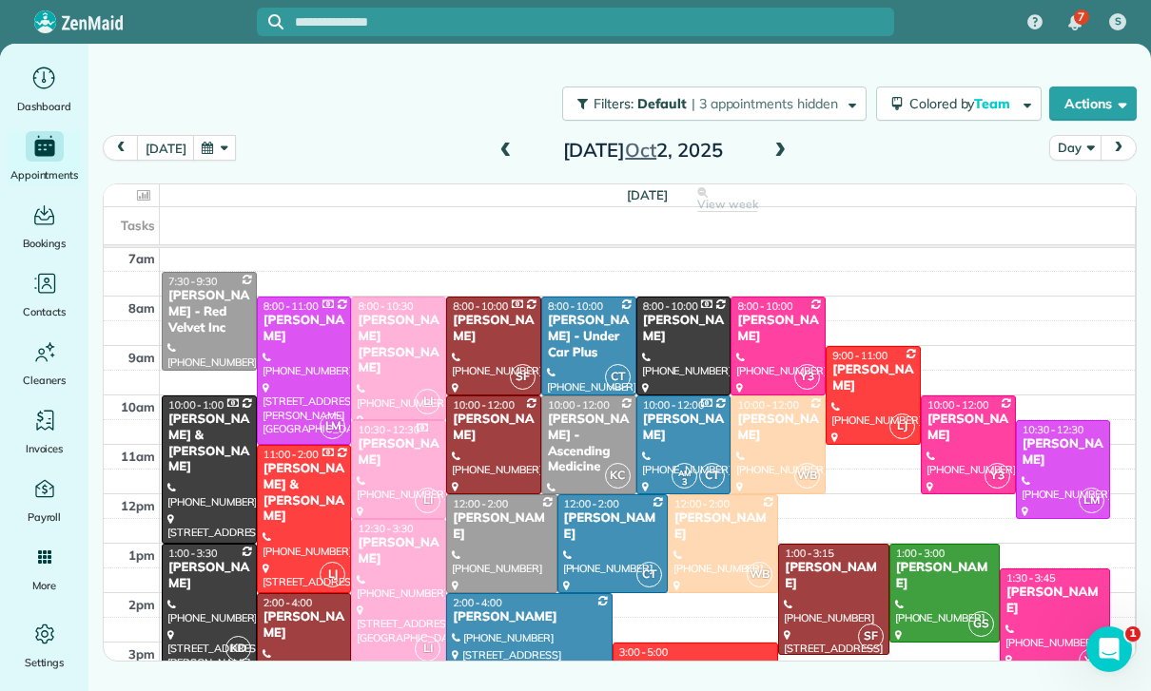
click at [488, 440] on div at bounding box center [493, 445] width 93 height 97
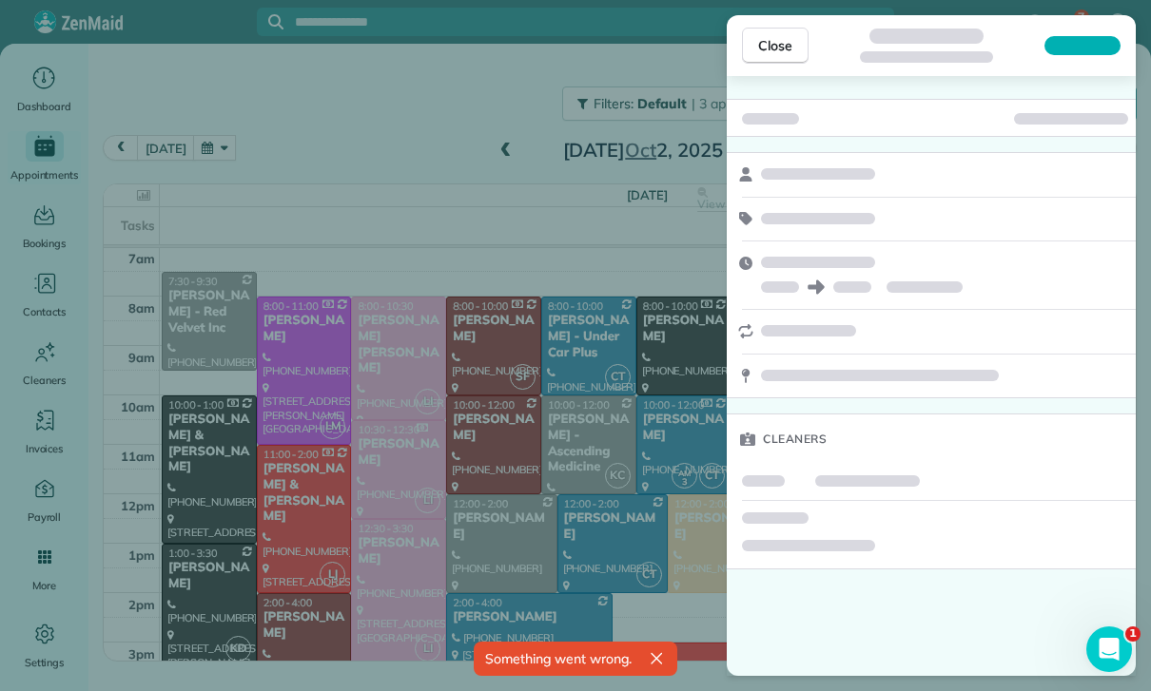
click at [27, 187] on div "Close Cleaners" at bounding box center [575, 345] width 1151 height 691
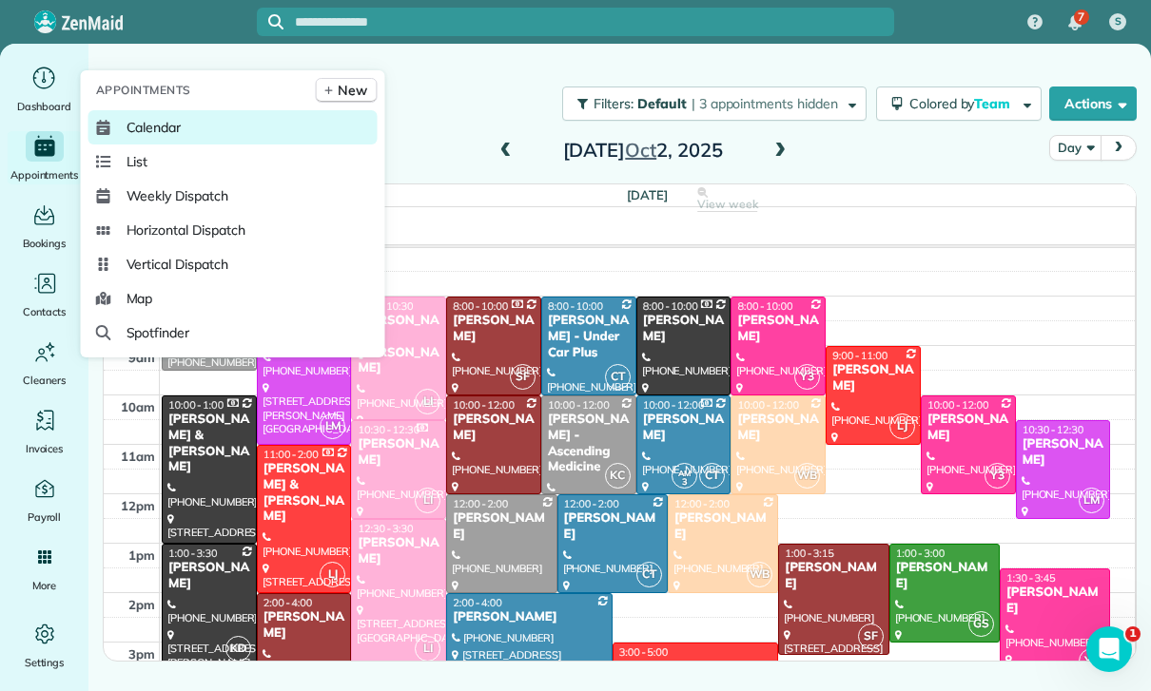
click at [165, 137] on span "Calendar" at bounding box center [153, 127] width 55 height 19
